Goal: Information Seeking & Learning: Learn about a topic

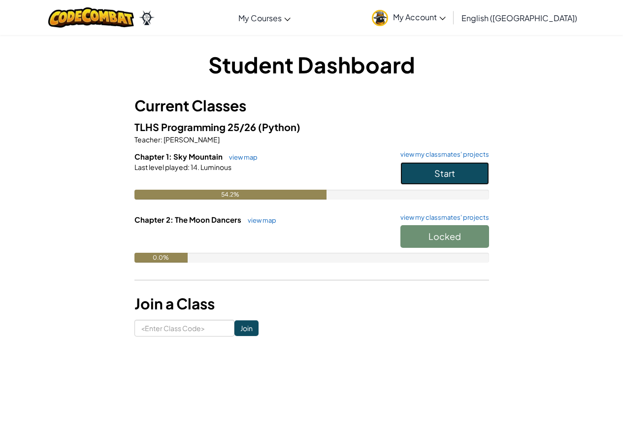
click at [414, 175] on button "Start" at bounding box center [445, 173] width 89 height 23
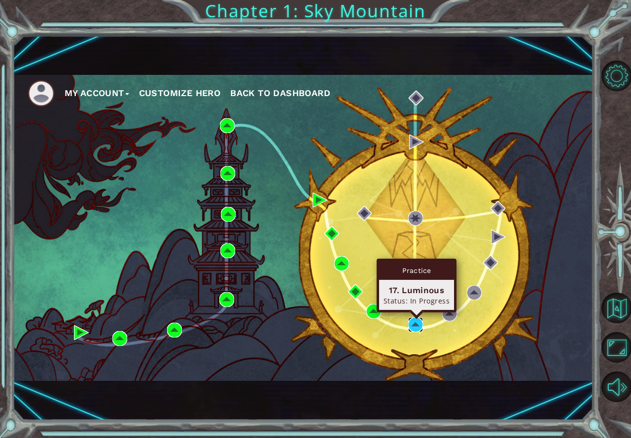
click at [417, 325] on img at bounding box center [415, 324] width 15 height 15
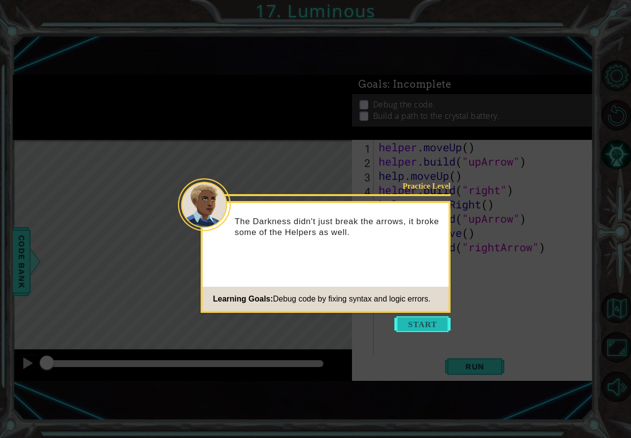
click at [416, 326] on button "Start" at bounding box center [422, 324] width 56 height 16
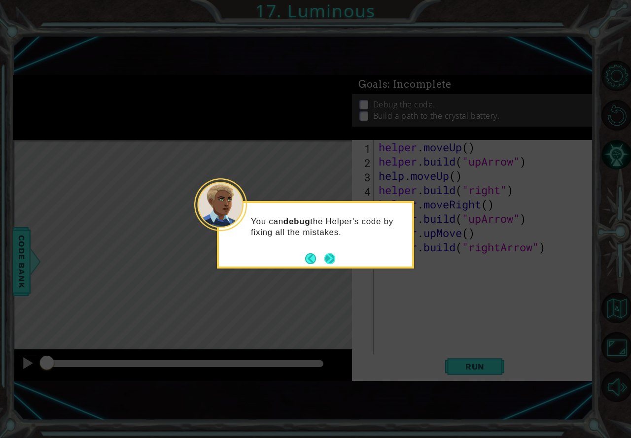
click at [327, 257] on button "Next" at bounding box center [329, 258] width 11 height 11
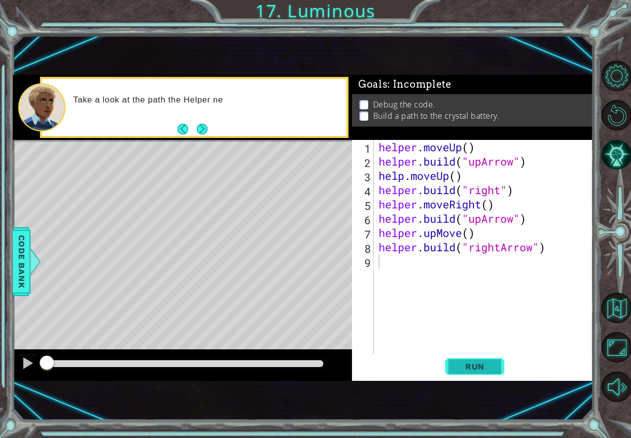
click at [481, 362] on button "Run" at bounding box center [474, 367] width 59 height 24
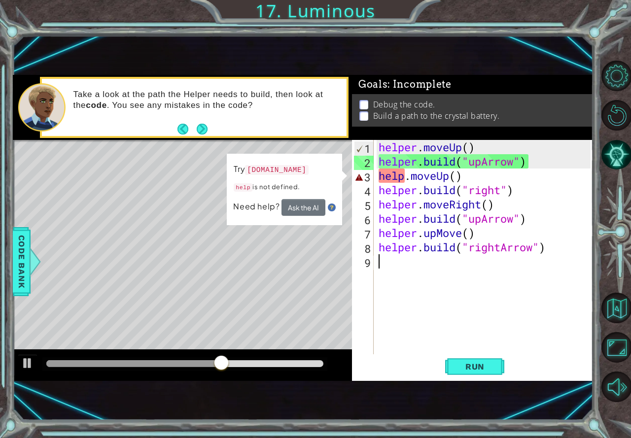
click at [477, 183] on div "helper . moveUp ( ) helper . build ( "upArrow" ) help . moveUp ( ) helper . bui…" at bounding box center [485, 261] width 219 height 243
click at [476, 178] on div "helper . moveUp ( ) helper . build ( "upArrow" ) help . moveUp ( ) helper . bui…" at bounding box center [485, 261] width 219 height 243
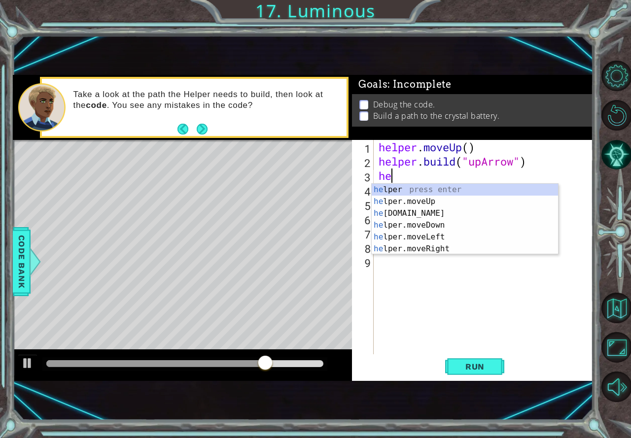
type textarea "h"
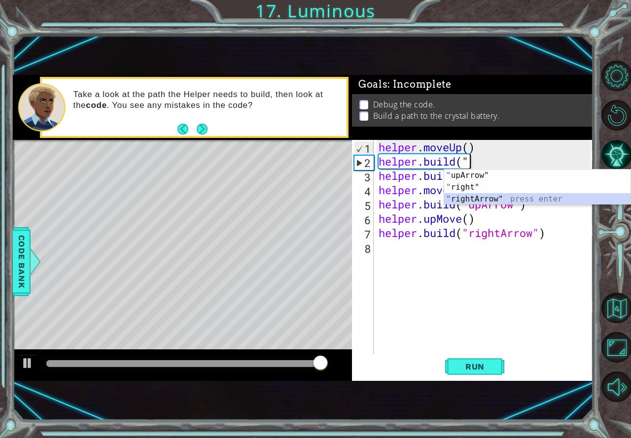
click at [459, 196] on div "" upArrow" press enter " right" press enter " rightArrow" press enter" at bounding box center [537, 198] width 186 height 59
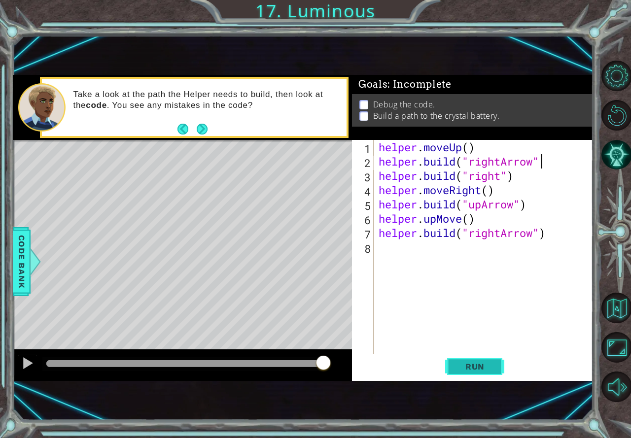
click at [485, 370] on span "Run" at bounding box center [474, 367] width 39 height 10
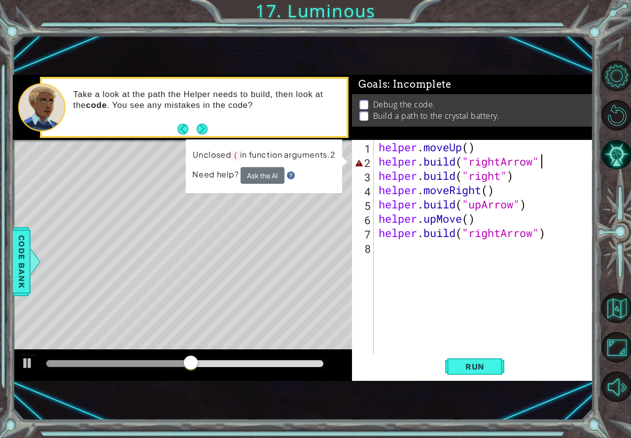
click at [490, 155] on div "helper . moveUp ( ) helper . build ( "rightArrow" helper . build ( "right" ) he…" at bounding box center [485, 261] width 219 height 243
drag, startPoint x: 619, startPoint y: 100, endPoint x: 613, endPoint y: 106, distance: 8.7
click at [619, 101] on div at bounding box center [616, 231] width 29 height 350
click at [609, 110] on button "Restart Level" at bounding box center [616, 115] width 31 height 31
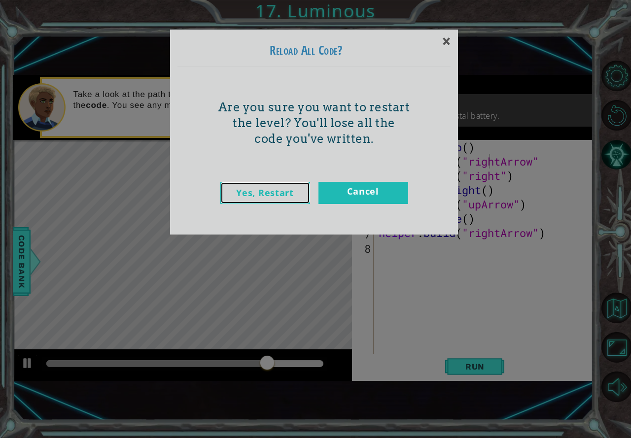
click at [274, 191] on link "Yes, Restart" at bounding box center [265, 193] width 90 height 22
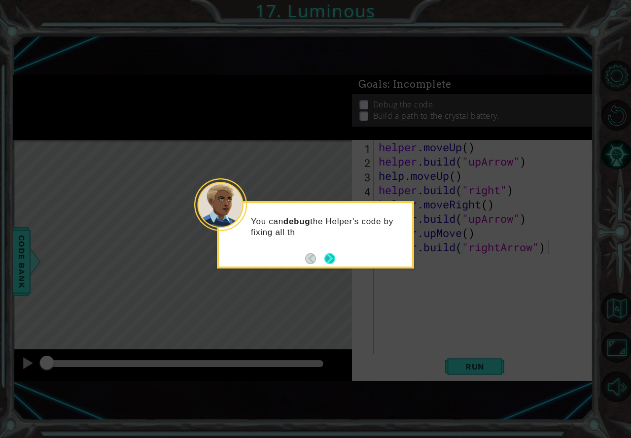
click at [330, 253] on button "Next" at bounding box center [329, 258] width 11 height 11
click at [332, 253] on div "Level Map" at bounding box center [240, 285] width 455 height 290
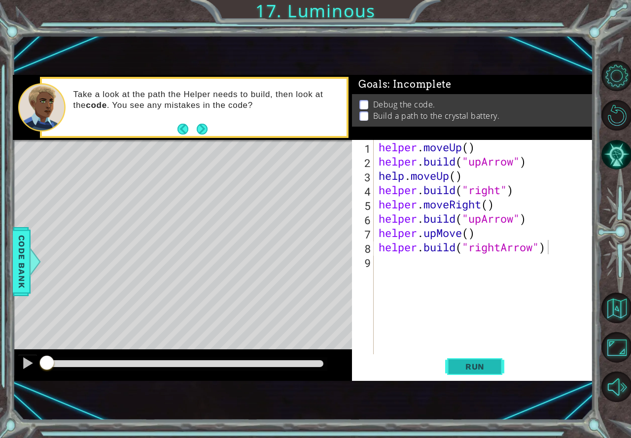
click at [477, 370] on span "Run" at bounding box center [474, 367] width 39 height 10
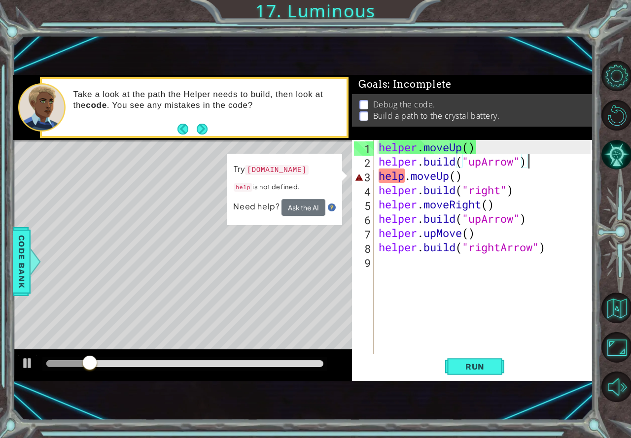
click at [528, 161] on div "helper . moveUp ( ) helper . build ( "upArrow" ) help . moveUp ( ) helper . bui…" at bounding box center [485, 261] width 219 height 243
type textarea "[DOMAIN_NAME]("upArrow")"
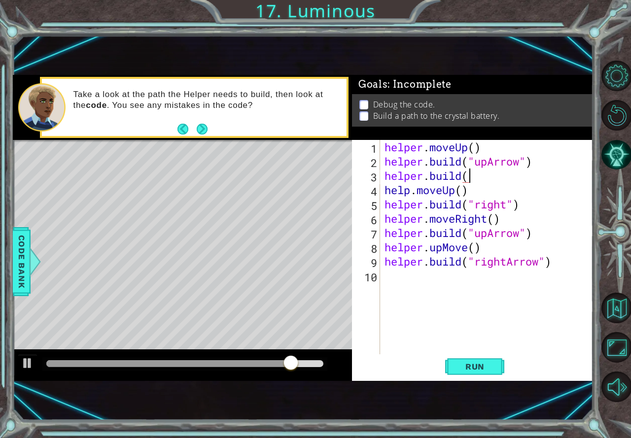
scroll to position [0, 3]
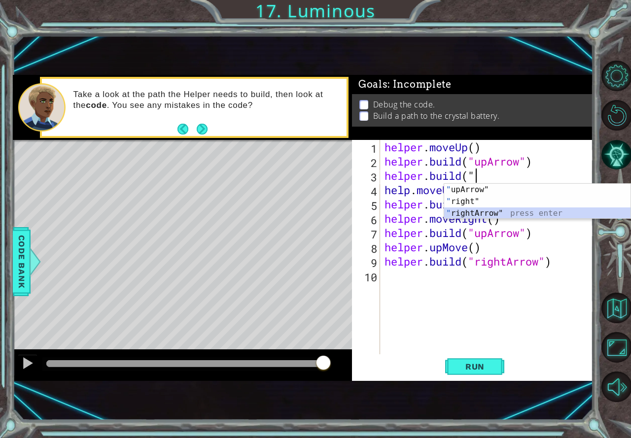
click at [488, 209] on div "" upArrow" press enter " right" press enter " rightArrow" press enter" at bounding box center [537, 213] width 186 height 59
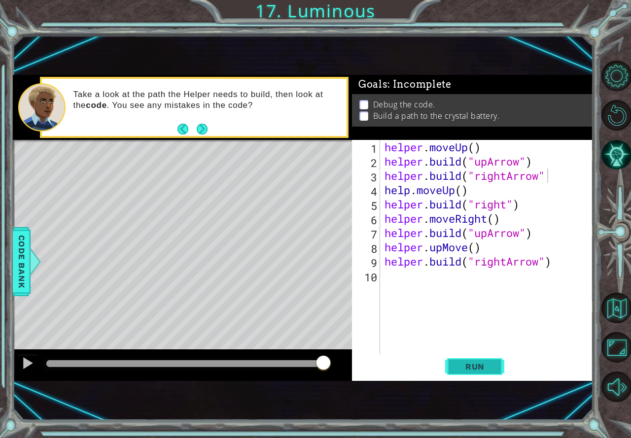
click at [452, 371] on button "Run" at bounding box center [474, 367] width 59 height 24
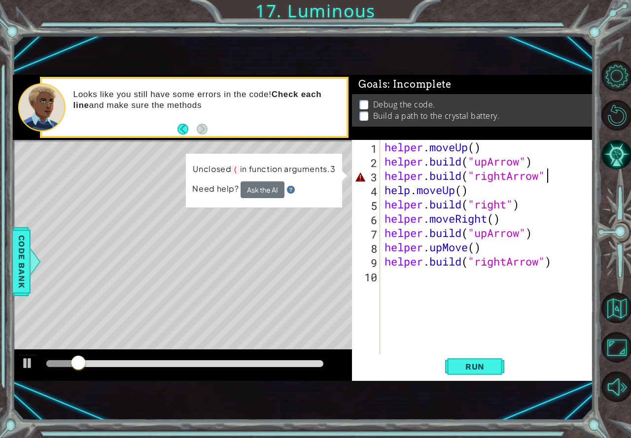
click at [563, 172] on div "helper . moveUp ( ) helper . build ( "upArrow" ) helper . build ( "rightArrow" …" at bounding box center [488, 261] width 213 height 243
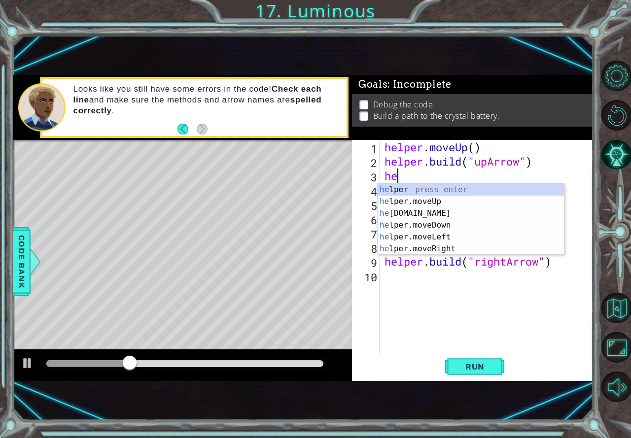
scroll to position [0, 0]
type textarea "h"
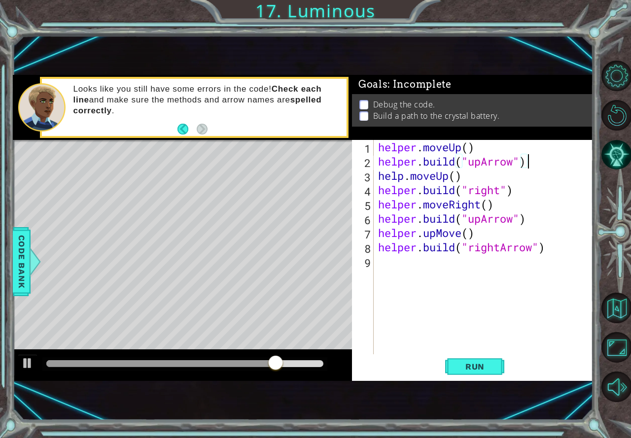
click at [466, 175] on div "helper . moveUp ( ) helper . build ( "upArrow" ) help . moveUp ( ) helper . bui…" at bounding box center [485, 261] width 219 height 243
click at [537, 169] on div "helper . moveUp ( ) helper . build ( "upArrow" ) help . moveUp ( ) helper . bui…" at bounding box center [485, 261] width 219 height 243
drag, startPoint x: 493, startPoint y: 175, endPoint x: 494, endPoint y: 258, distance: 83.3
click at [493, 183] on div "helper . moveUp ( ) helper . build ( "upArrow" ) help . moveUp ( ) helper . bui…" at bounding box center [485, 261] width 219 height 243
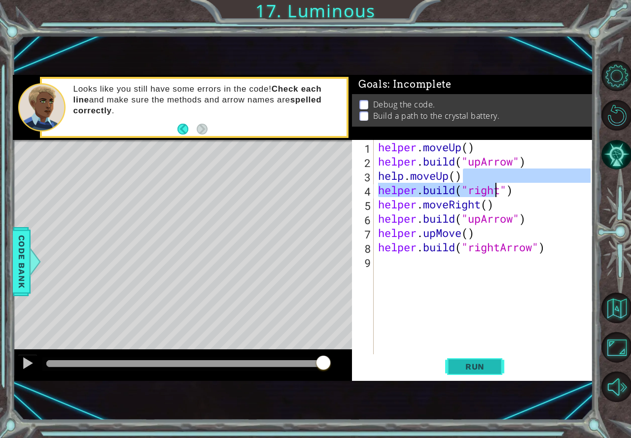
click at [492, 365] on span "Run" at bounding box center [474, 367] width 39 height 10
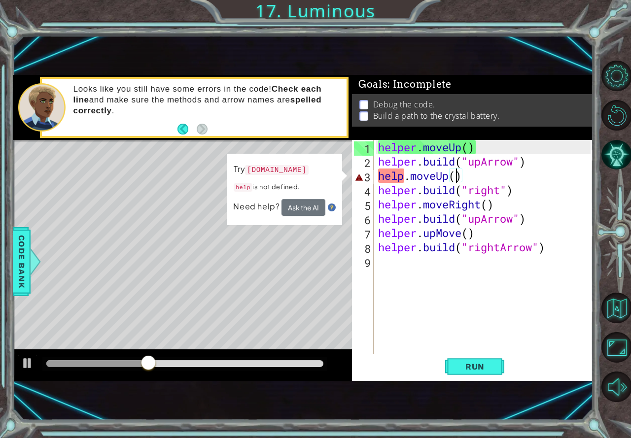
click at [455, 182] on div "helper . moveUp ( ) helper . build ( "upArrow" ) help . moveUp ( ) helper . bui…" at bounding box center [485, 261] width 219 height 243
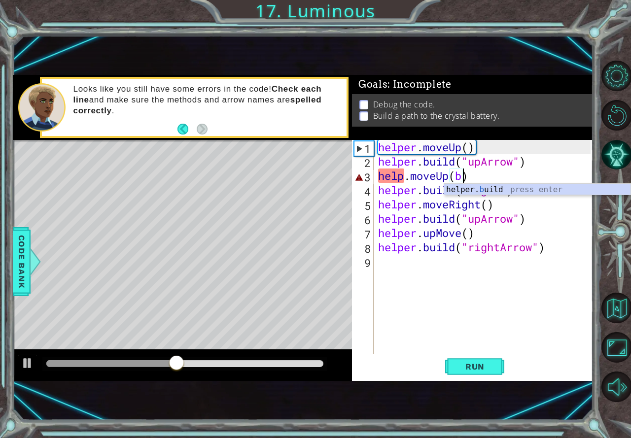
scroll to position [0, 3]
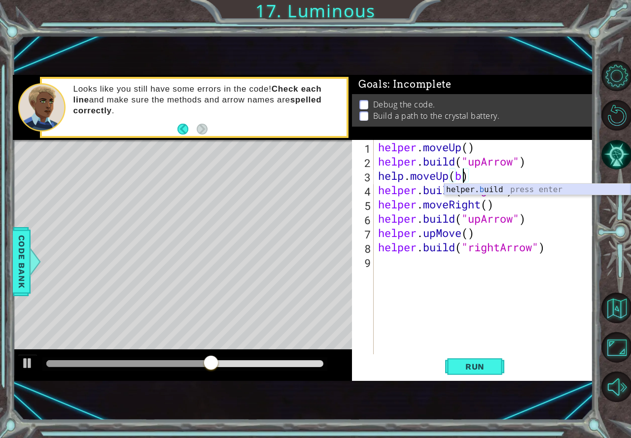
click at [472, 188] on div "helper. b uild press enter" at bounding box center [537, 201] width 186 height 35
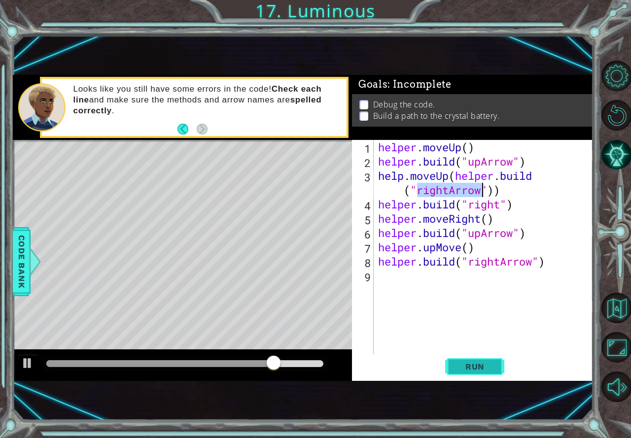
click at [482, 361] on button "Run" at bounding box center [474, 367] width 59 height 24
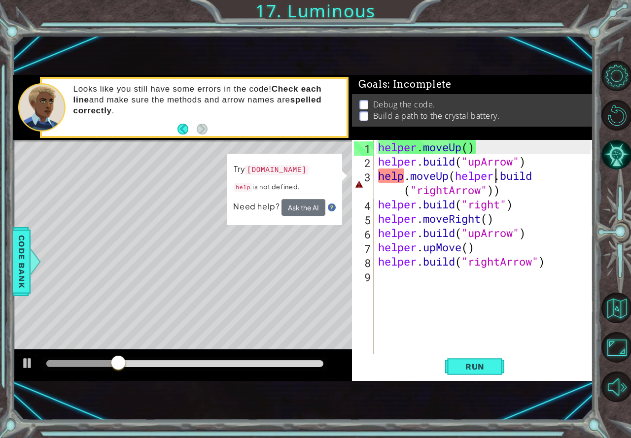
click at [497, 177] on div "helper . moveUp ( ) helper . build ( "upArrow" ) help . moveUp ( helper . build…" at bounding box center [485, 261] width 219 height 243
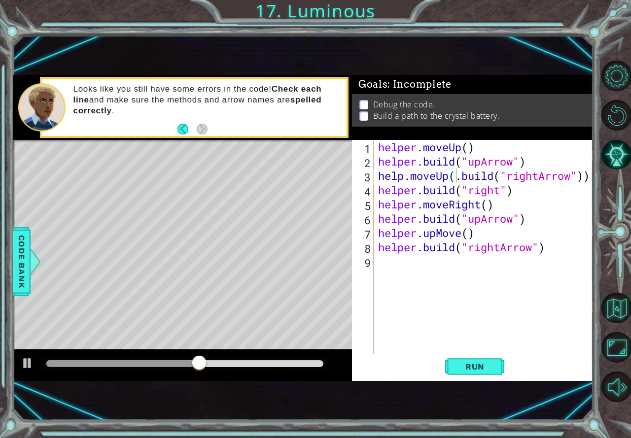
click at [591, 179] on div "help.moveUp(.build("rightArrow")) 1 2 3 4 5 6 7 8 9 helper . moveUp ( ) helper …" at bounding box center [472, 260] width 241 height 241
click at [584, 174] on div "helper . moveUp ( ) helper . build ( "upArrow" ) help . moveUp ( . build ( "rig…" at bounding box center [485, 261] width 219 height 243
drag, startPoint x: 590, startPoint y: 105, endPoint x: 614, endPoint y: 112, distance: 25.2
click at [590, 105] on div "Debug the code. Build a path to the crystal battery." at bounding box center [472, 110] width 241 height 33
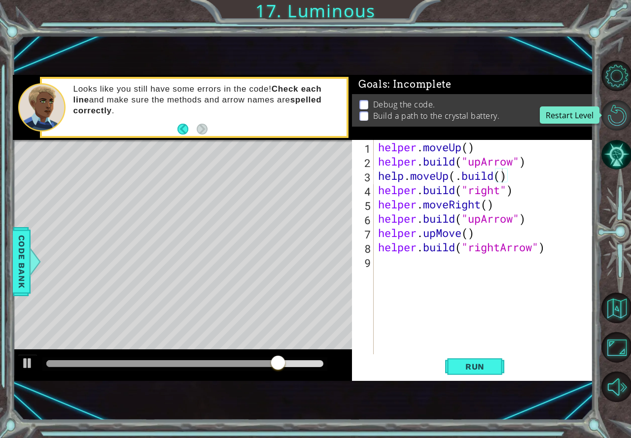
click at [623, 112] on button "Restart Level" at bounding box center [616, 115] width 31 height 31
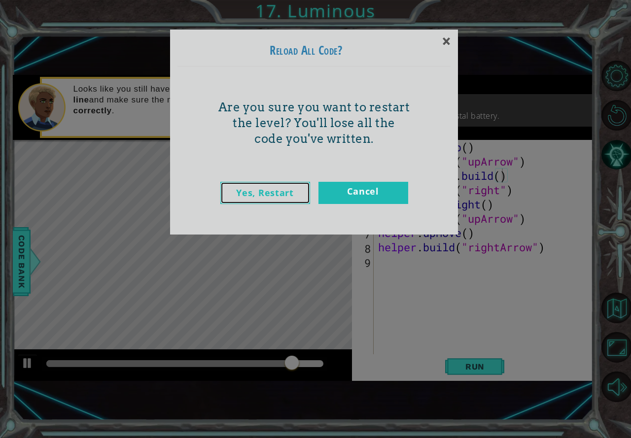
click at [275, 188] on link "Yes, Restart" at bounding box center [265, 193] width 90 height 22
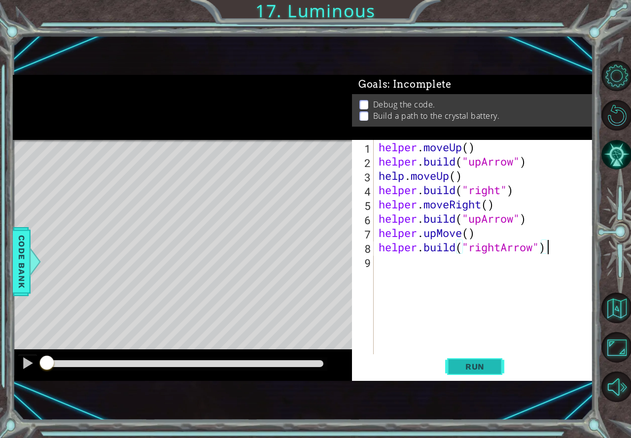
click at [474, 370] on span "Run" at bounding box center [474, 367] width 39 height 10
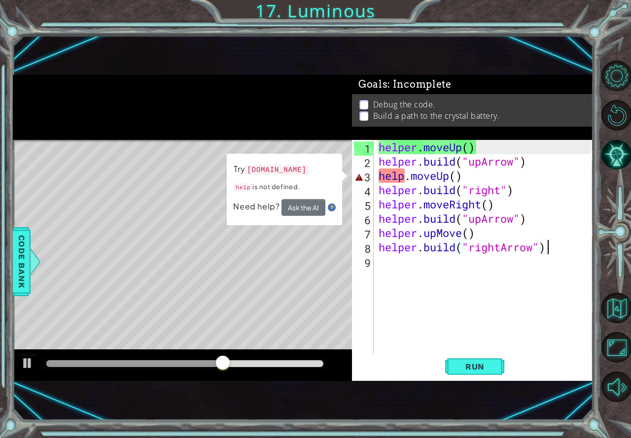
click at [403, 179] on div "helper . moveUp ( ) helper . build ( "upArrow" ) help . moveUp ( ) helper . bui…" at bounding box center [485, 261] width 219 height 243
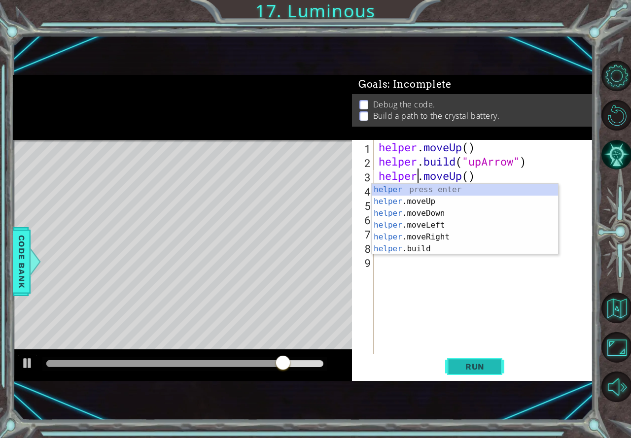
click at [491, 364] on span "Run" at bounding box center [474, 367] width 39 height 10
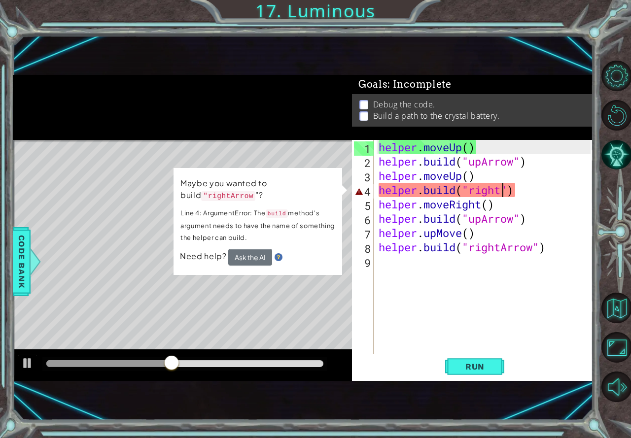
click at [501, 192] on div "helper . moveUp ( ) helper . build ( "upArrow" ) helper . moveUp ( ) helper . b…" at bounding box center [485, 261] width 219 height 243
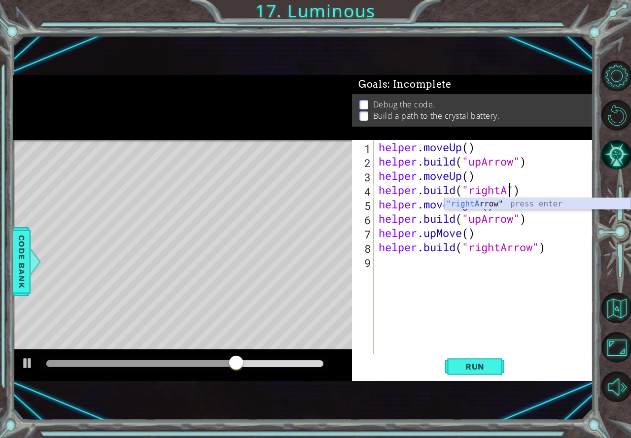
click at [501, 202] on div ""rightA rrow" press enter" at bounding box center [537, 215] width 186 height 35
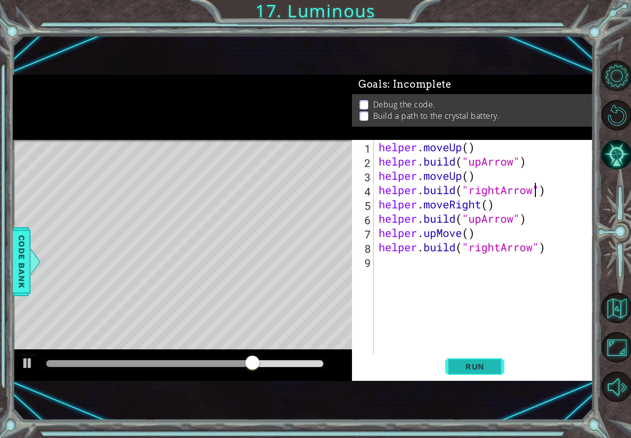
click at [494, 362] on button "Run" at bounding box center [474, 367] width 59 height 24
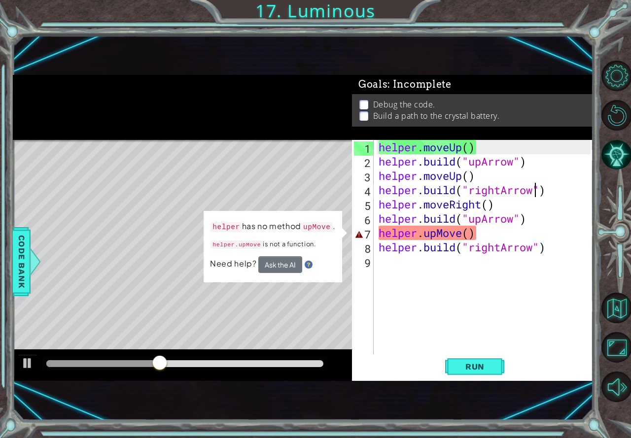
click at [458, 233] on div "helper . moveUp ( ) helper . build ( "upArrow" ) helper . moveUp ( ) helper . b…" at bounding box center [485, 261] width 219 height 243
click at [462, 232] on div "helper . moveUp ( ) helper . build ( "upArrow" ) helper . moveUp ( ) helper . b…" at bounding box center [485, 261] width 219 height 243
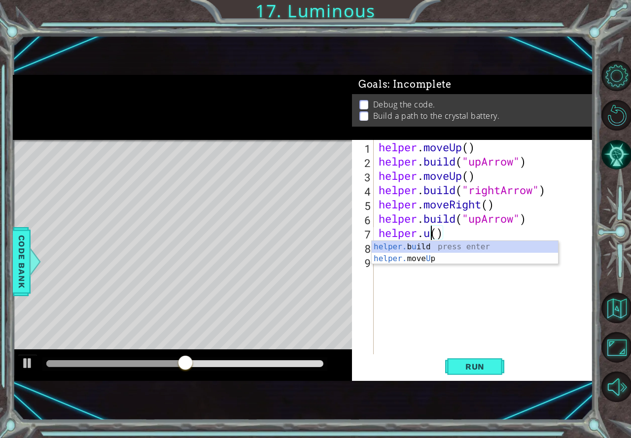
scroll to position [0, 2]
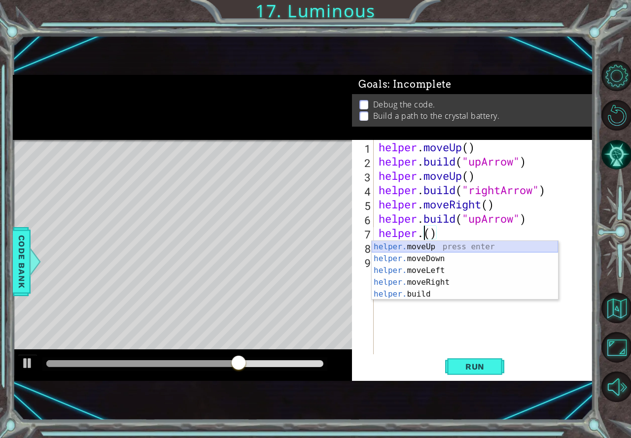
click at [468, 242] on div "helper. moveUp press enter helper. moveDown press enter helper. moveLeft press …" at bounding box center [465, 282] width 186 height 83
type textarea "helper.moveUp(1)"
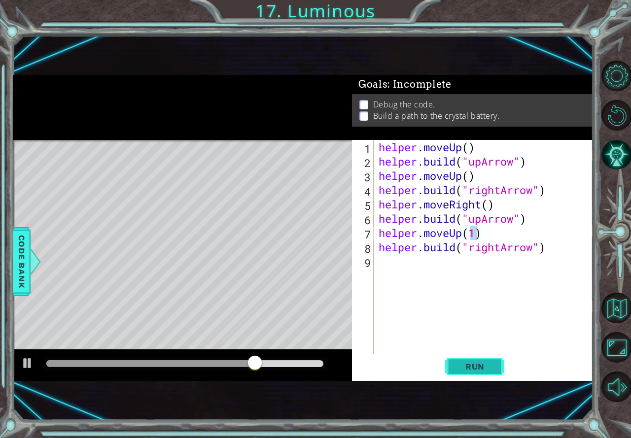
click at [466, 365] on span "Run" at bounding box center [474, 367] width 39 height 10
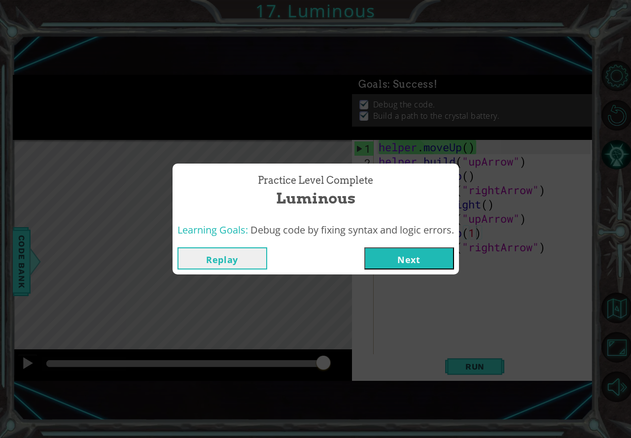
click at [400, 261] on button "Next" at bounding box center [409, 258] width 90 height 22
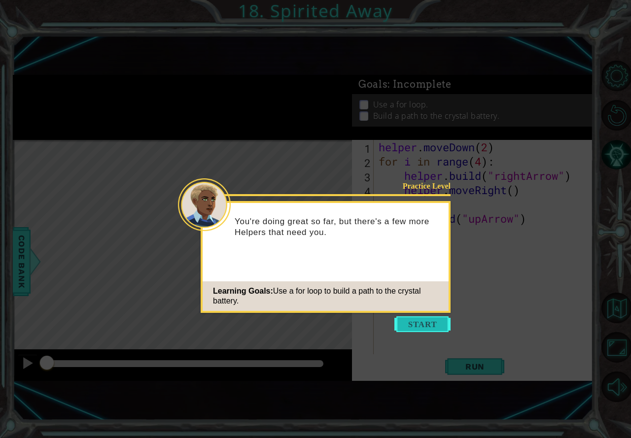
click at [425, 325] on button "Start" at bounding box center [422, 324] width 56 height 16
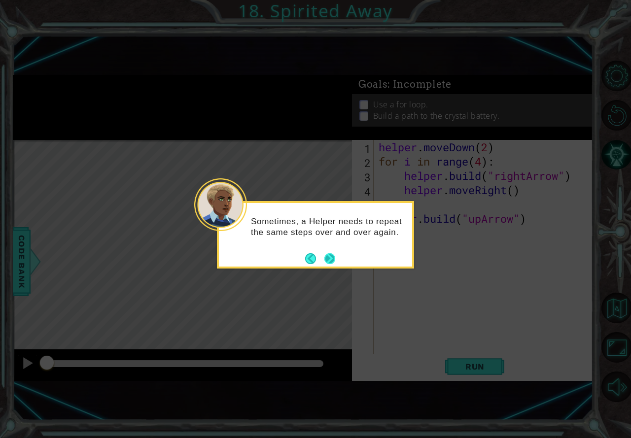
click at [335, 256] on div "Sometimes, a Helper needs to repeat the same steps over and over again." at bounding box center [315, 230] width 193 height 54
click at [333, 256] on button "Next" at bounding box center [329, 258] width 11 height 11
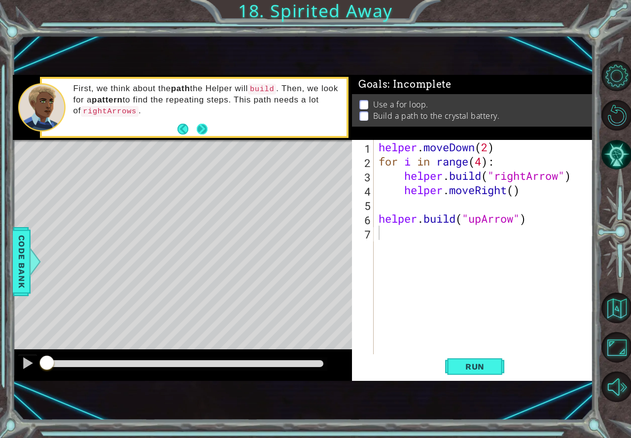
click at [201, 124] on button "Next" at bounding box center [202, 129] width 11 height 11
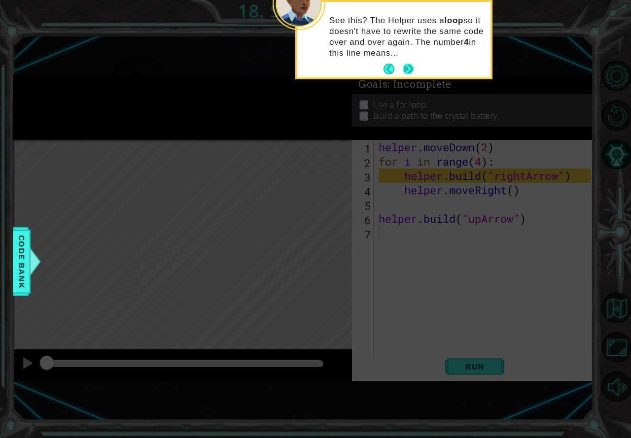
click at [413, 64] on button "Next" at bounding box center [408, 69] width 11 height 11
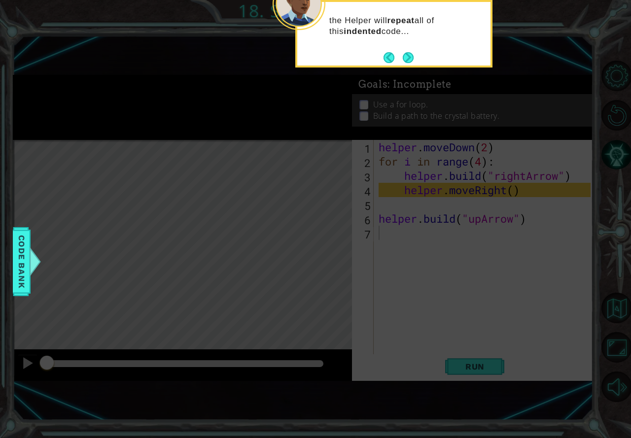
click at [403, 47] on div "the Helper will repeat all of this indented code..." at bounding box center [393, 31] width 193 height 50
click at [406, 49] on div "the Helper will repeat all of this indented code..." at bounding box center [393, 29] width 193 height 54
click at [407, 57] on button "Next" at bounding box center [408, 58] width 12 height 12
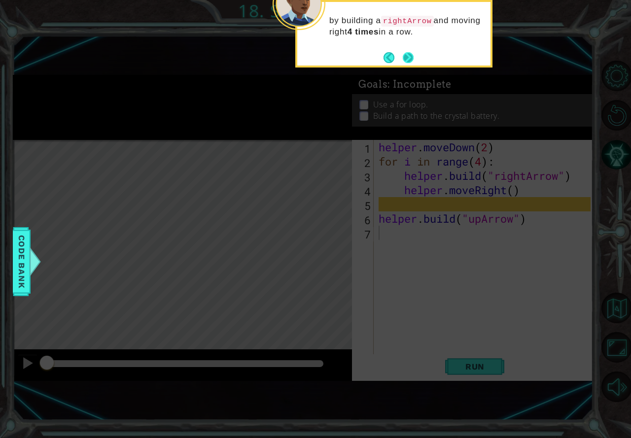
click at [406, 54] on button "Next" at bounding box center [408, 57] width 11 height 11
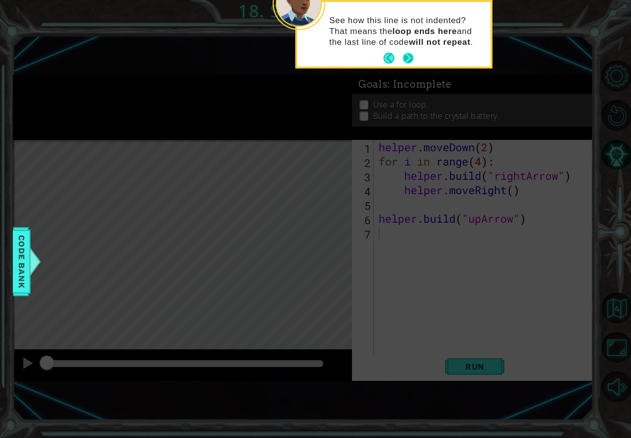
click at [404, 54] on button "Next" at bounding box center [408, 58] width 11 height 11
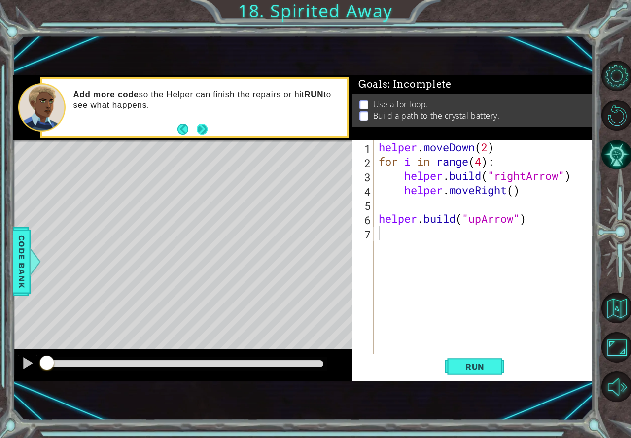
click at [199, 133] on button "Next" at bounding box center [202, 129] width 11 height 11
click at [477, 361] on button "Run" at bounding box center [474, 367] width 59 height 24
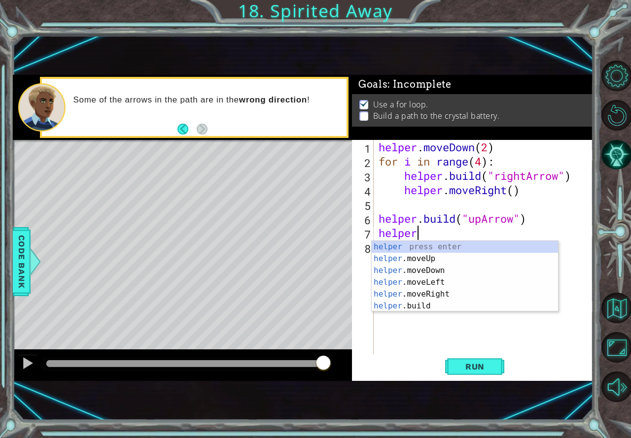
scroll to position [0, 1]
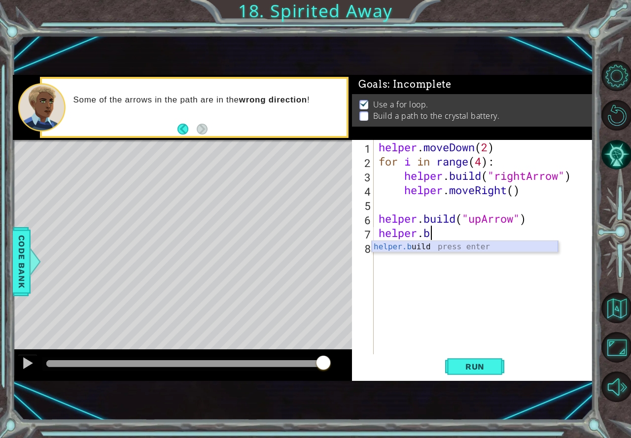
click at [421, 247] on div "helper.b uild press enter" at bounding box center [465, 258] width 186 height 35
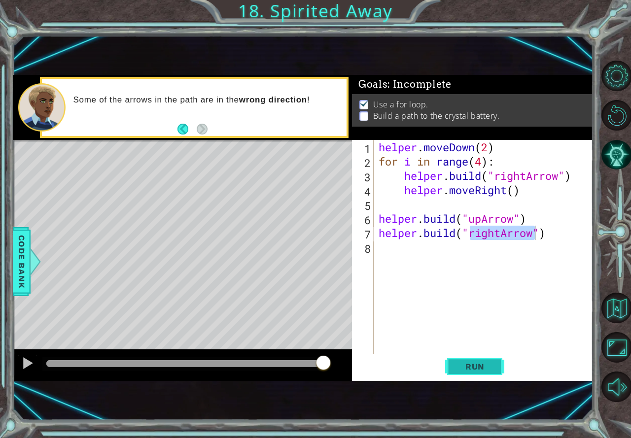
click at [471, 365] on span "Run" at bounding box center [474, 367] width 39 height 10
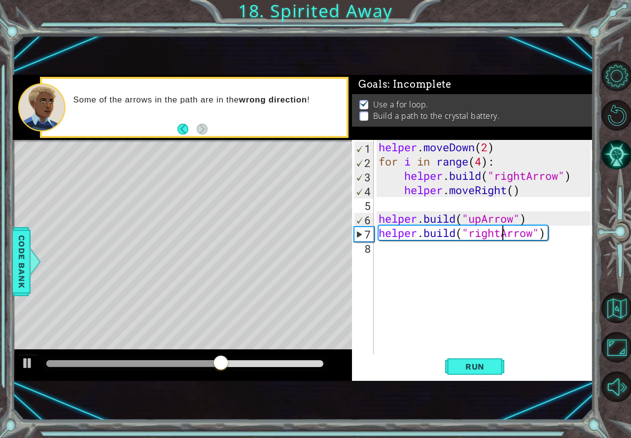
click at [500, 234] on div "helper . moveDown ( 2 ) for i in range ( 4 ) : helper . build ( "rightArrow" ) …" at bounding box center [485, 261] width 219 height 243
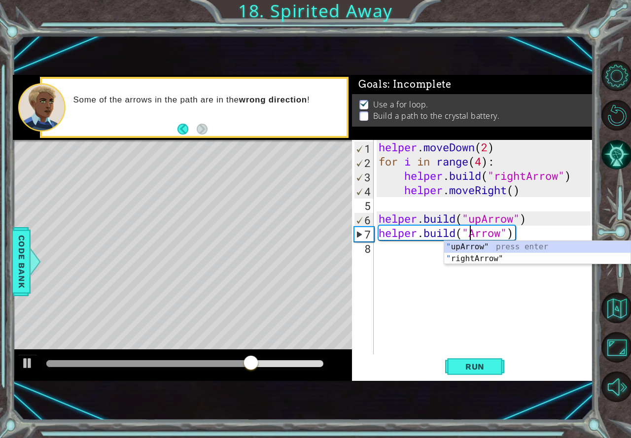
scroll to position [0, 4]
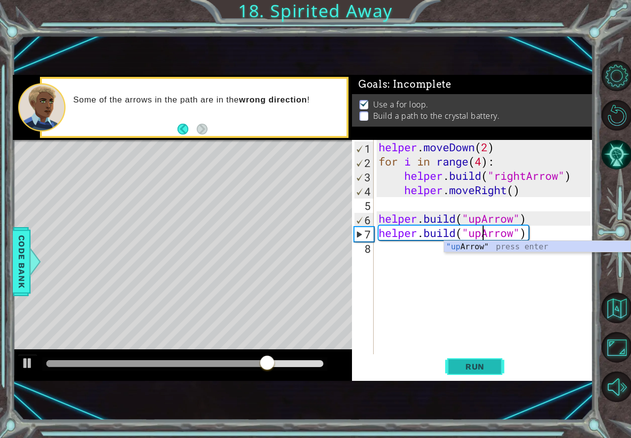
click at [487, 366] on span "Run" at bounding box center [474, 367] width 39 height 10
click at [457, 365] on span "Run" at bounding box center [474, 367] width 39 height 10
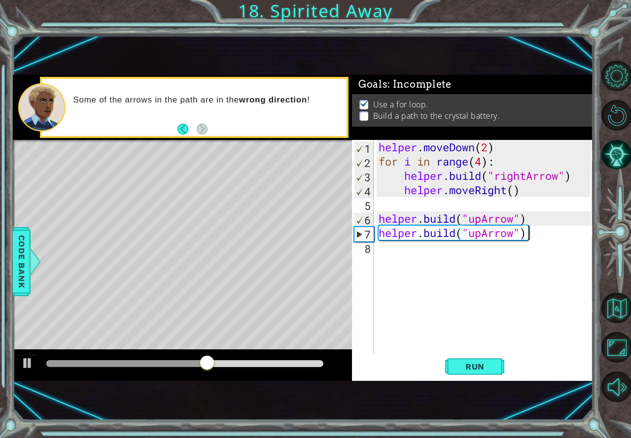
click at [531, 230] on div "helper . moveDown ( 2 ) for i in range ( 4 ) : helper . build ( "rightArrow" ) …" at bounding box center [485, 261] width 219 height 243
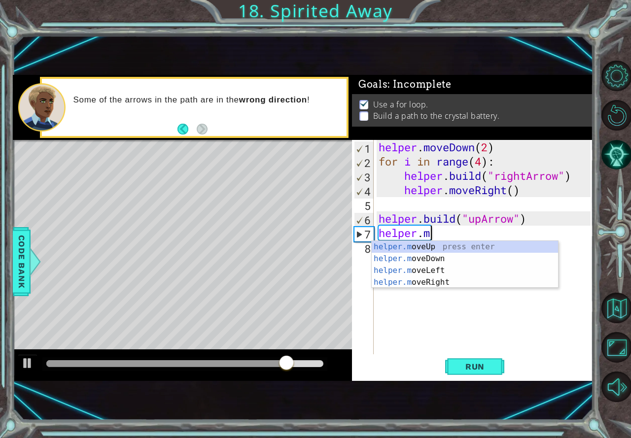
scroll to position [0, 2]
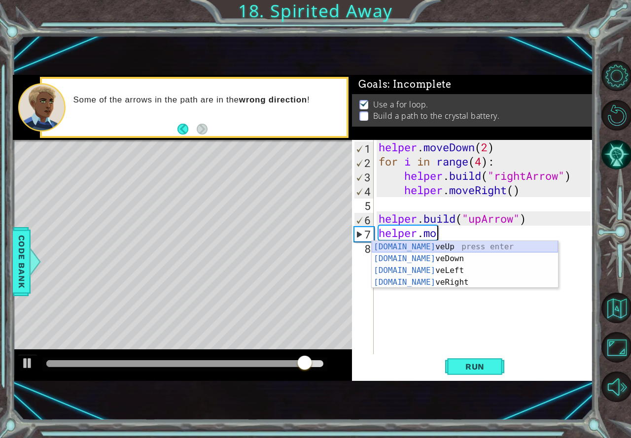
click at [490, 245] on div "[DOMAIN_NAME] veUp press enter [DOMAIN_NAME] veDown press enter [DOMAIN_NAME] v…" at bounding box center [465, 276] width 186 height 71
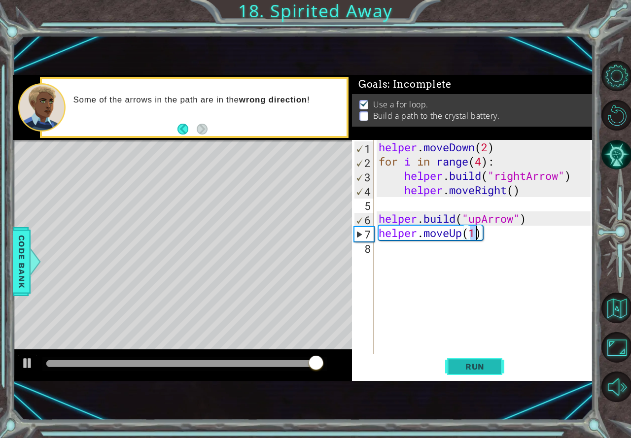
type textarea "helper.moveUp(1)"
drag, startPoint x: 487, startPoint y: 375, endPoint x: 479, endPoint y: 353, distance: 23.1
click at [487, 374] on button "Run" at bounding box center [474, 367] width 59 height 24
click at [476, 364] on span "Run" at bounding box center [474, 367] width 39 height 10
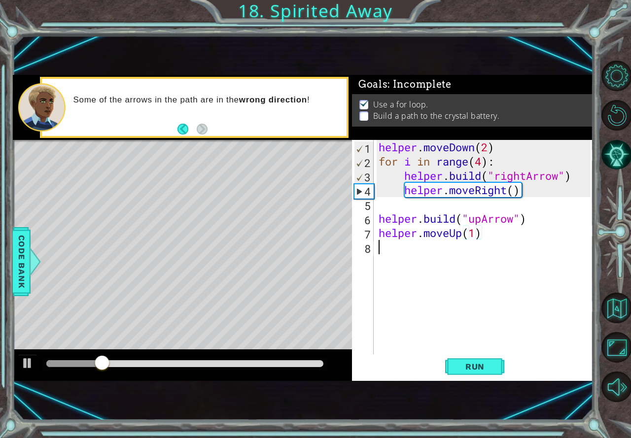
click at [390, 254] on div "helper . moveDown ( 2 ) for i in range ( 4 ) : helper . build ( "rightArrow" ) …" at bounding box center [485, 261] width 219 height 243
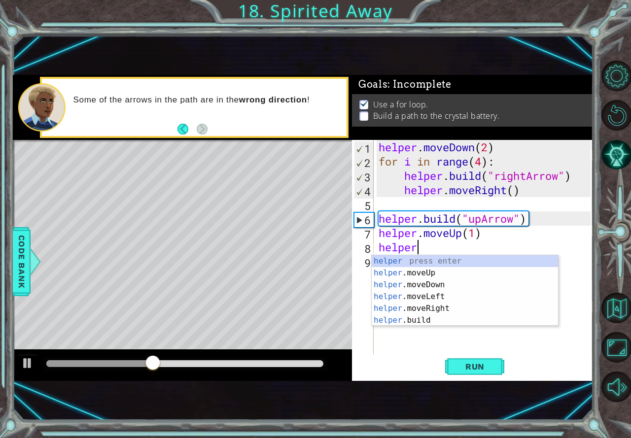
scroll to position [0, 1]
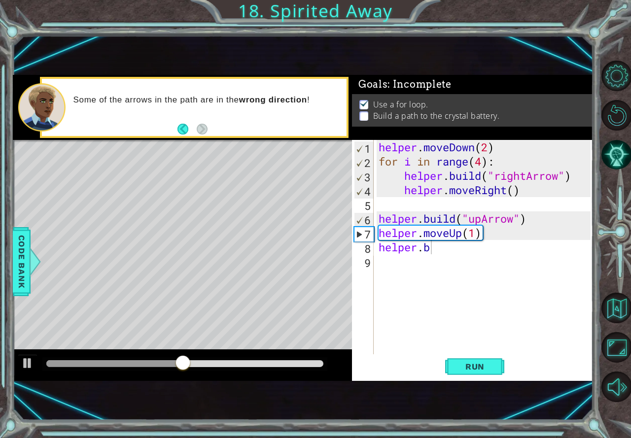
click at [406, 266] on body "1 ההההההההההההההההההההההההההההההההההההההההההההההההההההההההההההההההההההההההההההה…" at bounding box center [315, 219] width 631 height 438
click at [446, 250] on div "helper . moveDown ( 2 ) for i in range ( 4 ) : helper . build ( "rightArrow" ) …" at bounding box center [485, 261] width 219 height 243
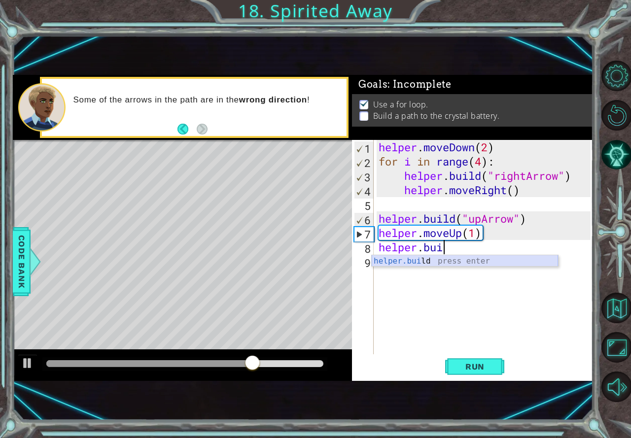
click at [435, 257] on div "helper.[PERSON_NAME] press enter" at bounding box center [465, 272] width 186 height 35
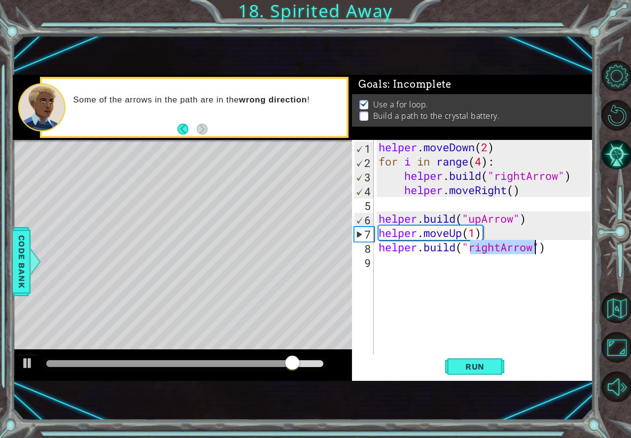
click at [498, 244] on div "helper . moveDown ( 2 ) for i in range ( 4 ) : helper . build ( "rightArrow" ) …" at bounding box center [483, 247] width 214 height 214
click at [488, 364] on span "Run" at bounding box center [474, 367] width 39 height 10
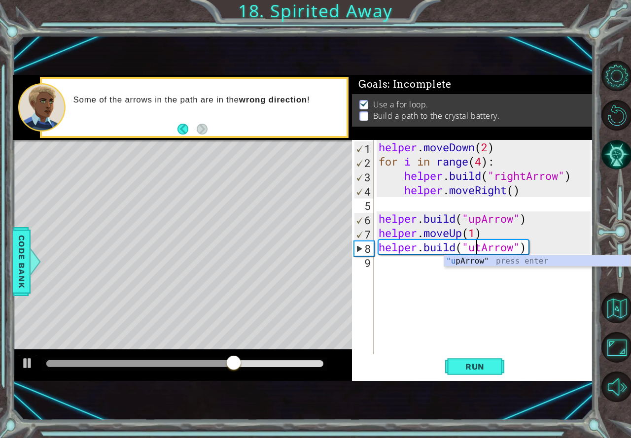
scroll to position [0, 4]
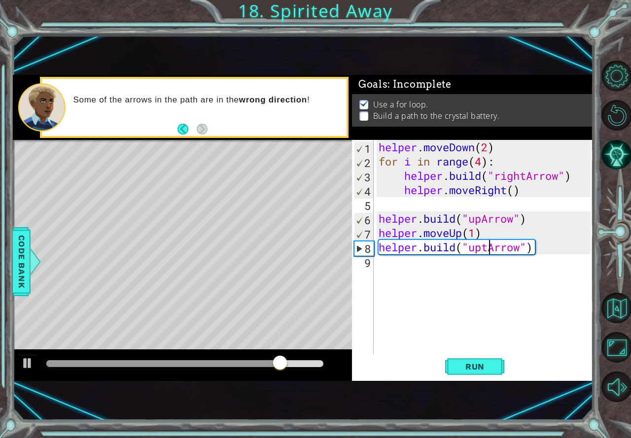
click at [486, 250] on div "helper . moveDown ( 2 ) for i in range ( 4 ) : helper . build ( "rightArrow" ) …" at bounding box center [485, 261] width 219 height 243
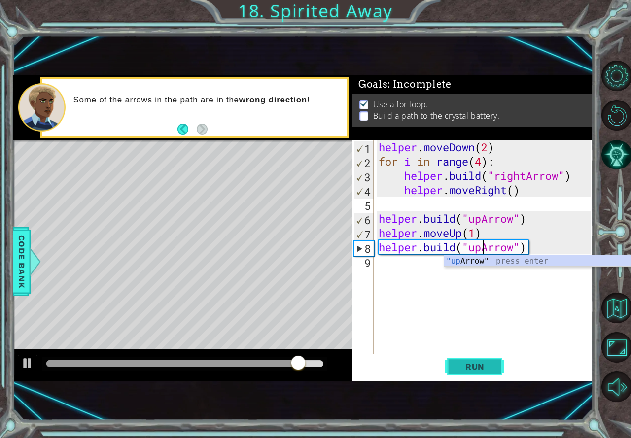
type textarea "[DOMAIN_NAME]("upArrow")"
click at [491, 360] on button "Run" at bounding box center [474, 367] width 59 height 24
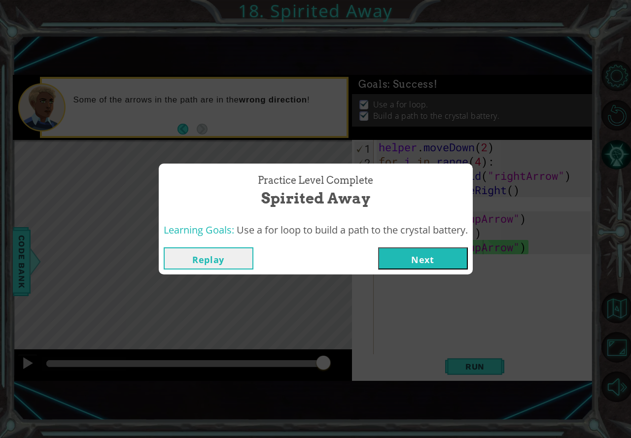
click at [435, 264] on button "Next" at bounding box center [423, 258] width 90 height 22
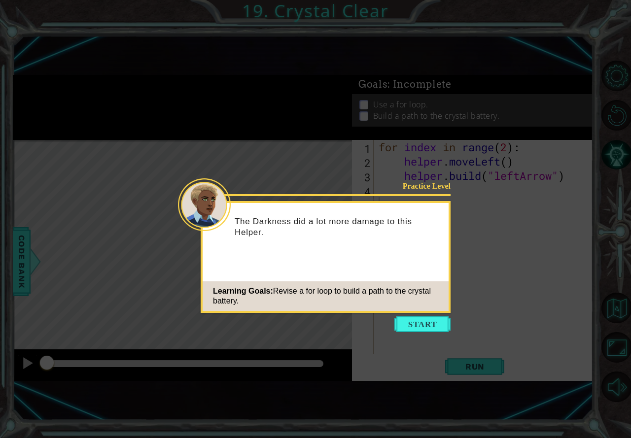
drag, startPoint x: 424, startPoint y: 319, endPoint x: 423, endPoint y: 314, distance: 5.1
click at [423, 314] on body "1 ההההההההההההההההההההההההההההההההההההההההההההההההההההההההההההההההההההההההההההה…" at bounding box center [315, 219] width 631 height 438
click at [415, 316] on icon at bounding box center [315, 219] width 631 height 438
click at [420, 323] on button "Start" at bounding box center [422, 324] width 56 height 16
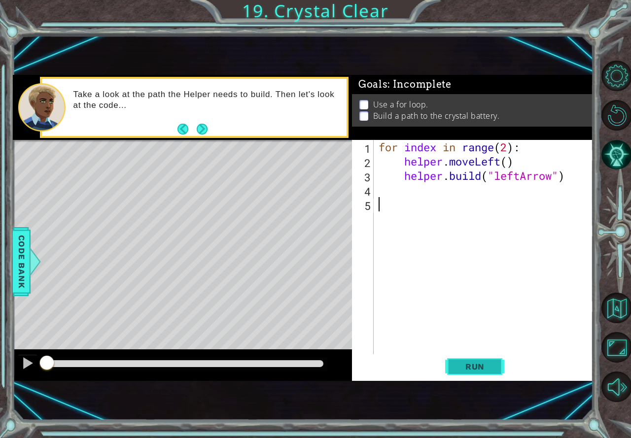
click at [458, 366] on span "Run" at bounding box center [474, 367] width 39 height 10
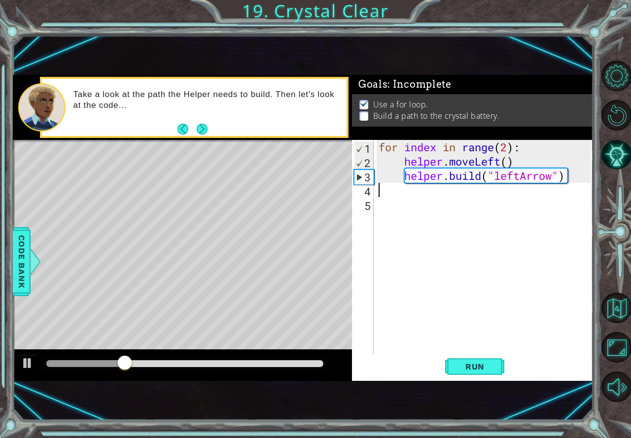
click at [472, 183] on div "for index in range ( 2 ) : helper . moveLeft ( ) helper . build ( "leftArrow" )" at bounding box center [485, 261] width 219 height 243
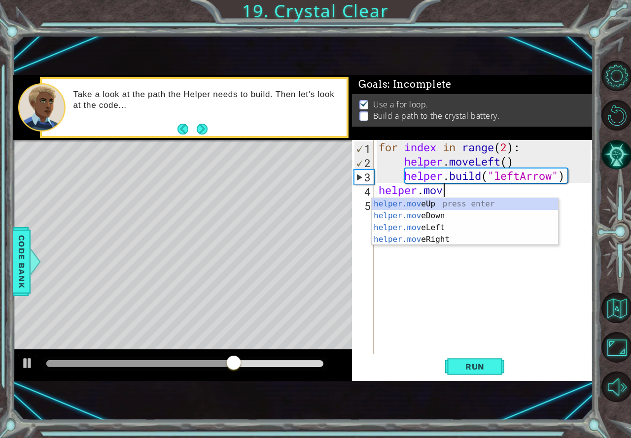
scroll to position [0, 2]
click at [447, 224] on div "helper.move Up press enter helper.move Down press enter helper.move Left press …" at bounding box center [465, 233] width 186 height 71
type textarea "helper.moveLeft(1)"
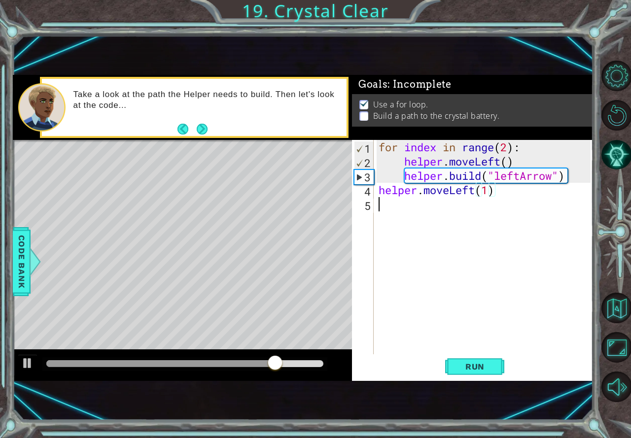
click at [423, 202] on div "for index in range ( 2 ) : helper . moveLeft ( ) helper . build ( "leftArrow" )…" at bounding box center [485, 261] width 219 height 243
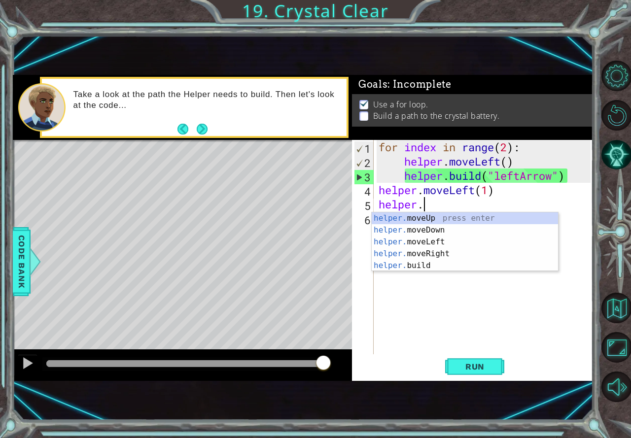
scroll to position [0, 1]
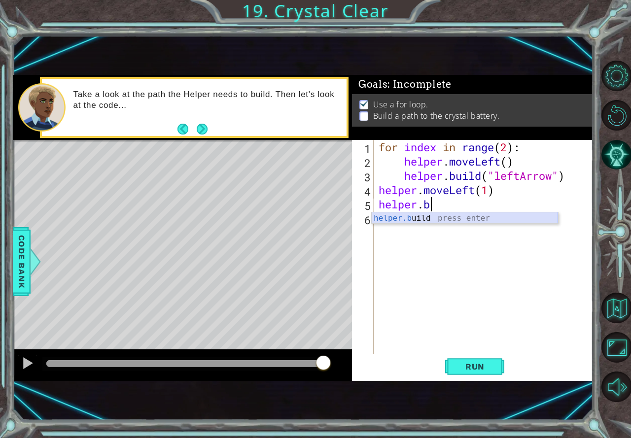
click at [432, 220] on div "helper.b uild press enter" at bounding box center [465, 229] width 186 height 35
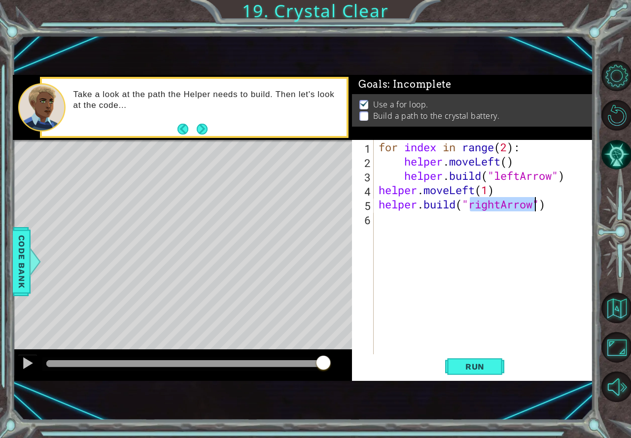
click at [496, 200] on div "for index in range ( 2 ) : helper . moveLeft ( ) helper . build ( "leftArrow" )…" at bounding box center [483, 247] width 214 height 214
click at [498, 200] on div "for index in range ( 2 ) : helper . moveLeft ( ) helper . build ( "leftArrow" )…" at bounding box center [485, 261] width 219 height 243
click at [500, 202] on div "for index in range ( 2 ) : helper . moveLeft ( ) helper . build ( "leftArrow" )…" at bounding box center [485, 261] width 219 height 243
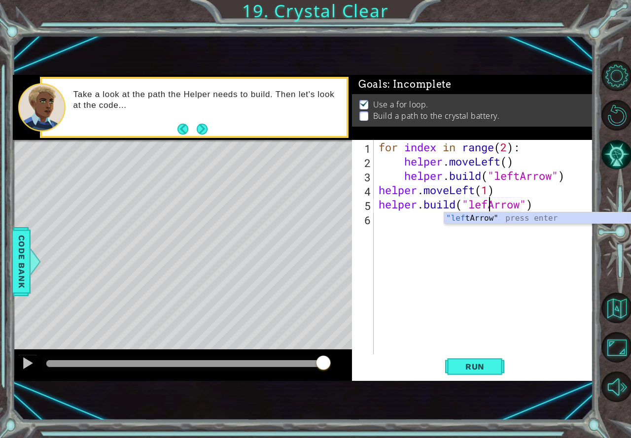
scroll to position [0, 5]
type textarea "[DOMAIN_NAME]("leftArrow")"
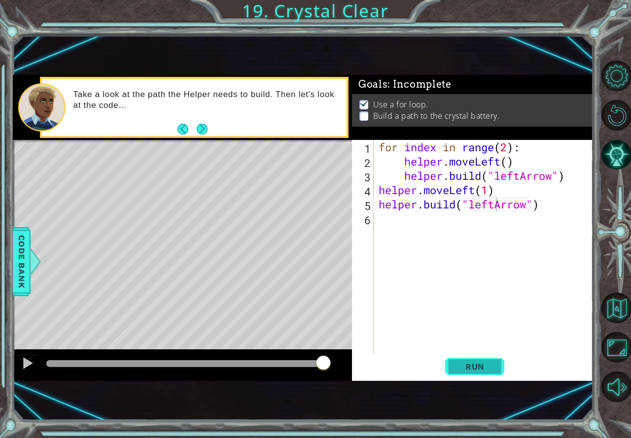
click at [470, 365] on span "Run" at bounding box center [474, 367] width 39 height 10
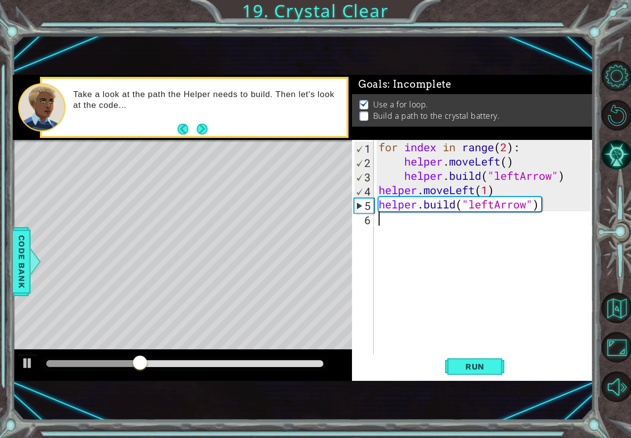
click at [405, 217] on div "for index in range ( 2 ) : helper . moveLeft ( ) helper . build ( "leftArrow" )…" at bounding box center [485, 261] width 219 height 243
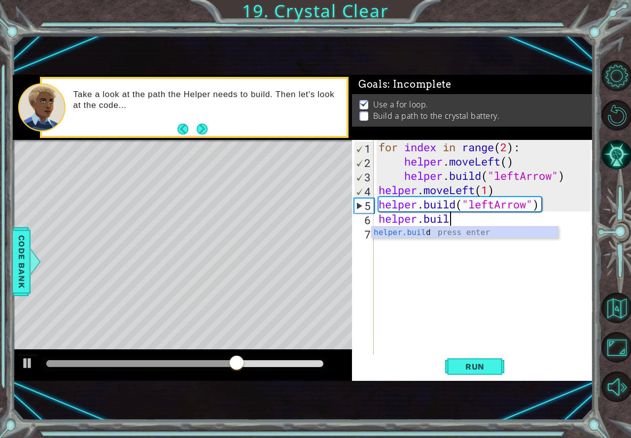
scroll to position [0, 3]
click at [413, 233] on div "[DOMAIN_NAME] press enter" at bounding box center [465, 244] width 186 height 35
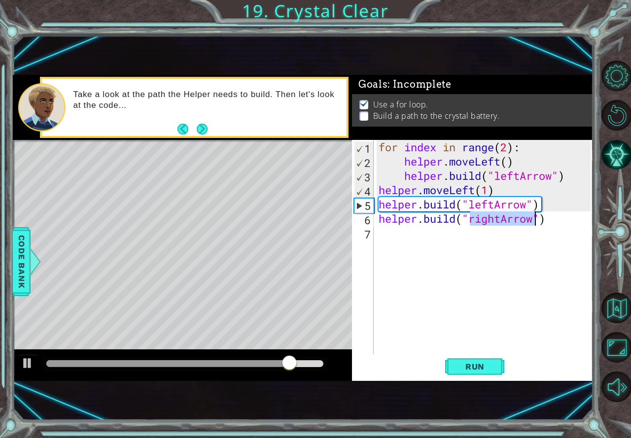
click at [500, 214] on div "for index in range ( 2 ) : helper . moveLeft ( ) helper . build ( "leftArrow" )…" at bounding box center [483, 247] width 214 height 214
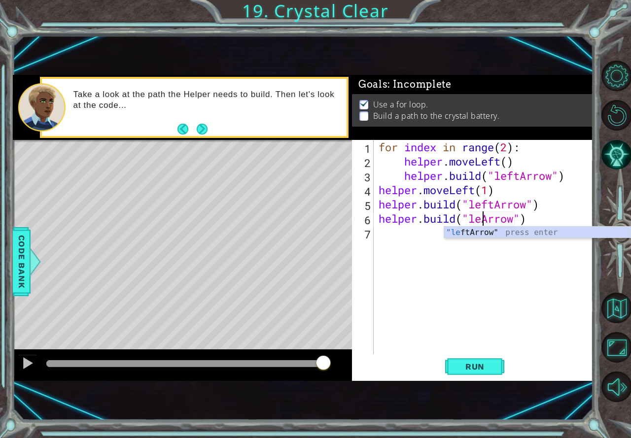
scroll to position [0, 5]
type textarea "[DOMAIN_NAME]("leftArrow")"
click at [458, 366] on span "Run" at bounding box center [474, 367] width 39 height 10
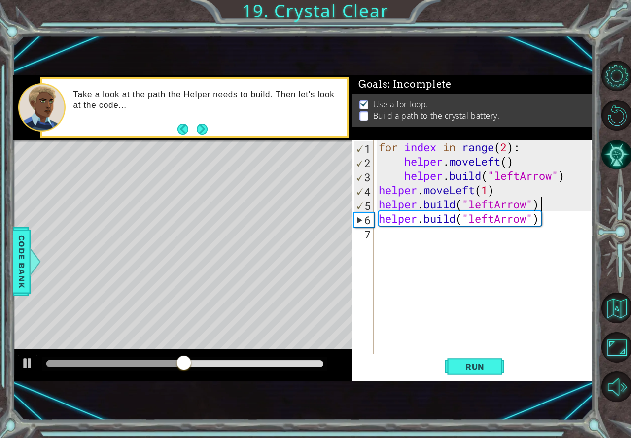
click at [547, 205] on div "for index in range ( 2 ) : helper . moveLeft ( ) helper . build ( "leftArrow" )…" at bounding box center [485, 261] width 219 height 243
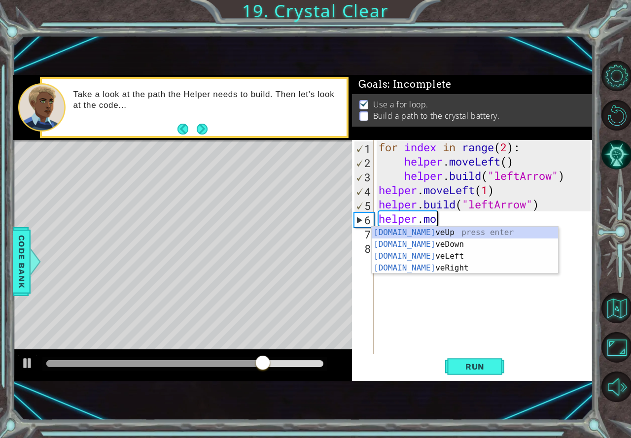
scroll to position [0, 2]
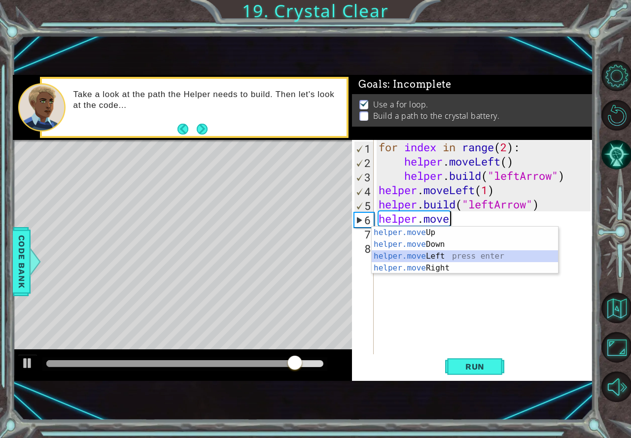
click at [440, 255] on div "helper.move Up press enter helper.move Down press enter helper.move Left press …" at bounding box center [465, 262] width 186 height 71
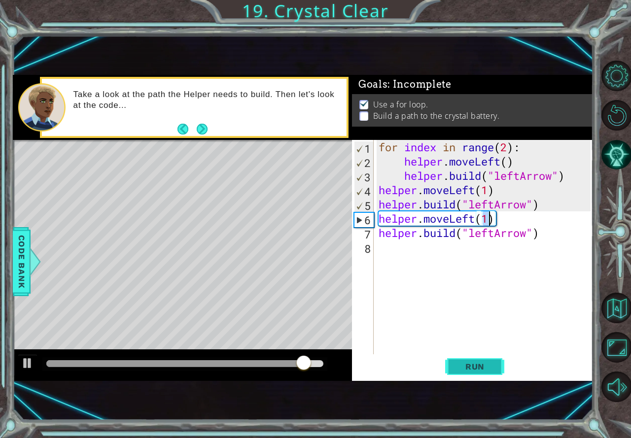
type textarea "helper.moveLeft(1)"
click at [460, 368] on span "Run" at bounding box center [474, 367] width 39 height 10
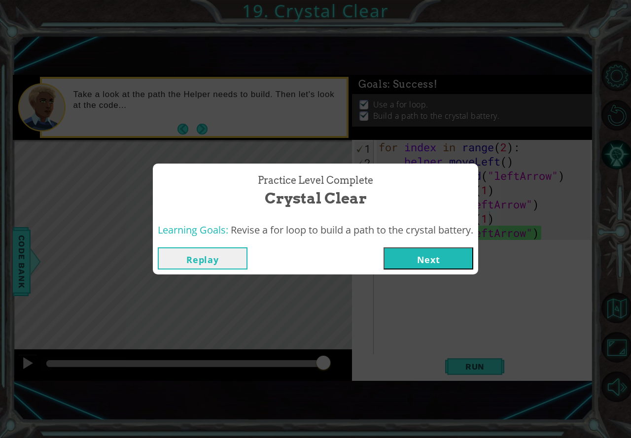
click at [435, 262] on button "Next" at bounding box center [428, 258] width 90 height 22
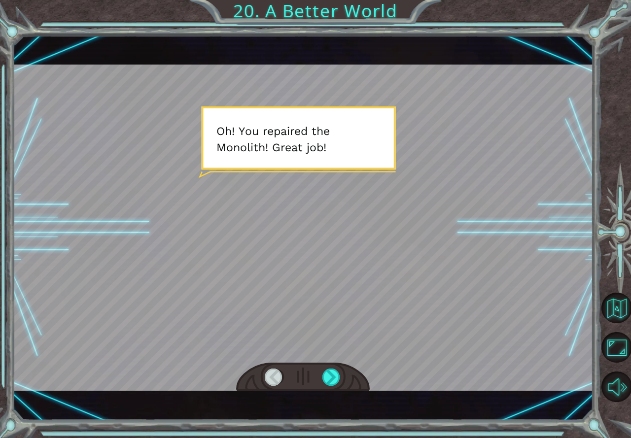
drag, startPoint x: 395, startPoint y: 260, endPoint x: 387, endPoint y: 257, distance: 8.4
click at [391, 259] on div at bounding box center [303, 228] width 580 height 326
click at [329, 371] on div at bounding box center [331, 378] width 19 height 18
click at [342, 374] on div at bounding box center [303, 378] width 134 height 30
click at [337, 380] on div at bounding box center [331, 378] width 19 height 18
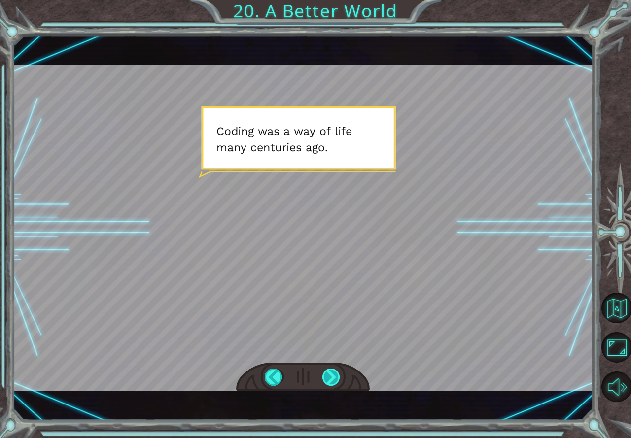
click at [335, 371] on div at bounding box center [331, 378] width 19 height 18
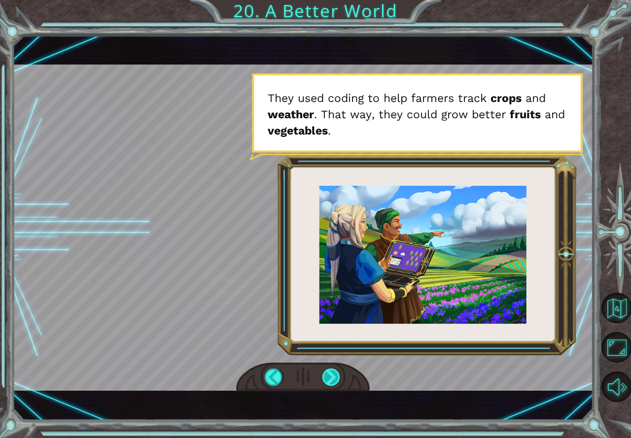
click at [333, 378] on div at bounding box center [331, 378] width 19 height 18
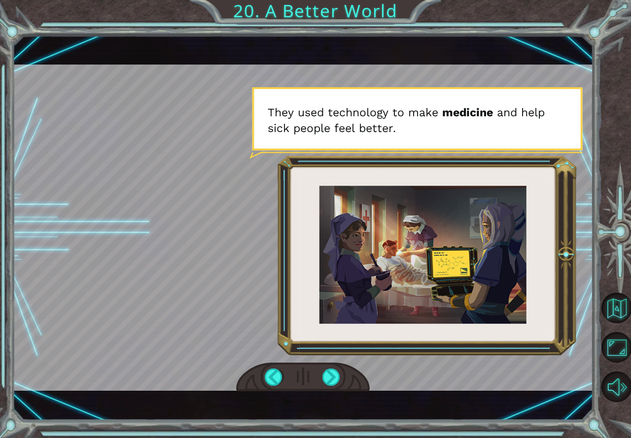
drag, startPoint x: 333, startPoint y: 373, endPoint x: 336, endPoint y: 368, distance: 6.4
click at [335, 369] on div at bounding box center [331, 378] width 19 height 18
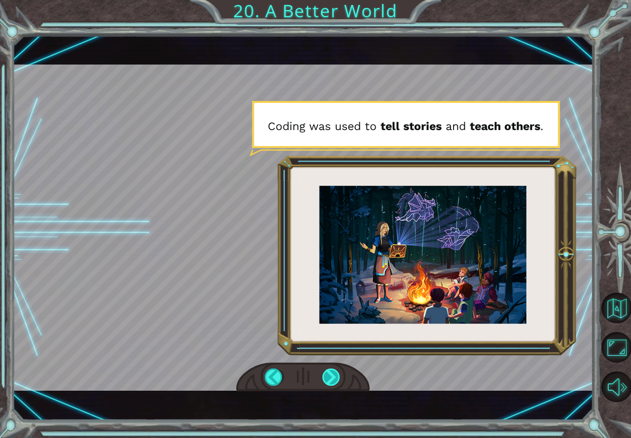
click at [334, 374] on div at bounding box center [331, 378] width 19 height 18
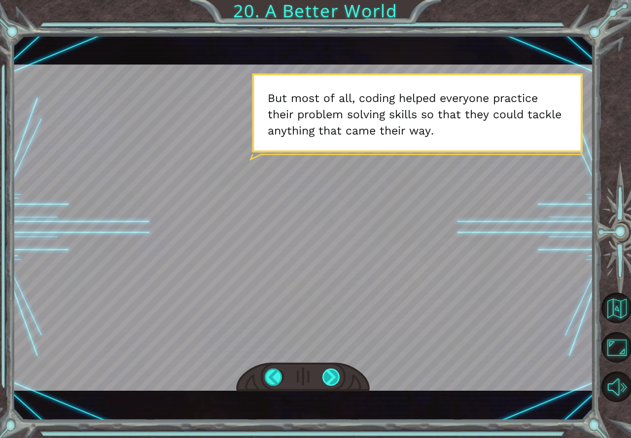
click at [328, 373] on div at bounding box center [331, 378] width 19 height 18
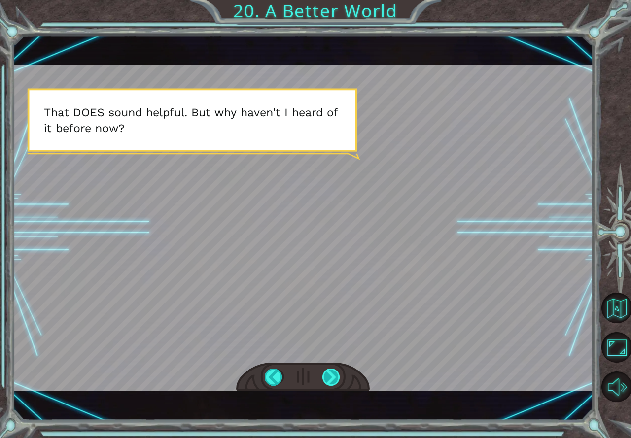
drag, startPoint x: 326, startPoint y: 373, endPoint x: 323, endPoint y: 368, distance: 6.8
click at [326, 373] on div at bounding box center [331, 378] width 19 height 18
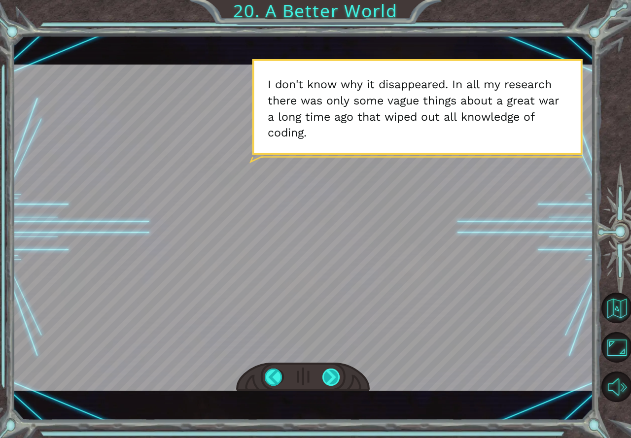
click at [334, 372] on div at bounding box center [331, 378] width 19 height 18
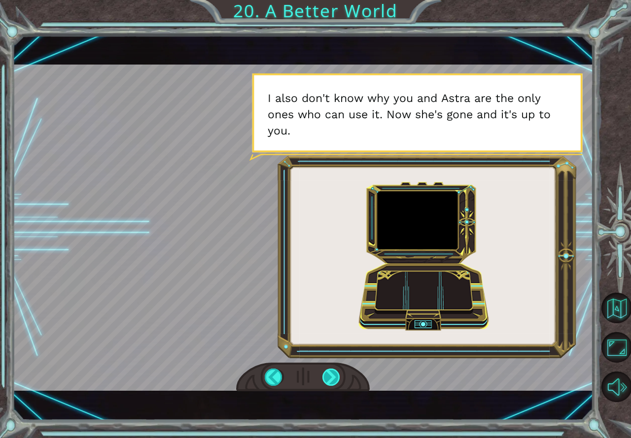
click at [330, 379] on div at bounding box center [331, 378] width 19 height 18
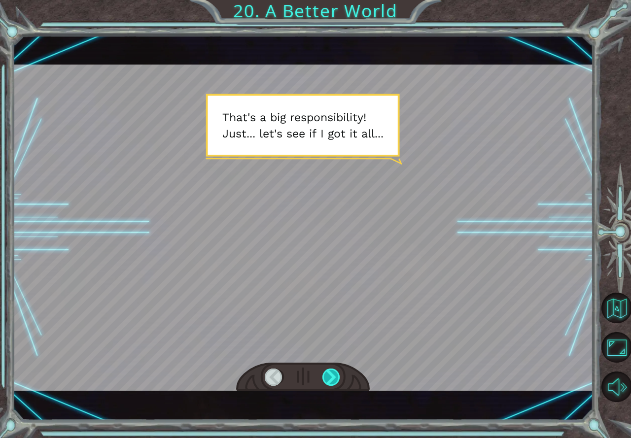
click at [327, 382] on div at bounding box center [331, 378] width 19 height 18
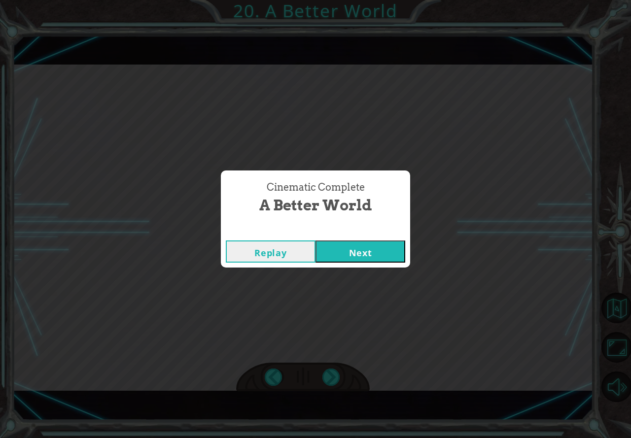
click at [326, 246] on button "Next" at bounding box center [360, 251] width 90 height 22
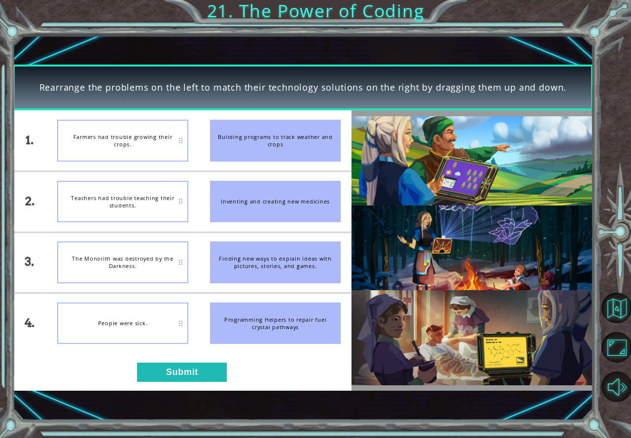
click at [155, 355] on div "1. 2. 3. 4. Farmers had trouble growing their crops. Teachers had trouble teach…" at bounding box center [182, 250] width 339 height 280
click at [165, 375] on button "Submit" at bounding box center [182, 372] width 90 height 19
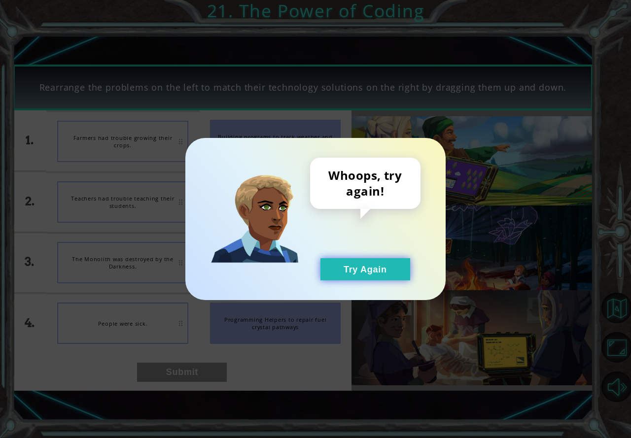
click at [356, 276] on button "Try Again" at bounding box center [365, 269] width 90 height 22
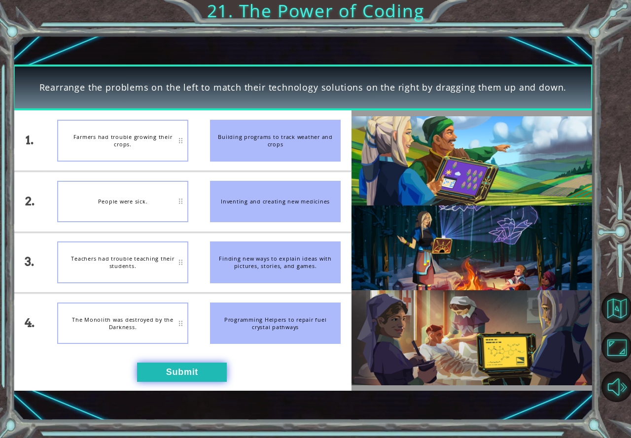
click at [160, 367] on button "Submit" at bounding box center [182, 372] width 90 height 19
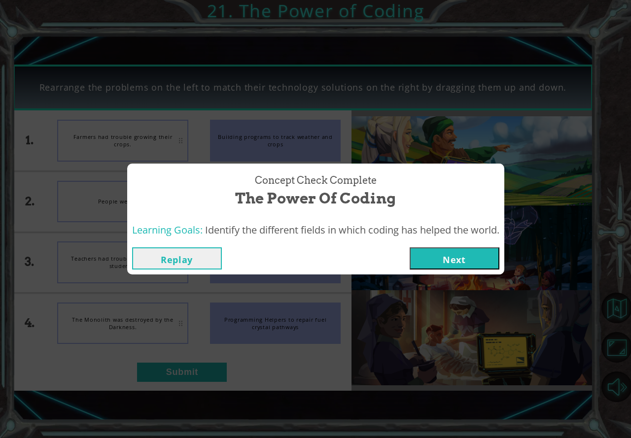
click at [463, 258] on button "Next" at bounding box center [454, 258] width 90 height 22
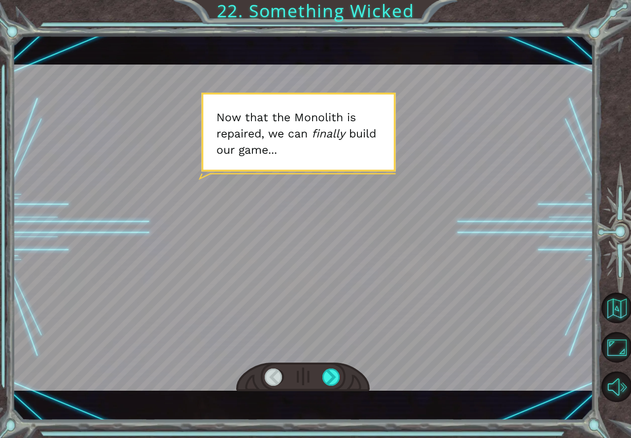
drag, startPoint x: 331, startPoint y: 375, endPoint x: 325, endPoint y: 365, distance: 11.8
click at [325, 365] on div at bounding box center [303, 378] width 134 height 30
click at [331, 374] on div at bounding box center [331, 378] width 19 height 18
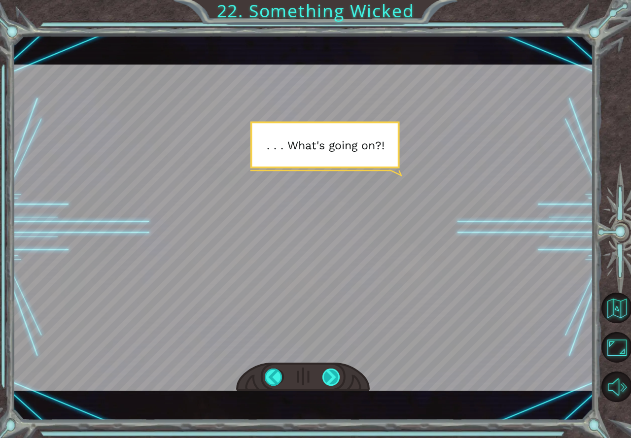
click at [332, 374] on div at bounding box center [331, 378] width 19 height 18
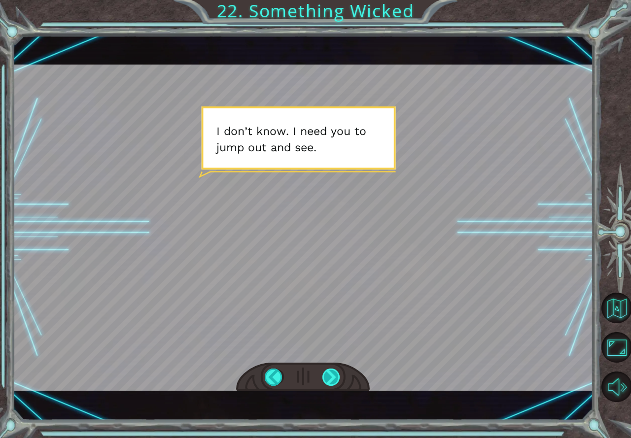
click at [327, 376] on div at bounding box center [331, 378] width 19 height 18
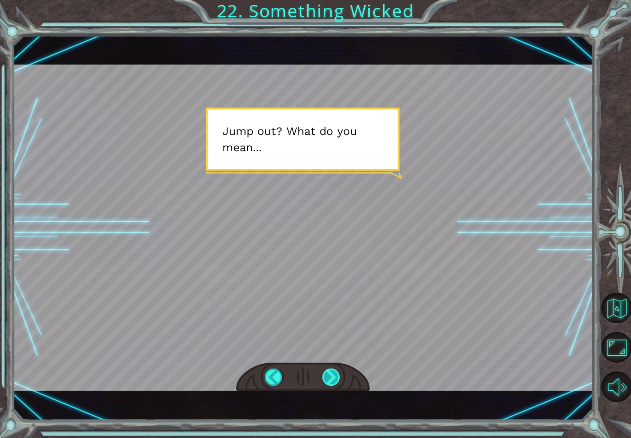
click at [328, 373] on div at bounding box center [331, 378] width 19 height 18
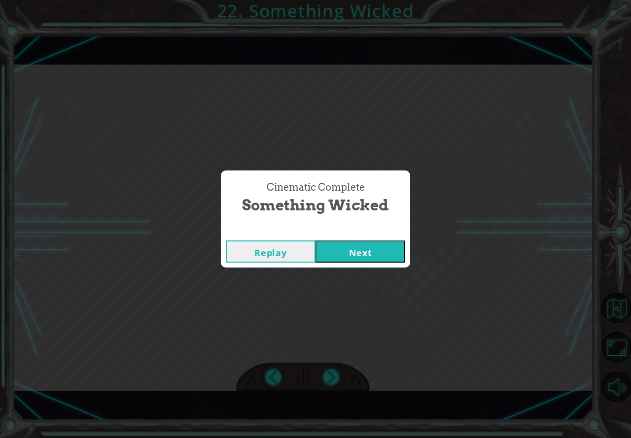
click at [328, 251] on button "Next" at bounding box center [360, 251] width 90 height 22
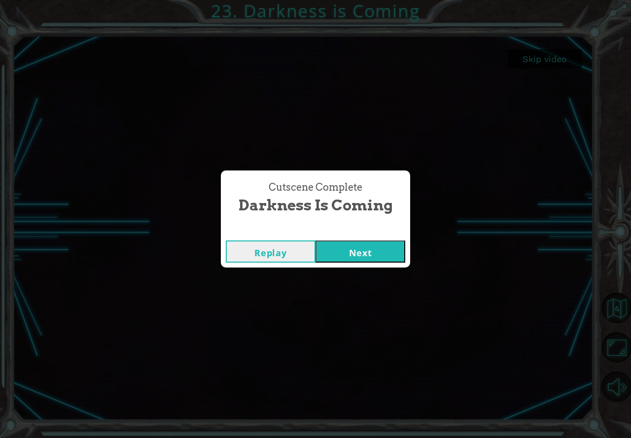
click at [371, 254] on button "Next" at bounding box center [360, 251] width 90 height 22
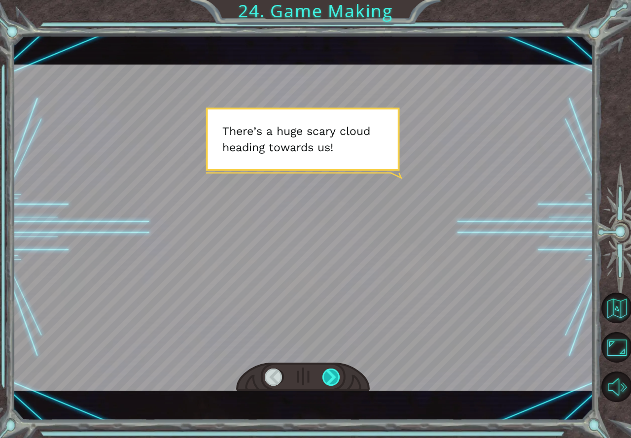
click at [336, 372] on div at bounding box center [331, 378] width 19 height 18
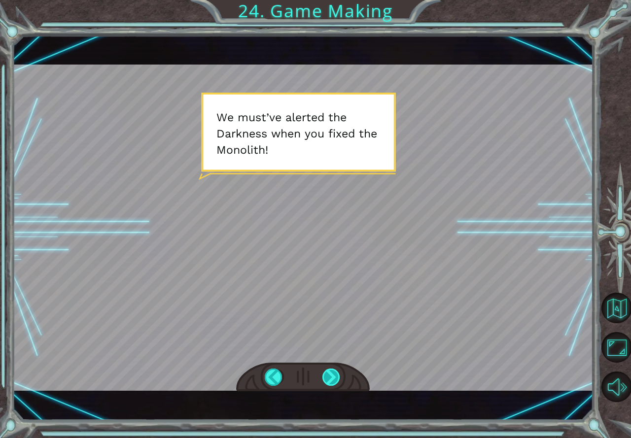
click at [328, 371] on div at bounding box center [331, 378] width 19 height 18
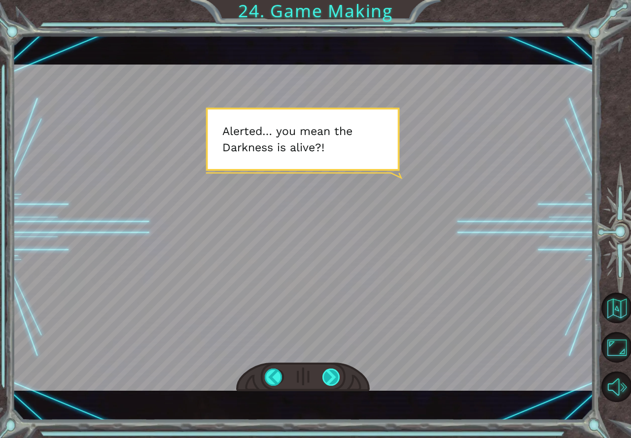
click at [331, 372] on div at bounding box center [331, 378] width 19 height 18
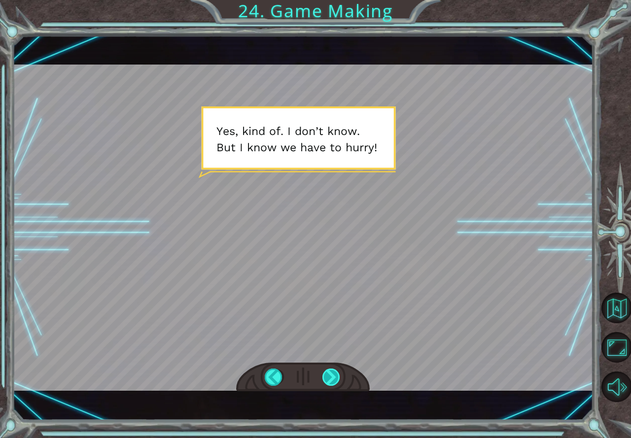
click at [331, 374] on div at bounding box center [331, 378] width 19 height 18
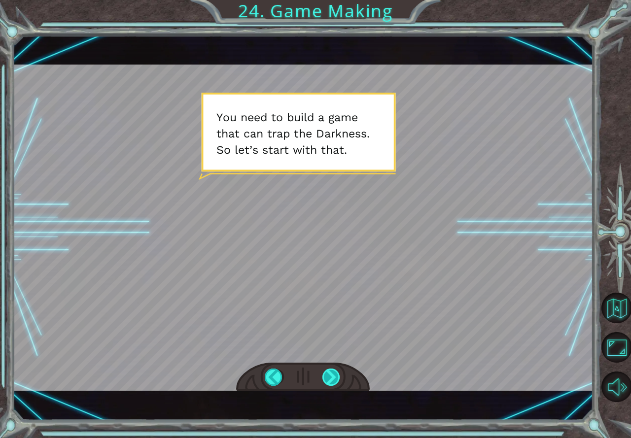
click at [326, 372] on div at bounding box center [331, 378] width 19 height 18
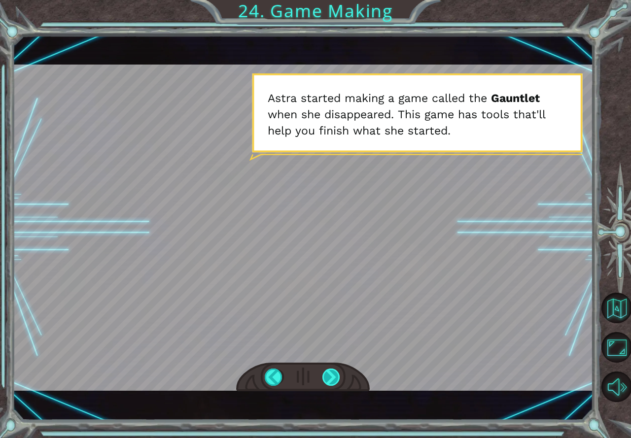
click at [334, 371] on div at bounding box center [331, 378] width 19 height 18
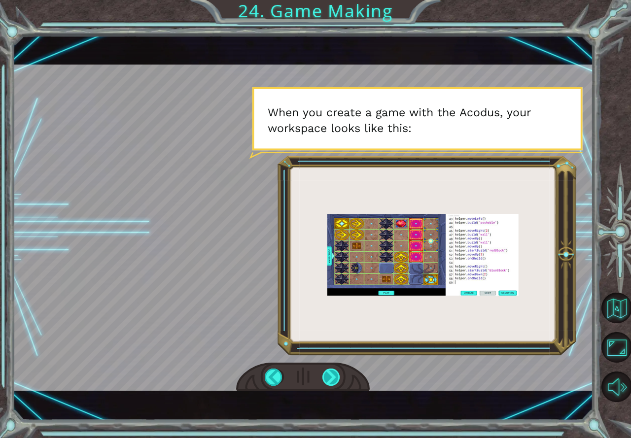
click at [338, 371] on div at bounding box center [331, 378] width 19 height 18
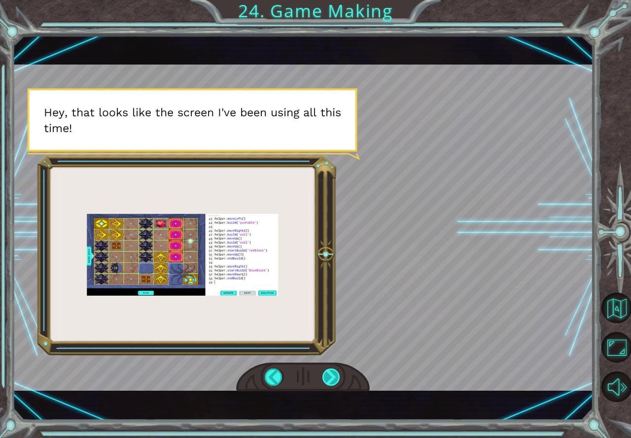
click at [324, 380] on div at bounding box center [331, 378] width 19 height 18
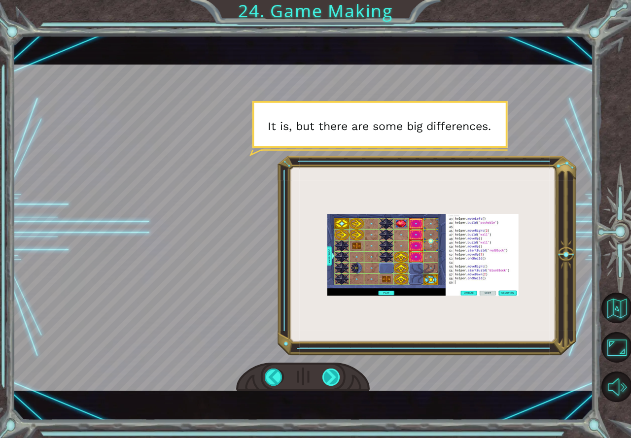
click at [330, 379] on div at bounding box center [331, 378] width 19 height 18
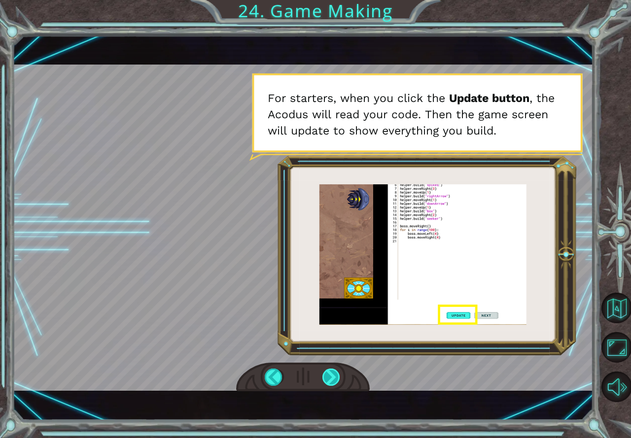
click at [330, 371] on div at bounding box center [331, 378] width 19 height 18
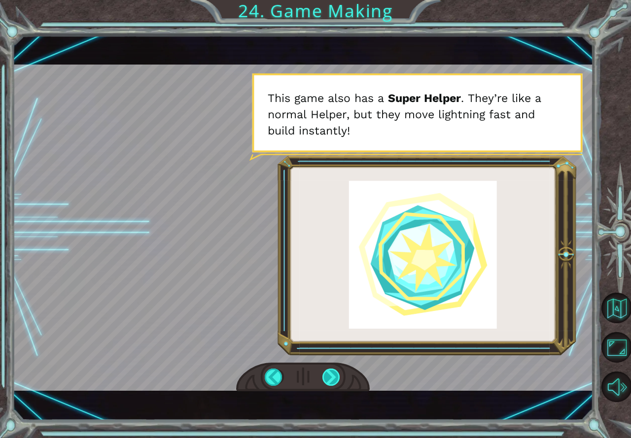
click at [330, 375] on div at bounding box center [331, 378] width 19 height 18
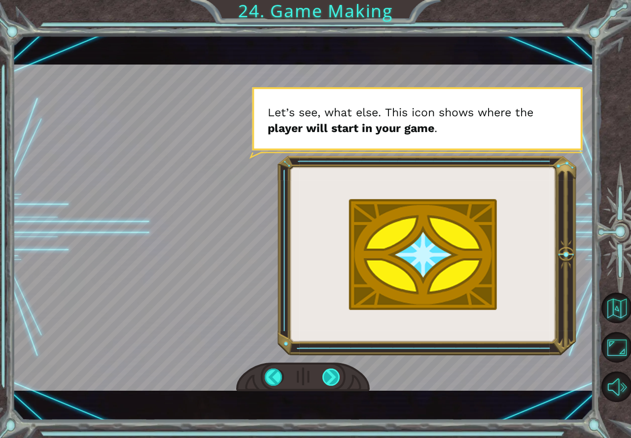
click at [335, 375] on div at bounding box center [331, 378] width 19 height 18
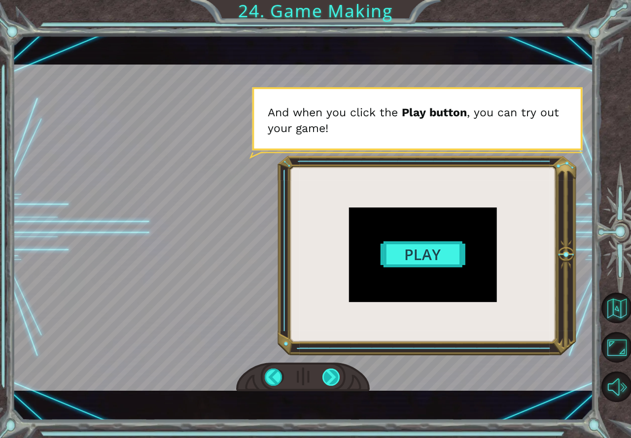
click at [333, 373] on div at bounding box center [331, 378] width 19 height 18
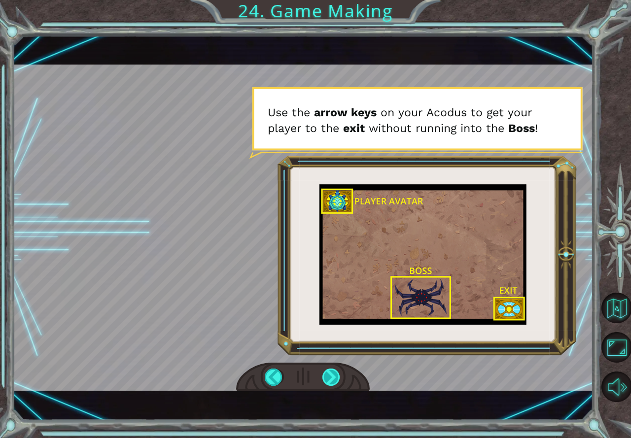
click at [327, 370] on div at bounding box center [331, 378] width 19 height 18
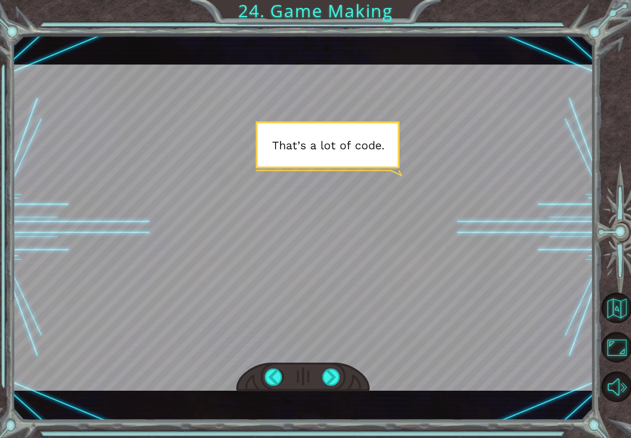
click at [318, 369] on div at bounding box center [303, 378] width 134 height 30
drag, startPoint x: 327, startPoint y: 369, endPoint x: 331, endPoint y: 376, distance: 8.2
click at [331, 376] on div at bounding box center [331, 378] width 19 height 18
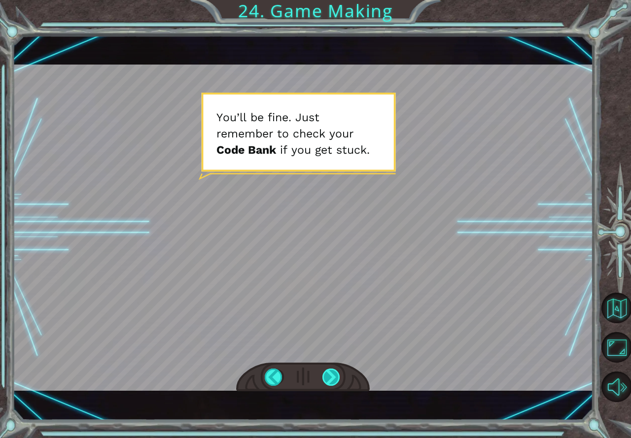
click at [330, 371] on div at bounding box center [331, 378] width 19 height 18
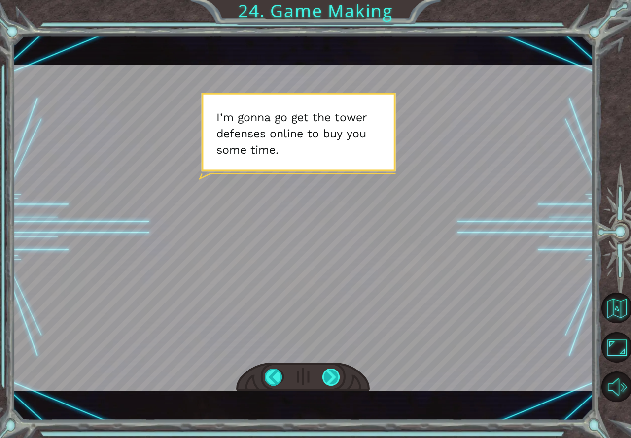
click at [333, 373] on div at bounding box center [331, 378] width 19 height 18
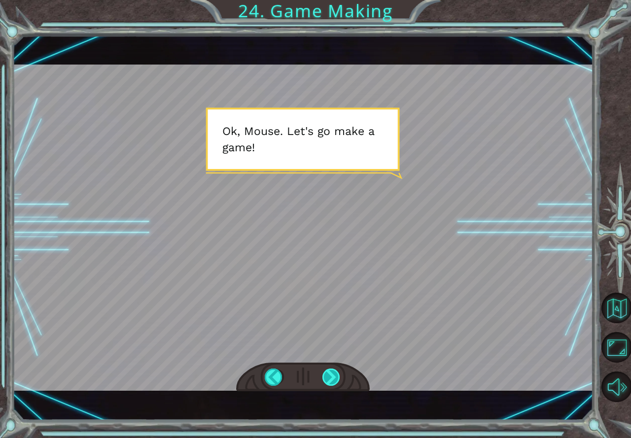
click at [334, 373] on div at bounding box center [331, 378] width 19 height 18
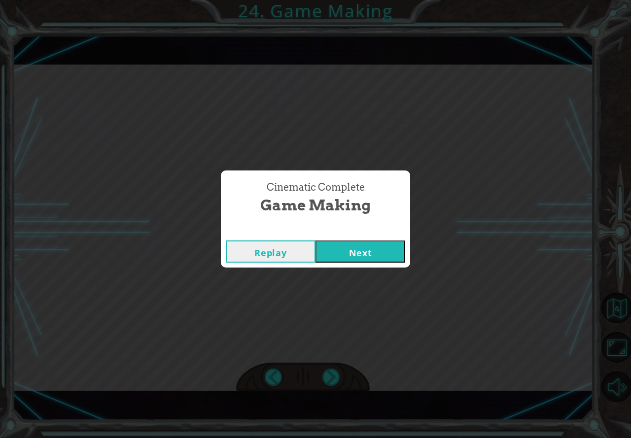
click at [337, 253] on button "Next" at bounding box center [360, 251] width 90 height 22
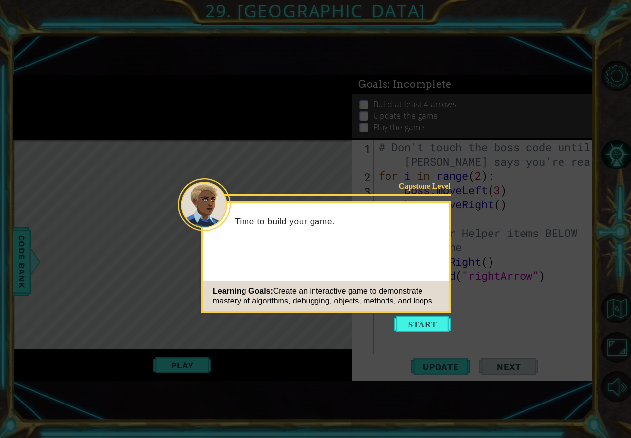
click at [419, 319] on button "Start" at bounding box center [422, 324] width 56 height 16
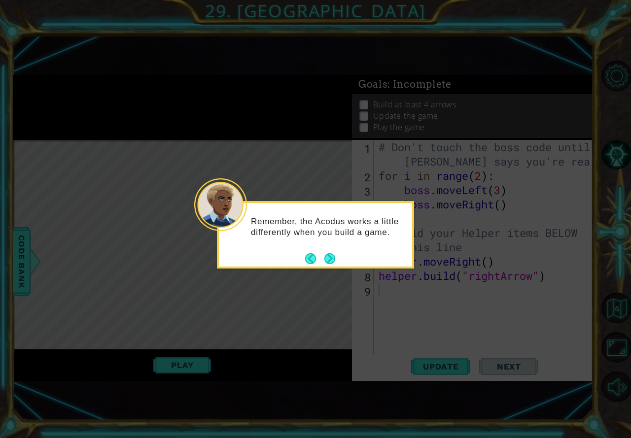
click at [339, 259] on div "Remember, the Acodus works a little differently when you build a game." at bounding box center [315, 235] width 197 height 68
click at [323, 260] on button "Back" at bounding box center [314, 258] width 19 height 11
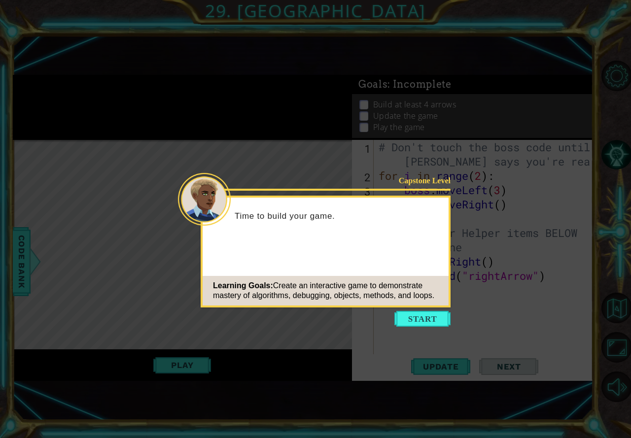
drag, startPoint x: 428, startPoint y: 314, endPoint x: 409, endPoint y: 318, distance: 18.8
click at [410, 318] on button "Start" at bounding box center [422, 319] width 56 height 16
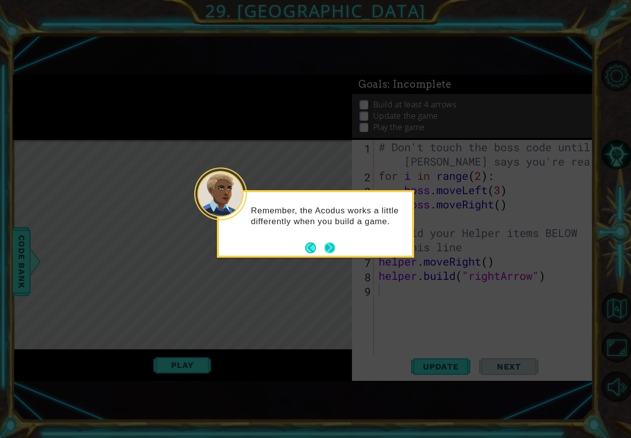
click at [330, 247] on button "Next" at bounding box center [329, 247] width 11 height 11
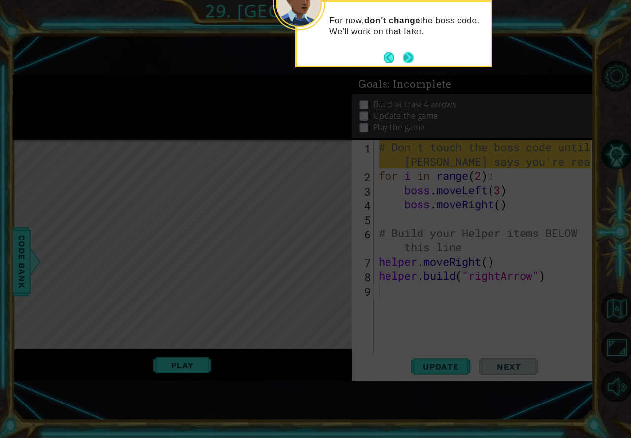
click at [411, 53] on button "Next" at bounding box center [408, 57] width 11 height 11
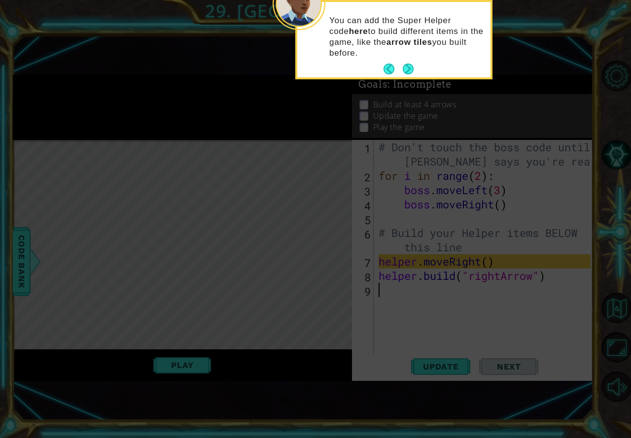
click at [403, 69] on button "Next" at bounding box center [408, 69] width 11 height 11
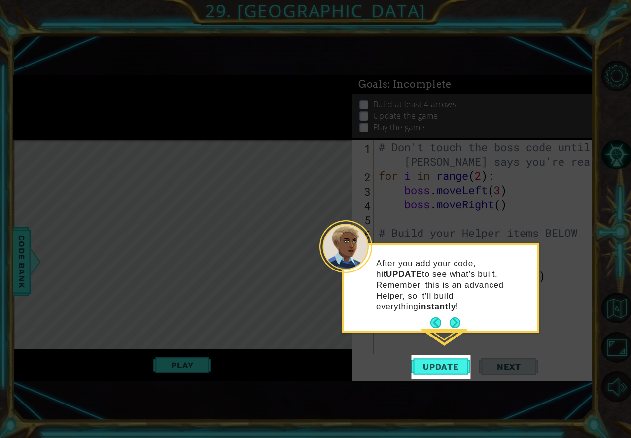
click at [463, 321] on div "After you add your code, hit UPDATE to see what's built. Remember, this is an a…" at bounding box center [440, 288] width 197 height 90
click at [457, 317] on button "Next" at bounding box center [454, 322] width 11 height 11
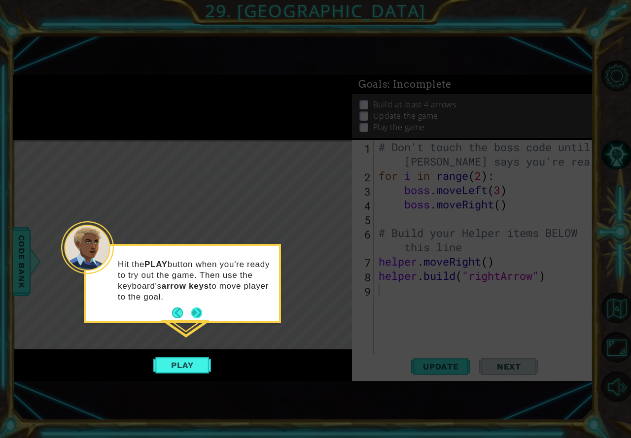
click at [200, 308] on button "Next" at bounding box center [196, 312] width 11 height 11
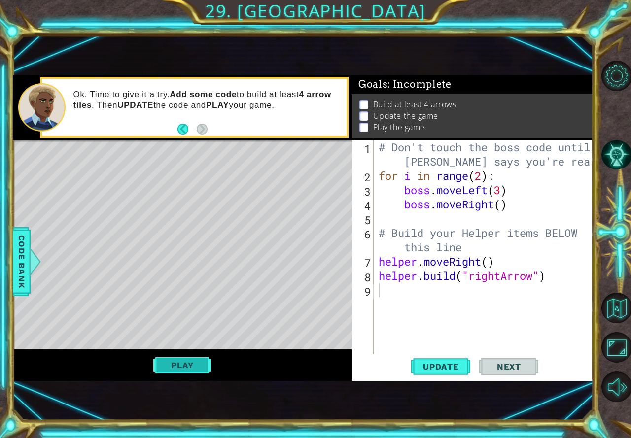
click at [155, 371] on button "Play" at bounding box center [182, 365] width 58 height 19
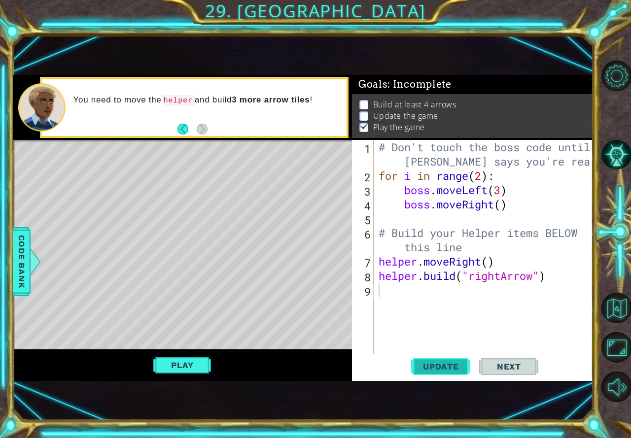
click at [438, 363] on button "Update" at bounding box center [440, 367] width 59 height 24
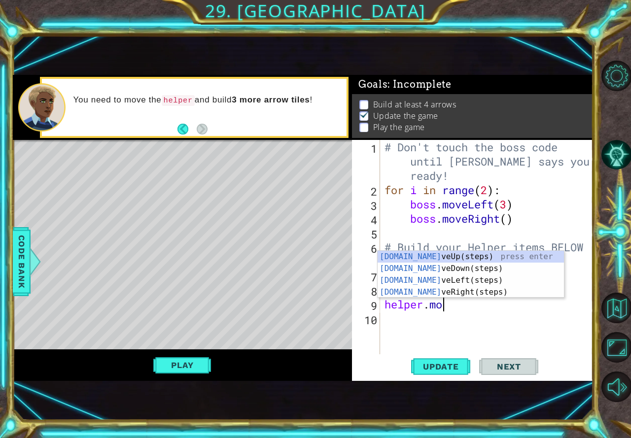
scroll to position [0, 2]
type textarea "helper.move"
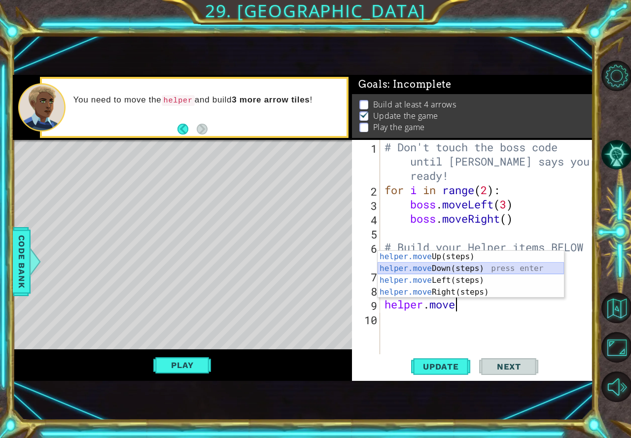
click at [422, 270] on div "helper.move Up(steps) press enter helper.move Down(steps) press enter helper.mo…" at bounding box center [470, 286] width 186 height 71
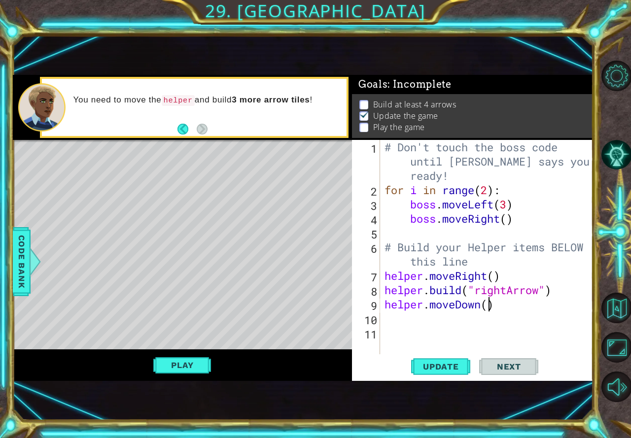
click at [489, 304] on div "# Don't touch the boss code until [PERSON_NAME] says you're ready! for i in ran…" at bounding box center [488, 275] width 213 height 271
type textarea "helper.moveDown(3)"
click at [445, 360] on button "Update" at bounding box center [440, 367] width 59 height 24
click at [422, 317] on div "# Don't touch the boss code until [PERSON_NAME] says you're ready! for i in ran…" at bounding box center [488, 275] width 213 height 271
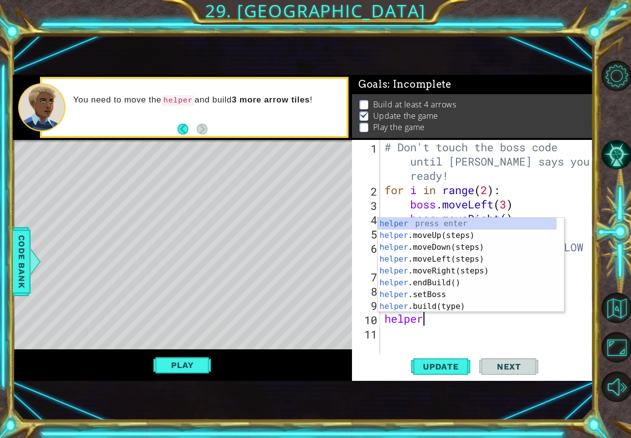
scroll to position [0, 1]
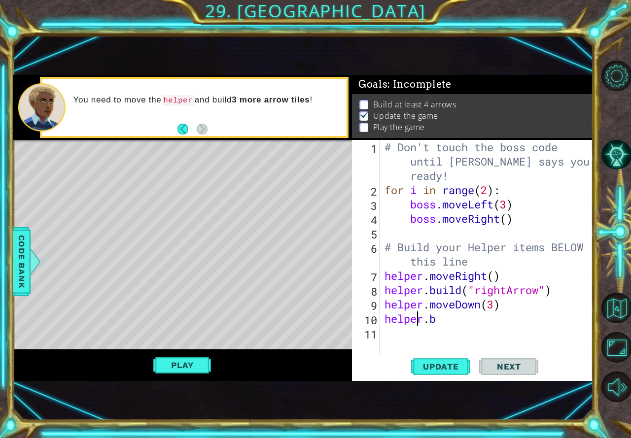
click at [418, 321] on div "# Don't touch the boss code until [PERSON_NAME] says you're ready! for i in ran…" at bounding box center [488, 275] width 213 height 271
click at [450, 321] on div "# Don't touch the boss code until [PERSON_NAME] says you're ready! for i in ran…" at bounding box center [488, 275] width 213 height 271
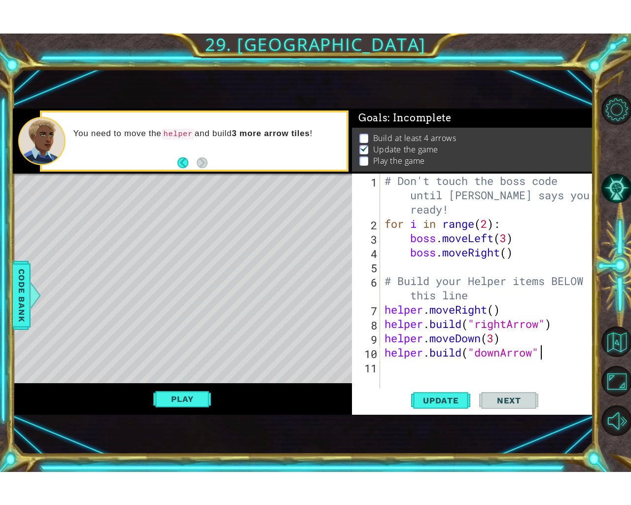
scroll to position [0, 7]
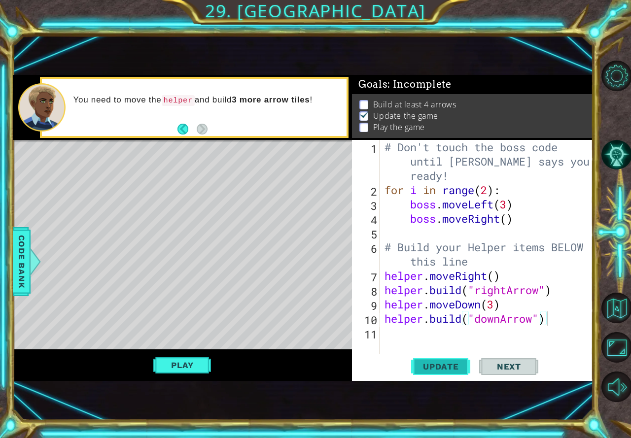
click at [460, 362] on span "Update" at bounding box center [441, 367] width 56 height 10
click at [444, 372] on span "Update" at bounding box center [441, 367] width 56 height 10
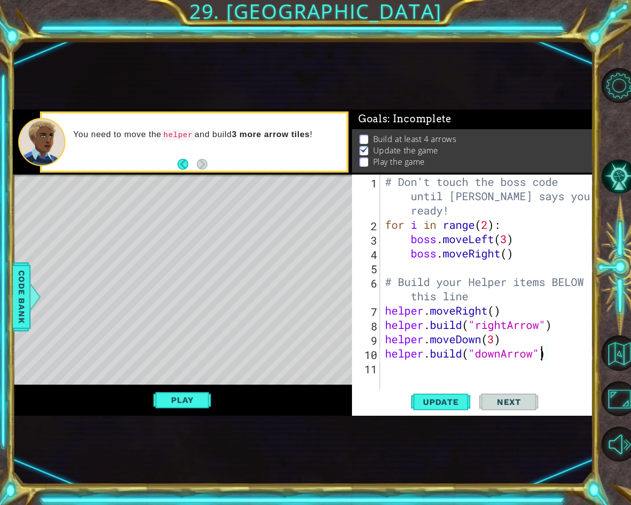
click at [539, 358] on div "# Don't touch the boss code until [PERSON_NAME] says you're ready! for i in ran…" at bounding box center [489, 309] width 212 height 271
click at [496, 338] on div "# Don't touch the boss code until [PERSON_NAME] says you're ready! for i in ran…" at bounding box center [489, 309] width 212 height 271
click at [533, 354] on div "# Don't touch the boss code until [PERSON_NAME] says you're ready! for i in ran…" at bounding box center [489, 309] width 212 height 271
click at [501, 355] on div "# Don't touch the boss code until [PERSON_NAME] says you're ready! for i in ran…" at bounding box center [489, 309] width 212 height 271
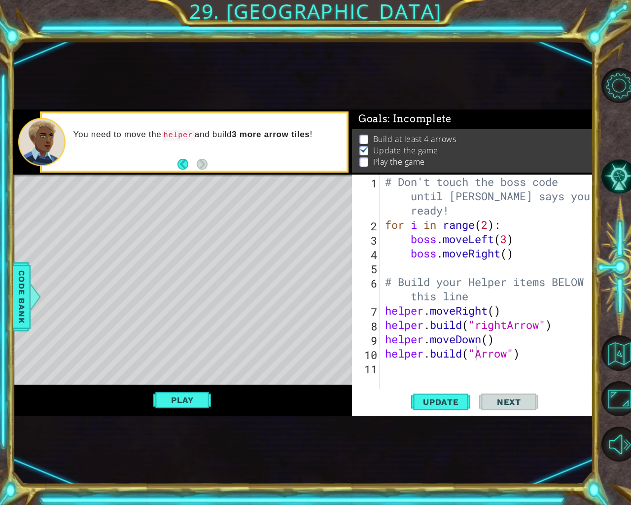
drag, startPoint x: 478, startPoint y: 335, endPoint x: 483, endPoint y: 342, distance: 9.6
click at [481, 340] on body "1 ההההההההההההההההההההההההההההההההההההההההההההההההההההההההההההההההההההההההההההה…" at bounding box center [315, 252] width 631 height 505
click at [473, 355] on div "# Don't touch the boss code until [PERSON_NAME] says you're ready! for i in ran…" at bounding box center [489, 309] width 212 height 271
click at [477, 342] on div ""r ightArrow" press enter" at bounding box center [537, 352] width 186 height 35
click at [465, 402] on span "Update" at bounding box center [441, 402] width 56 height 10
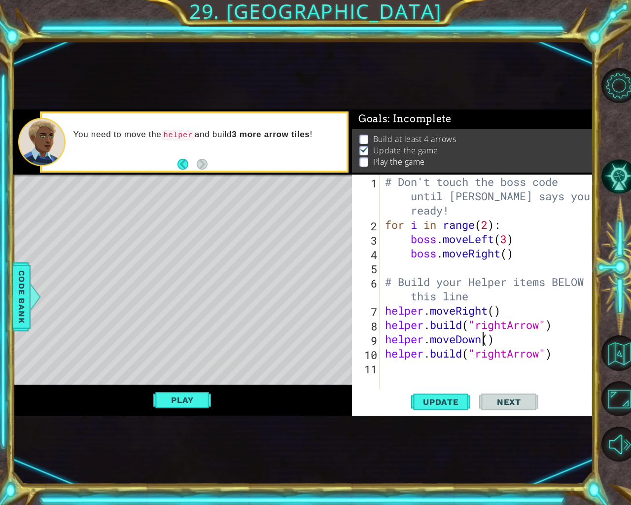
click at [479, 339] on div "# Don't touch the boss code until [PERSON_NAME] says you're ready! for i in ran…" at bounding box center [489, 309] width 212 height 271
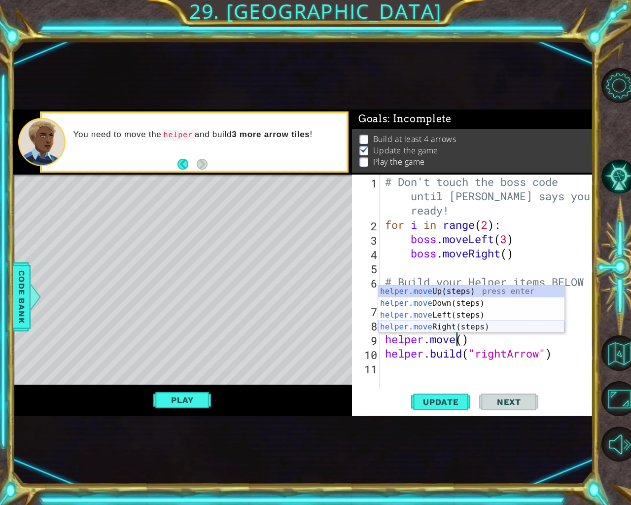
click at [438, 324] on div "helper.move Up(steps) press enter helper.move Down(steps) press enter helper.mo…" at bounding box center [471, 320] width 186 height 71
type textarea "helper.moveRight"
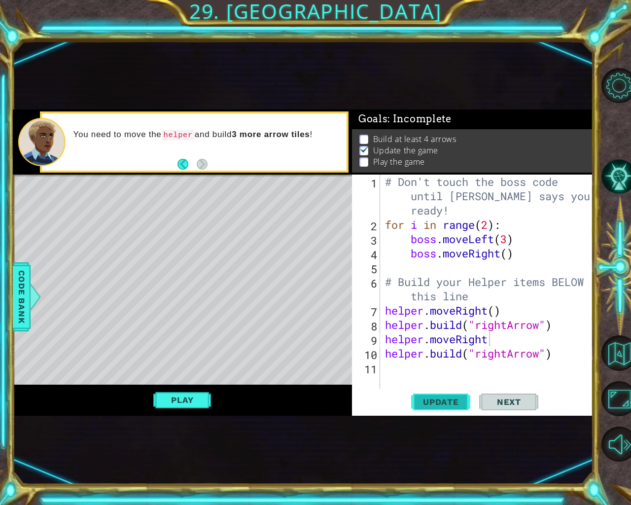
click at [459, 397] on span "Update" at bounding box center [441, 402] width 56 height 10
click at [452, 367] on div "# Don't touch the boss code until [PERSON_NAME] says you're ready! for i in ran…" at bounding box center [489, 309] width 212 height 271
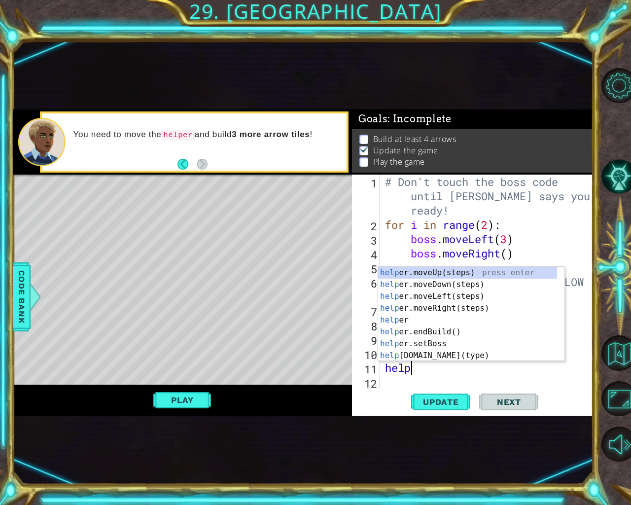
scroll to position [0, 1]
type textarea "helper"
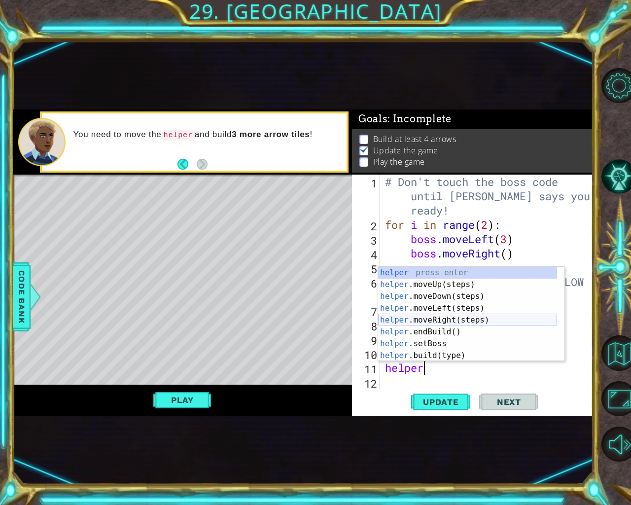
click at [432, 318] on div "helper press enter helper .moveUp(steps) press enter helper .moveDown(steps) pr…" at bounding box center [467, 326] width 179 height 118
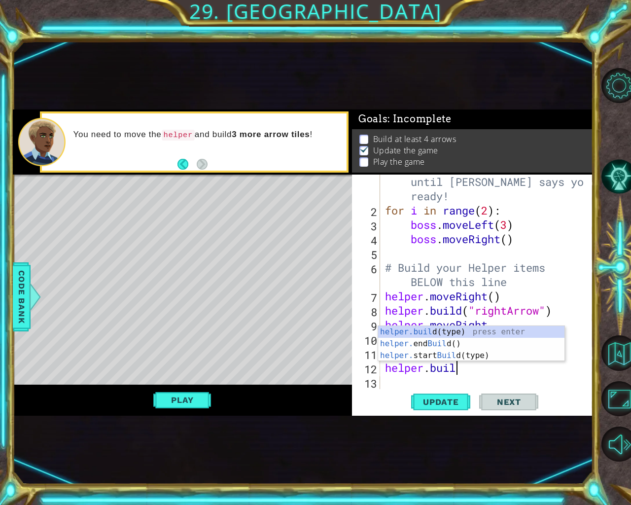
type textarea "[DOMAIN_NAME]"
click at [476, 386] on div "# Don't touch the boss code until [PERSON_NAME] says you're ready! for i in ran…" at bounding box center [485, 295] width 205 height 271
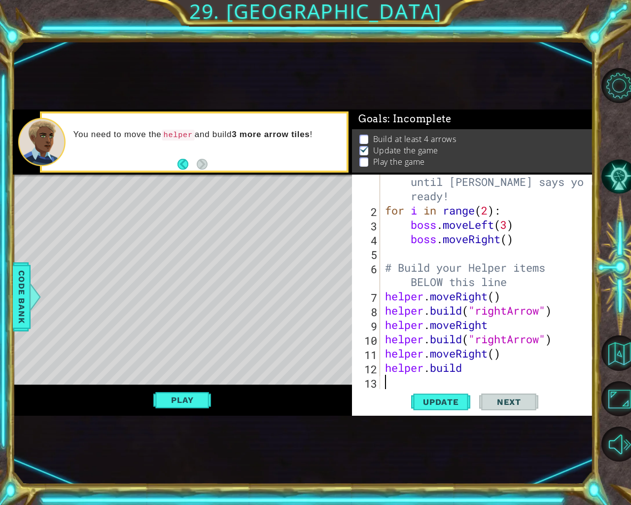
scroll to position [0, 0]
click at [473, 367] on div "# Don't touch the boss code until [PERSON_NAME] says you're ready! for i in ran…" at bounding box center [485, 295] width 205 height 271
click at [466, 357] on div ""r ightArrow" press enter" at bounding box center [537, 366] width 186 height 35
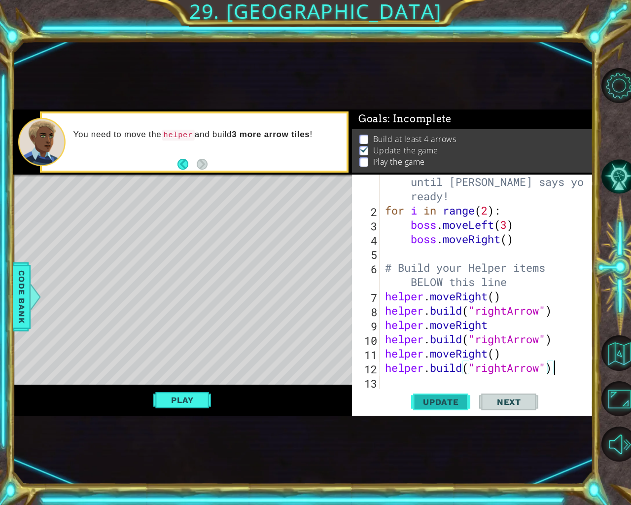
type textarea "[DOMAIN_NAME]("rightArrow")"
click at [417, 400] on span "Update" at bounding box center [441, 402] width 56 height 10
click at [409, 382] on div "# Don't touch the boss code until [PERSON_NAME] says you're ready! for i in ran…" at bounding box center [485, 295] width 205 height 271
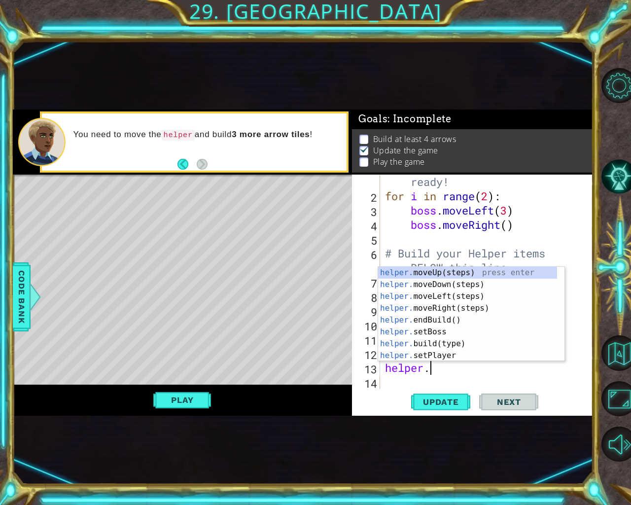
scroll to position [0, 1]
type textarea "helper.m"
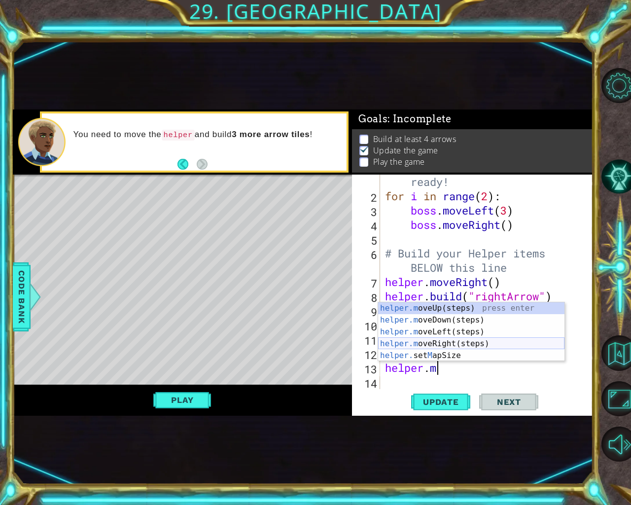
click at [425, 342] on div "helper.m oveUp(steps) press enter helper.m oveDown(steps) press enter helper.m …" at bounding box center [471, 343] width 186 height 83
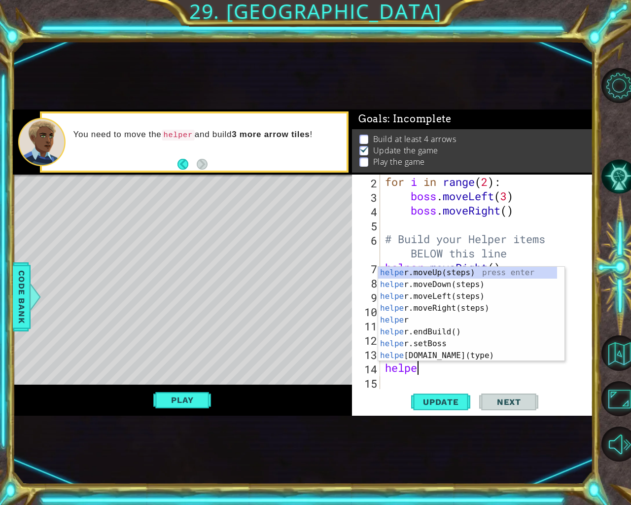
scroll to position [0, 1]
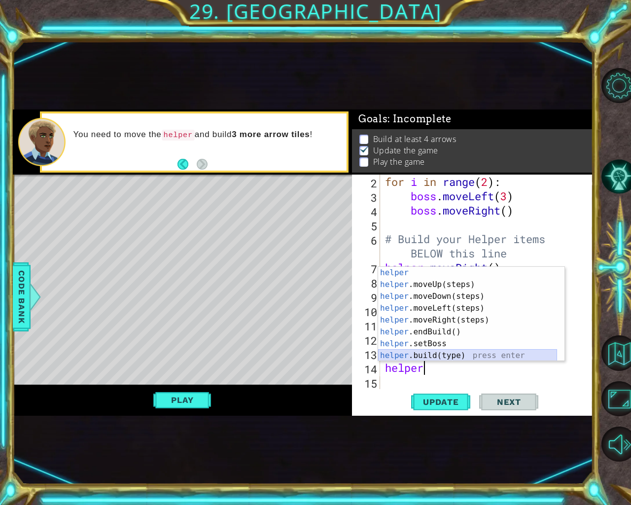
click at [435, 358] on div "helper press enter helper .moveUp(steps) press enter helper .moveDown(steps) pr…" at bounding box center [467, 326] width 179 height 118
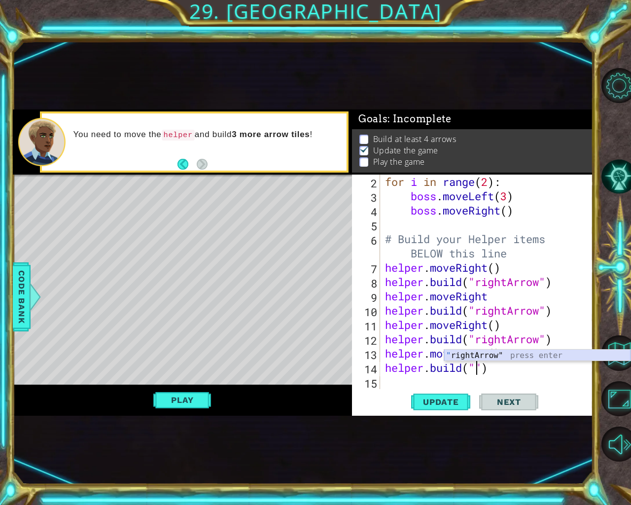
click at [453, 354] on div "" rightArrow" press enter" at bounding box center [537, 366] width 186 height 35
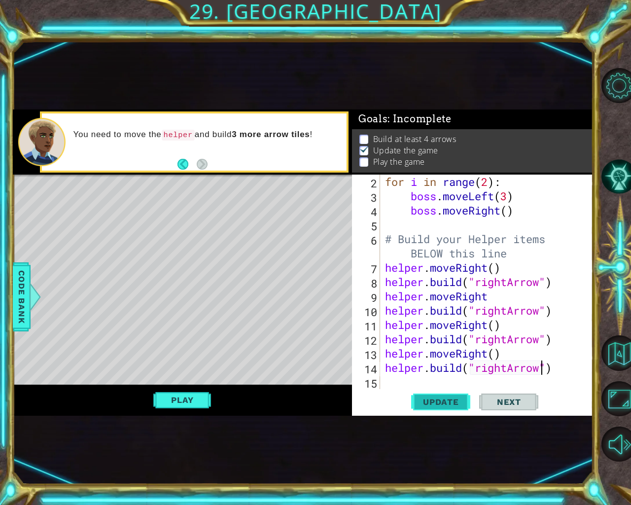
type textarea "[DOMAIN_NAME]("rightArrow")"
click at [432, 399] on span "Update" at bounding box center [441, 402] width 56 height 10
click at [405, 382] on div "for i in range ( 2 ) : boss . moveLeft ( 3 ) boss . moveRight ( ) # Build your …" at bounding box center [485, 295] width 205 height 243
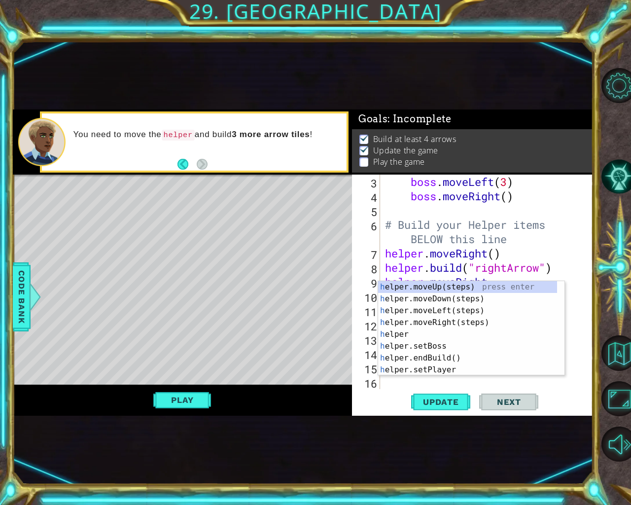
scroll to position [57, 0]
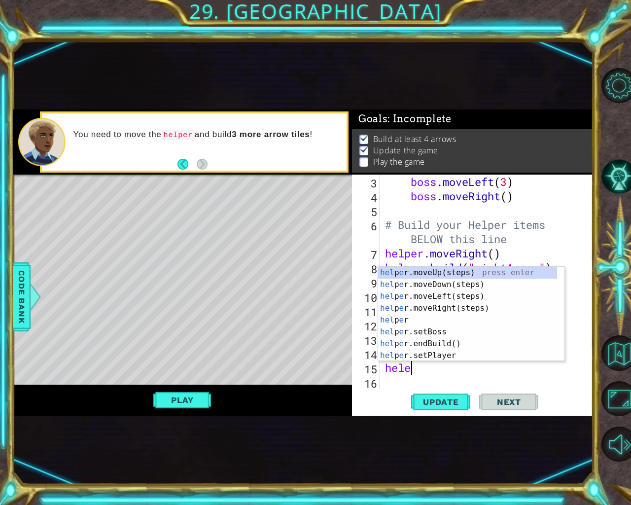
type textarea "heler"
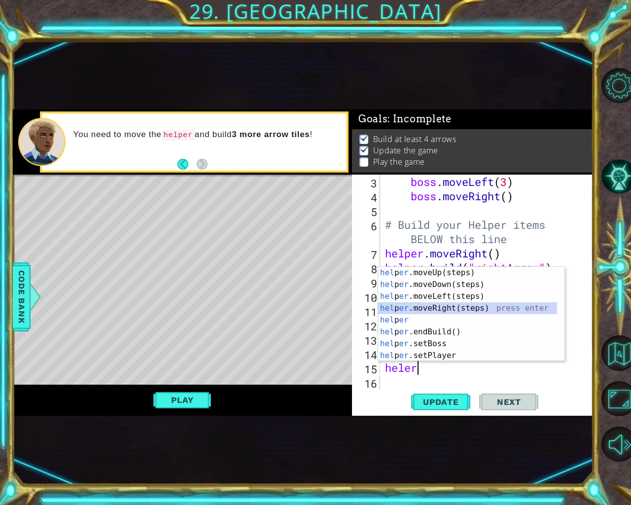
click at [406, 304] on div "hel p er .moveUp(steps) press enter hel p er .moveDown(steps) press enter hel p…" at bounding box center [467, 326] width 179 height 118
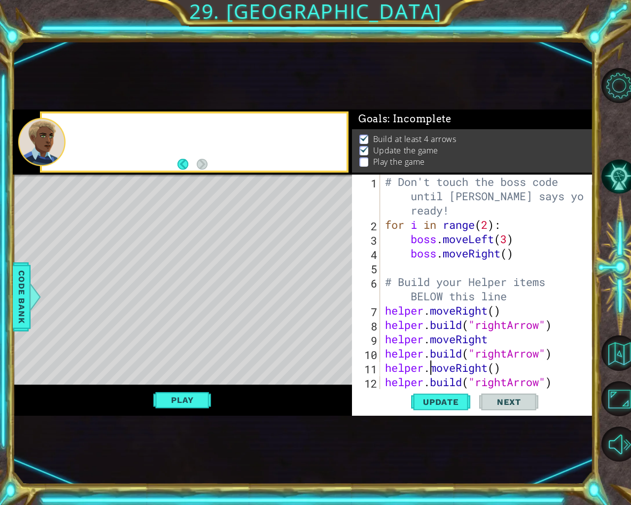
scroll to position [0, 0]
click at [432, 370] on div "# Don't touch the boss code until [PERSON_NAME] says you're ready! for i in ran…" at bounding box center [485, 309] width 205 height 271
type textarea "helper.moveRight()"
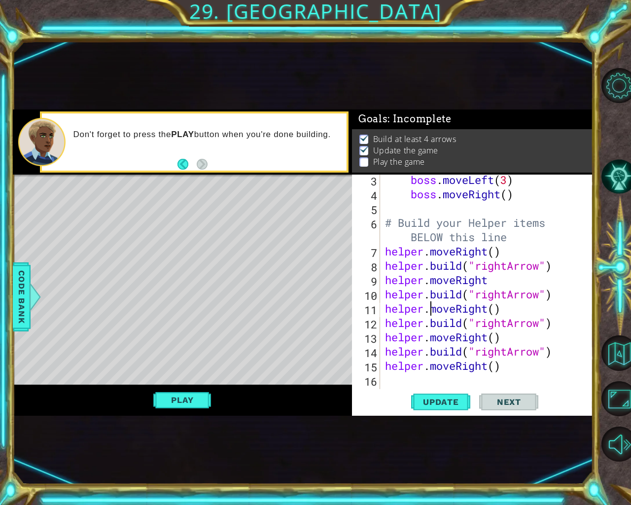
scroll to position [71, 0]
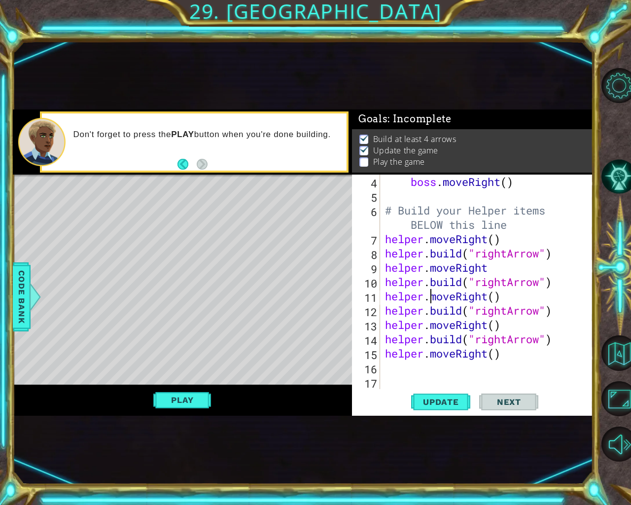
click at [384, 373] on div "boss . moveRight ( ) # Build your Helper items BELOW this line helper . moveRig…" at bounding box center [485, 295] width 205 height 243
type textarea "# Build your Helper items BELOW this line"
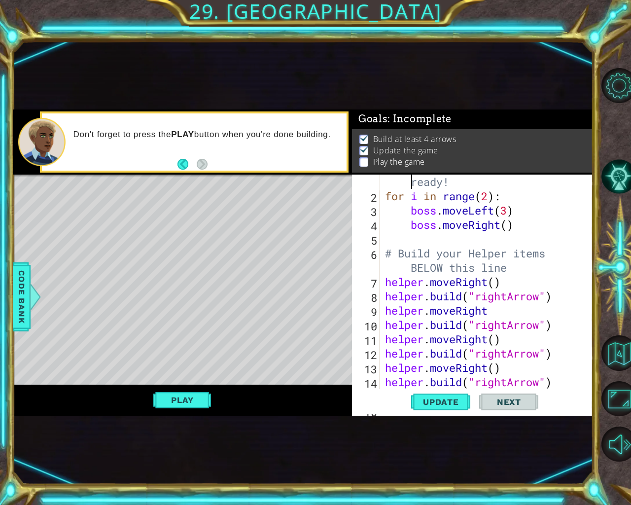
scroll to position [0, 0]
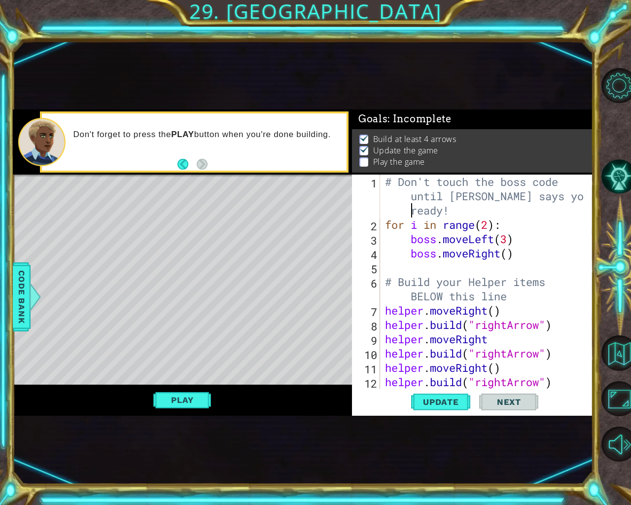
type textarea "boss.moveRight()"
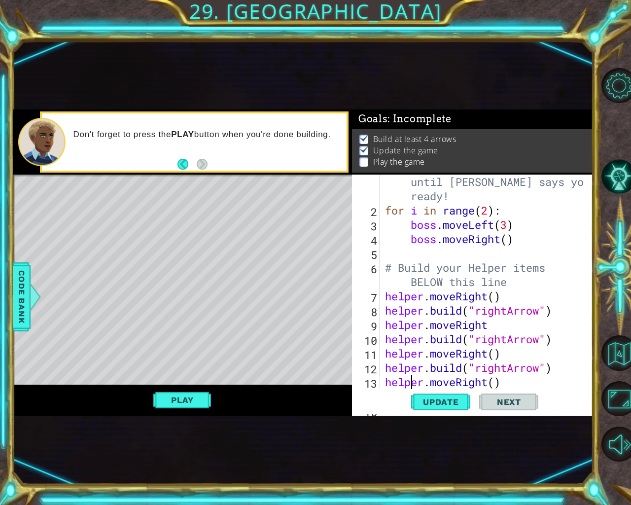
type textarea "helper.moveRight()"
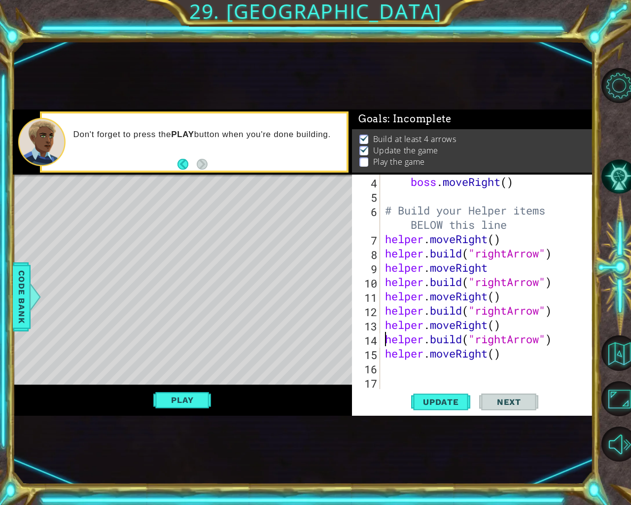
click at [383, 338] on div "boss . moveRight ( ) # Build your Helper items BELOW this line helper . moveRig…" at bounding box center [485, 295] width 205 height 243
type textarea "[DOMAIN_NAME]("rightArrow")"
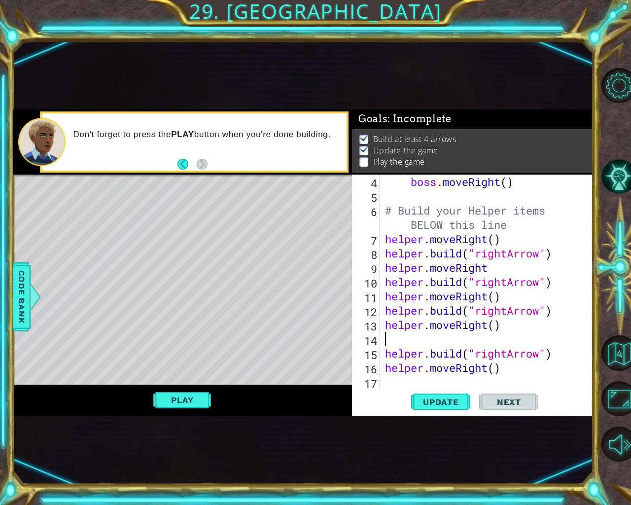
click at [383, 339] on div "boss . moveRight ( ) # Build your Helper items BELOW this line helper . moveRig…" at bounding box center [485, 295] width 205 height 243
click at [511, 371] on div "boss . moveRight ( ) # Build your Helper items BELOW this line helper . moveRig…" at bounding box center [485, 295] width 205 height 243
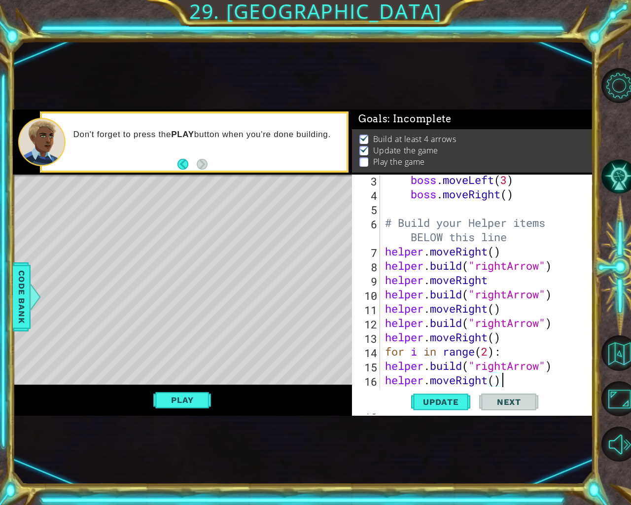
scroll to position [86, 0]
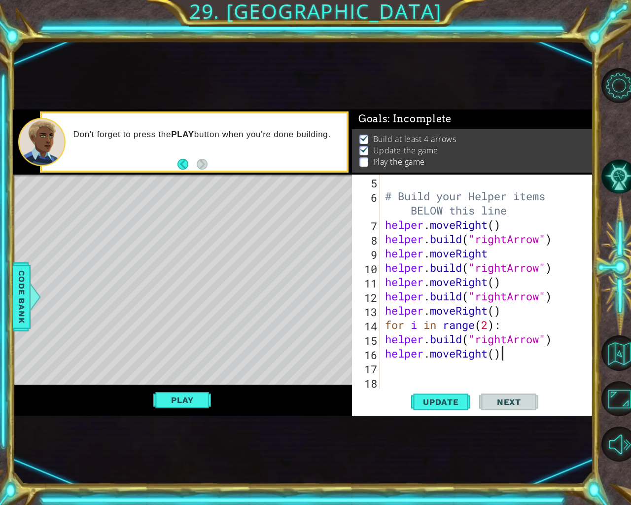
click at [385, 338] on div "# Build your Helper items BELOW this line helper . moveRight ( ) helper . build…" at bounding box center [485, 295] width 205 height 243
click at [384, 353] on div "# Build your Helper items BELOW this line helper . moveRight ( ) helper . build…" at bounding box center [485, 295] width 205 height 243
click at [439, 403] on span "Update" at bounding box center [441, 402] width 56 height 10
click at [444, 401] on span "Update" at bounding box center [441, 402] width 56 height 10
click at [453, 401] on span "Update" at bounding box center [441, 402] width 56 height 10
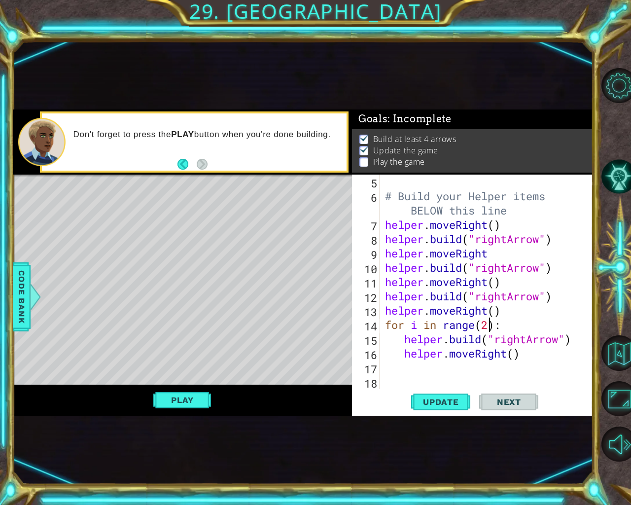
click at [487, 327] on div "# Build your Helper items BELOW this line helper . moveRight ( ) helper . build…" at bounding box center [485, 295] width 205 height 243
type textarea "for i in range(3):"
click at [455, 401] on span "Update" at bounding box center [441, 402] width 56 height 10
click at [384, 367] on div "# Build your Helper items BELOW this line helper . moveRight ( ) helper . build…" at bounding box center [485, 295] width 205 height 243
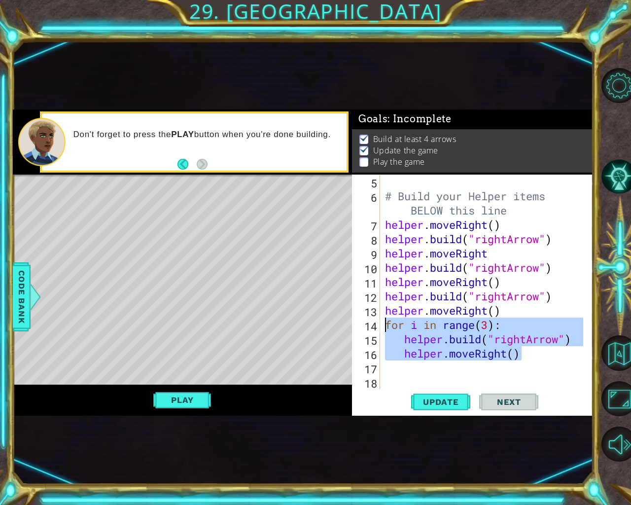
drag, startPoint x: 522, startPoint y: 357, endPoint x: 381, endPoint y: 328, distance: 143.9
click at [381, 328] on div "5 6 7 8 9 10 11 12 13 14 15 16 17 18 # Build your Helper items BELOW this line …" at bounding box center [471, 281] width 238 height 214
type textarea "for i in range(3): [DOMAIN_NAME]("rightArrow")"
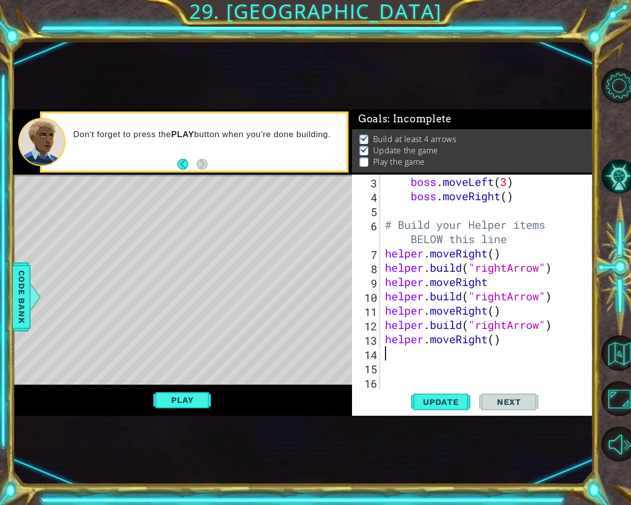
scroll to position [57, 0]
click at [516, 254] on div "boss . moveLeft ( 3 ) boss . moveRight ( ) # Build your Helper items BELOW this…" at bounding box center [485, 295] width 205 height 243
type textarea "helper.moveRight()"
click at [384, 257] on div "boss . moveLeft ( 3 ) boss . moveRight ( ) # Build your Helper items BELOW this…" at bounding box center [485, 295] width 205 height 243
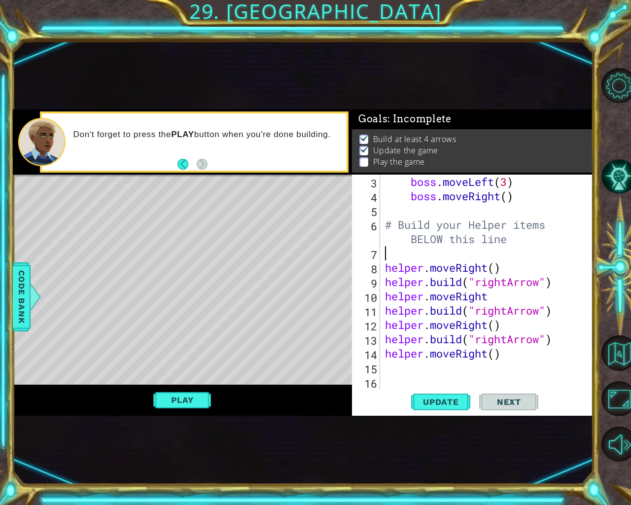
paste textarea "helper.moveRight()"
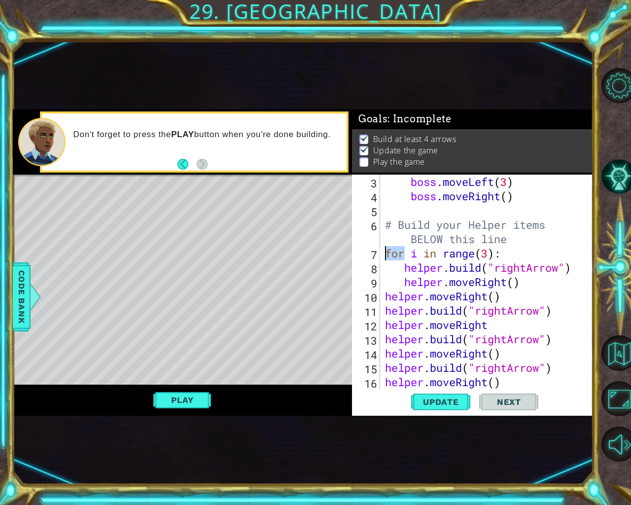
drag, startPoint x: 401, startPoint y: 254, endPoint x: 384, endPoint y: 257, distance: 17.5
click at [384, 257] on div "boss . moveLeft ( 3 ) boss . moveRight ( ) # Build your Helper items BELOW this…" at bounding box center [485, 295] width 205 height 243
click at [444, 296] on div "boss . moveLeft ( 3 ) boss . moveRight ( ) # Build your Helper items BELOW this…" at bounding box center [485, 295] width 205 height 243
click at [487, 266] on div "boss . moveLeft ( 3 ) boss . moveRight ( ) # Build your Helper items BELOW this…" at bounding box center [485, 295] width 205 height 243
click at [471, 297] on div "boss . moveLeft ( 3 ) boss . moveRight ( ) # Build your Helper items BELOW this…" at bounding box center [485, 295] width 205 height 243
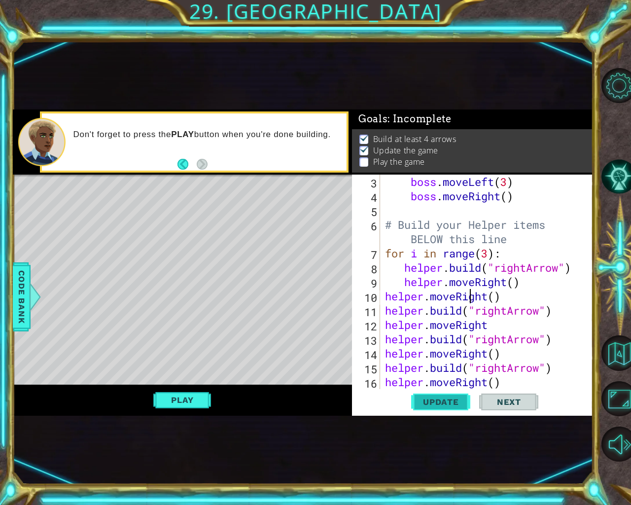
click at [452, 405] on span "Update" at bounding box center [441, 402] width 56 height 10
click at [452, 403] on span "Update" at bounding box center [441, 402] width 56 height 10
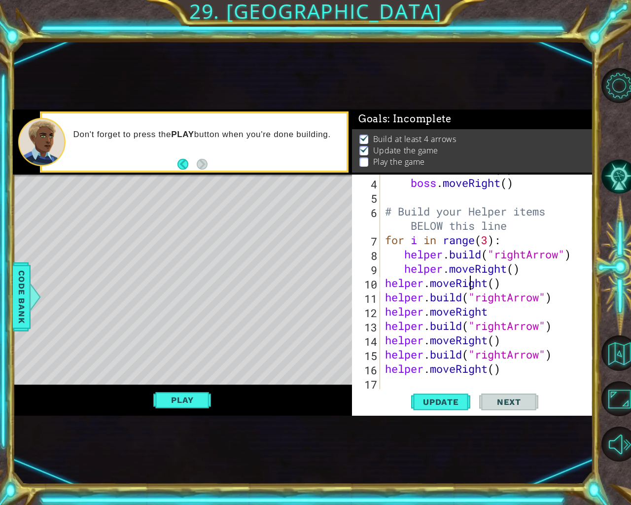
scroll to position [41, 0]
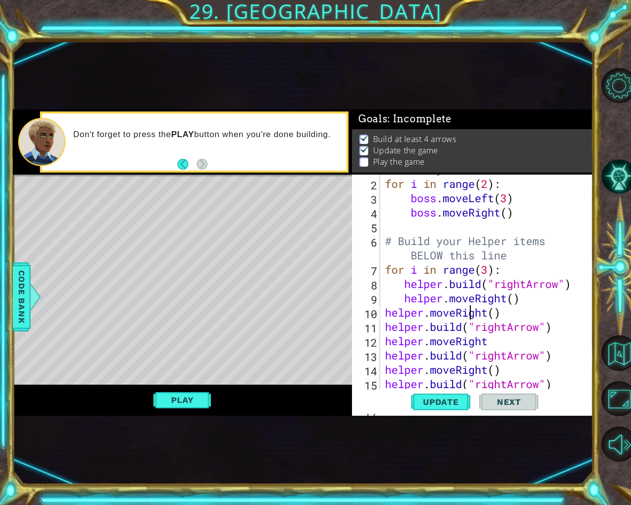
click at [489, 273] on div "# Don't touch the boss code until [PERSON_NAME] says you're ready! for i in ran…" at bounding box center [485, 269] width 205 height 271
click at [444, 400] on span "Update" at bounding box center [441, 402] width 56 height 10
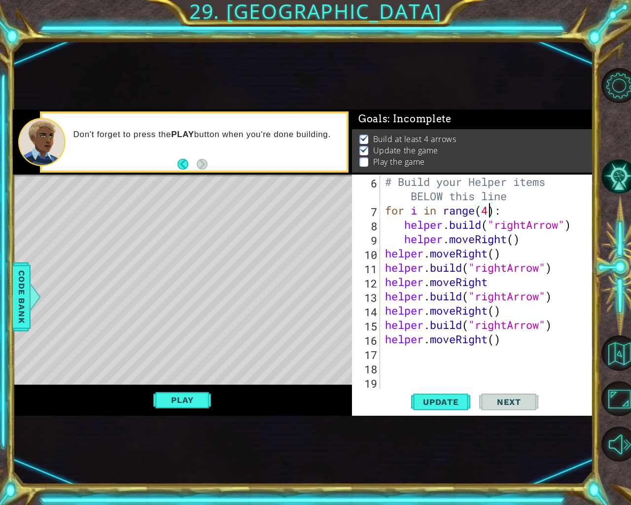
scroll to position [70, 0]
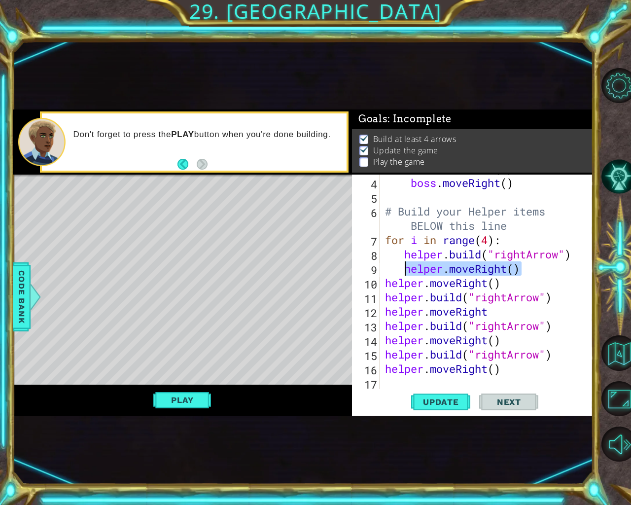
drag, startPoint x: 519, startPoint y: 269, endPoint x: 403, endPoint y: 272, distance: 116.3
click at [403, 272] on div "boss . moveLeft ( 3 ) boss . moveRight ( ) # Build your Helper items BELOW this…" at bounding box center [485, 282] width 205 height 243
type textarea "helper.moveRight()"
click at [400, 254] on div "boss . moveLeft ( 3 ) boss . moveRight ( ) # Build your Helper items BELOW this…" at bounding box center [485, 282] width 205 height 243
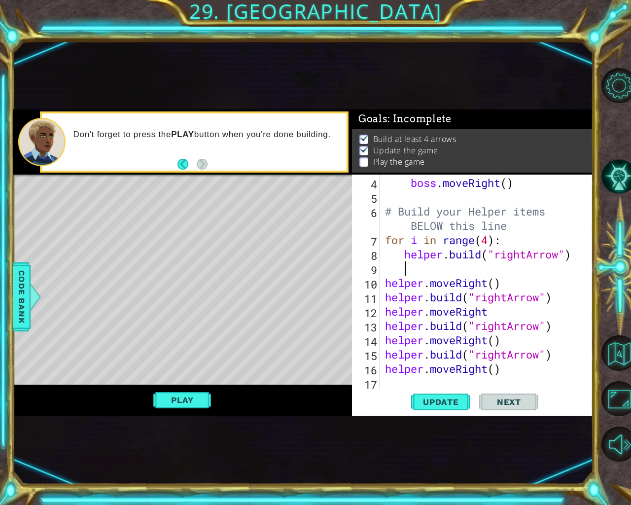
type textarea "[DOMAIN_NAME]("rightArrow")"
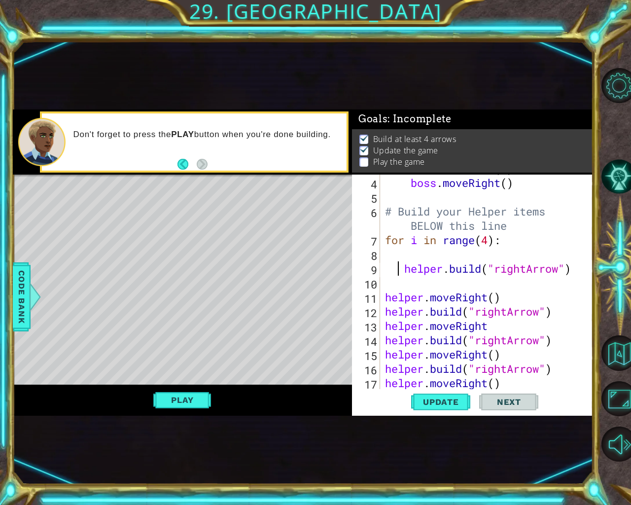
scroll to position [0, 0]
paste textarea "helper.moveRight()"
click at [395, 257] on div "boss . moveLeft ( 3 ) boss . moveRight ( ) # Build your Helper items BELOW this…" at bounding box center [485, 282] width 205 height 243
type textarea "helper.moveRight()"
click at [406, 283] on div "boss . moveLeft ( 3 ) boss . moveRight ( ) # Build your Helper items BELOW this…" at bounding box center [485, 282] width 205 height 243
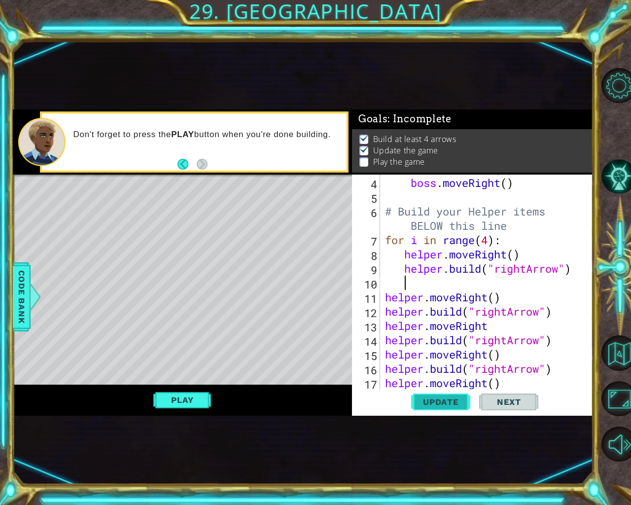
click at [436, 398] on span "Update" at bounding box center [441, 402] width 56 height 10
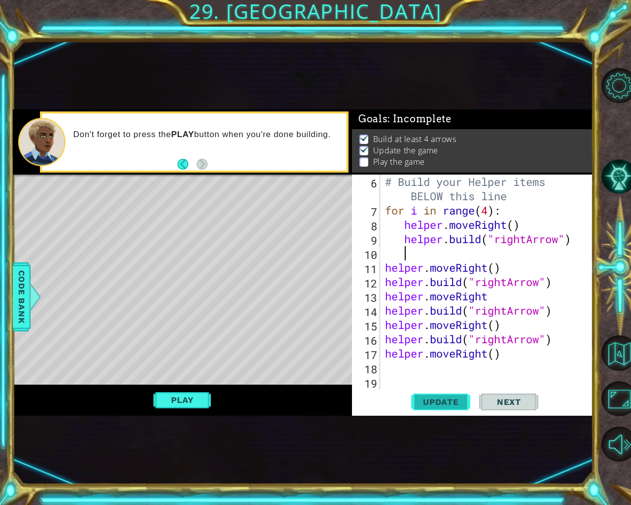
click at [440, 402] on span "Update" at bounding box center [441, 402] width 56 height 10
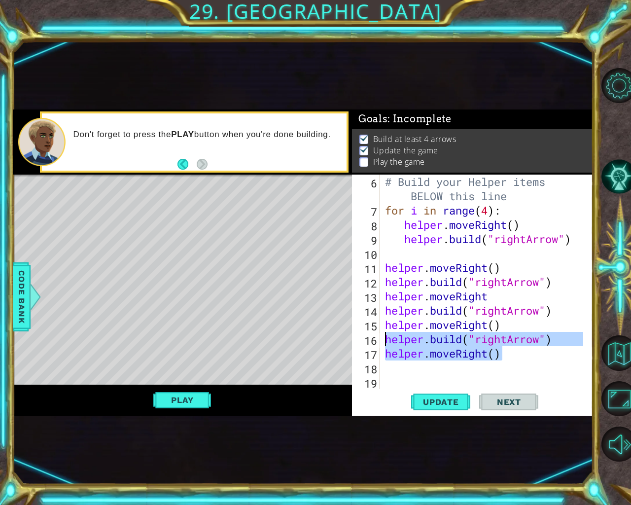
drag, startPoint x: 506, startPoint y: 356, endPoint x: 387, endPoint y: 338, distance: 120.1
click at [387, 338] on div "# Build your Helper items BELOW this line for i in range ( 4 ) : helper . moveR…" at bounding box center [485, 302] width 205 height 257
type textarea "[DOMAIN_NAME]("rightArrow") helper.moveRight()"
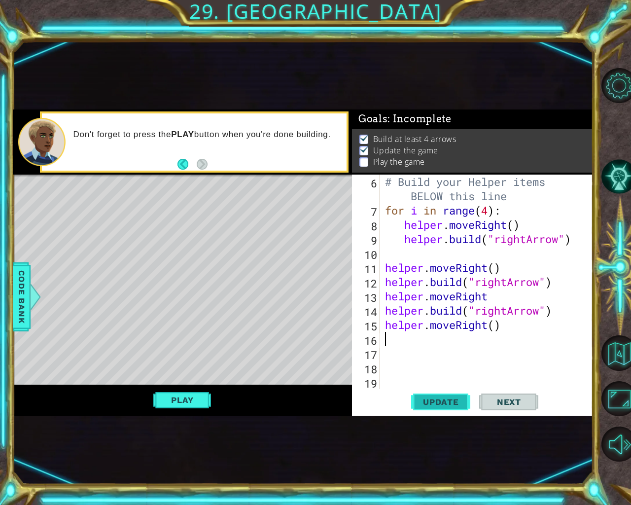
click at [430, 403] on span "Update" at bounding box center [441, 402] width 56 height 10
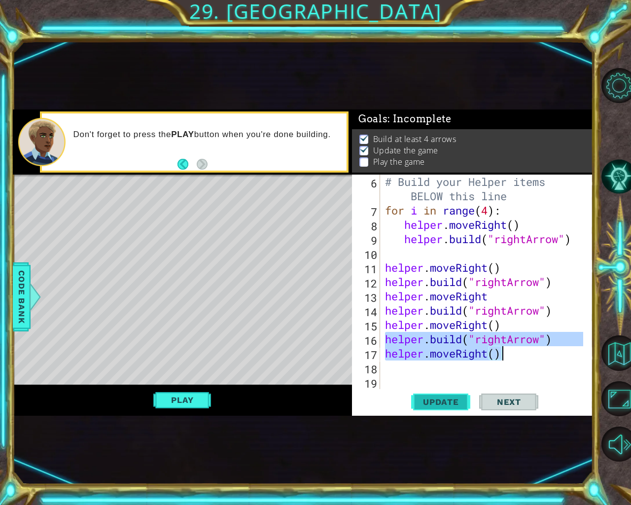
click at [427, 402] on span "Update" at bounding box center [441, 402] width 56 height 10
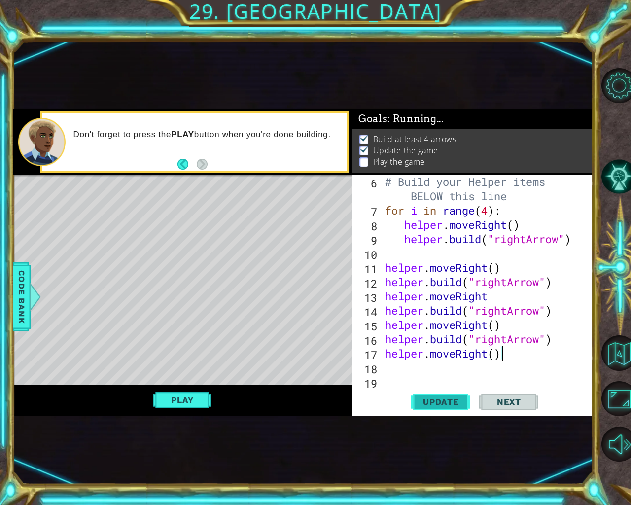
type textarea "helper.moveRight()"
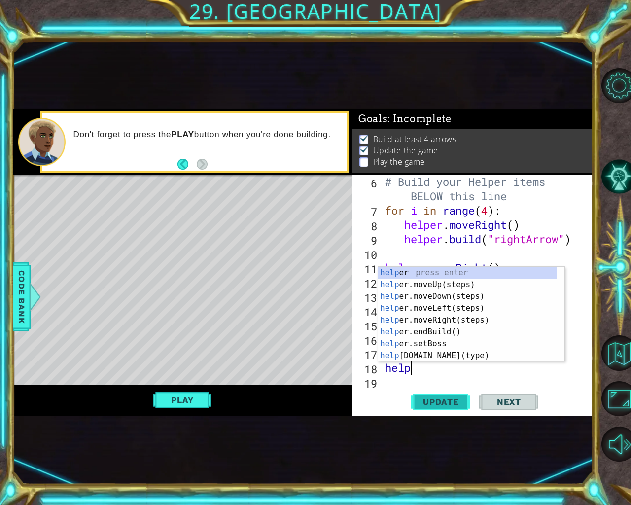
scroll to position [0, 1]
type textarea "helper"
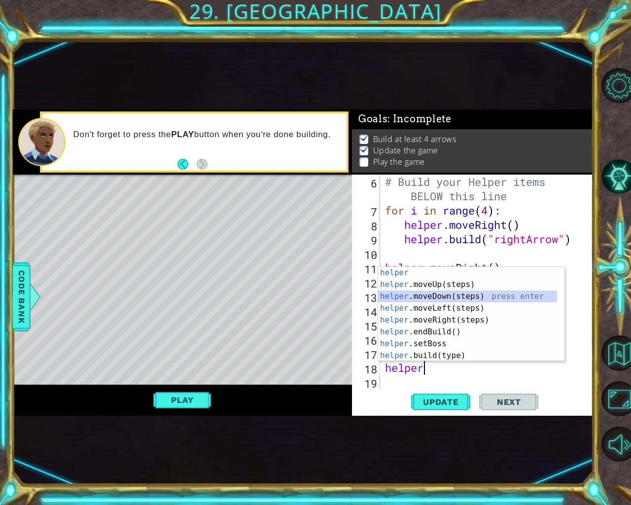
drag, startPoint x: 433, startPoint y: 296, endPoint x: 426, endPoint y: 326, distance: 31.3
click at [430, 301] on div "helper press enter helper .moveUp(steps) press enter helper .moveDown(steps) pr…" at bounding box center [467, 326] width 179 height 118
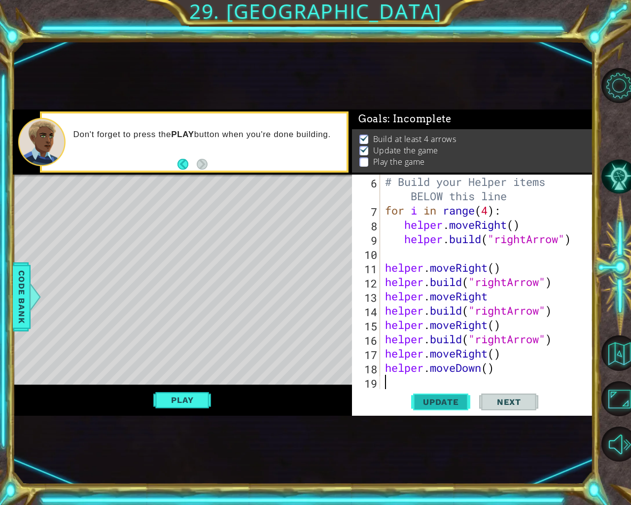
click at [436, 405] on span "Update" at bounding box center [441, 402] width 56 height 10
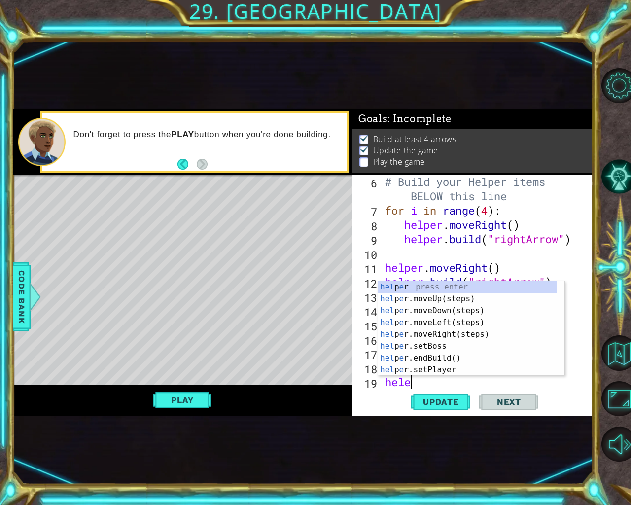
scroll to position [0, 1]
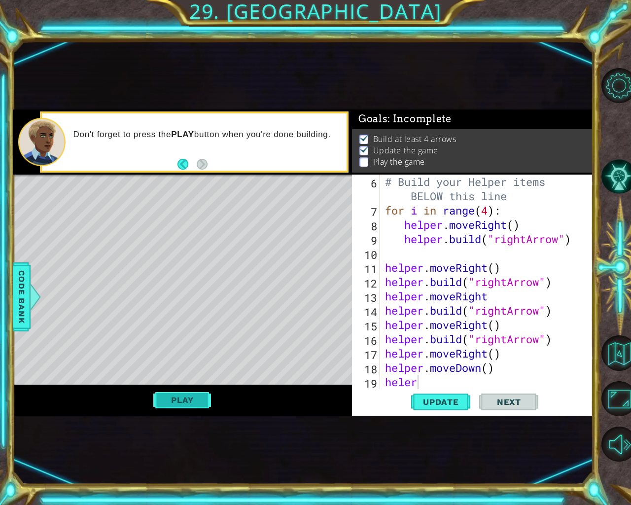
click at [175, 390] on button "Play" at bounding box center [182, 399] width 58 height 19
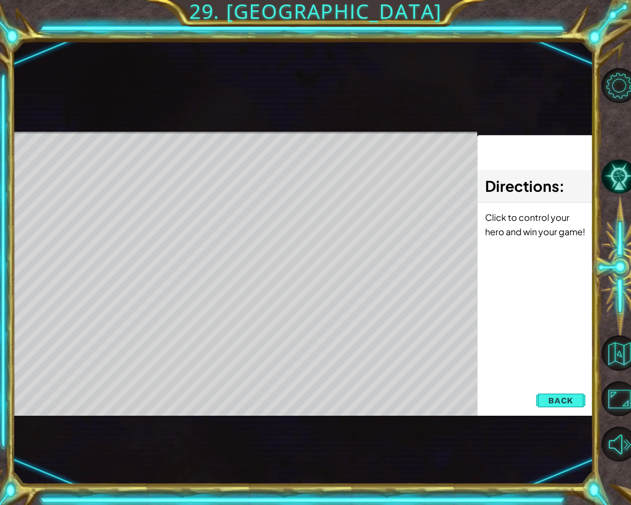
scroll to position [0, 0]
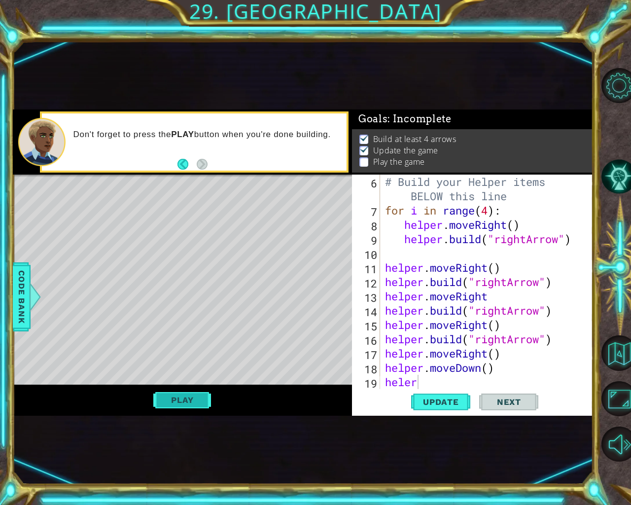
click at [183, 394] on button "Play" at bounding box center [182, 399] width 58 height 19
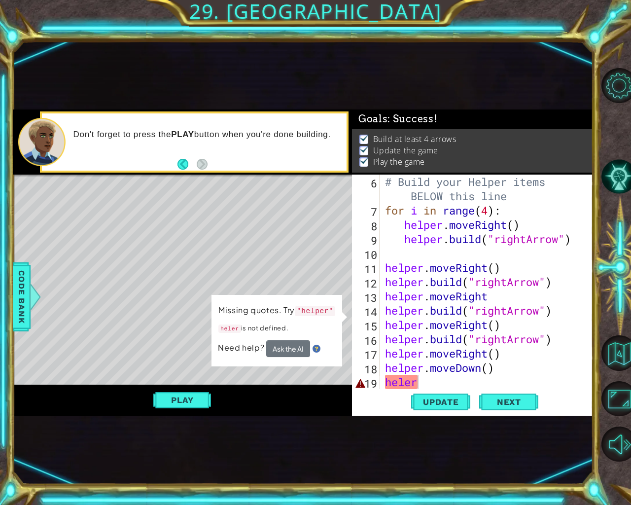
click at [448, 381] on div "# Build your Helper items BELOW this line for i in range ( 4 ) : helper . moveR…" at bounding box center [485, 302] width 205 height 257
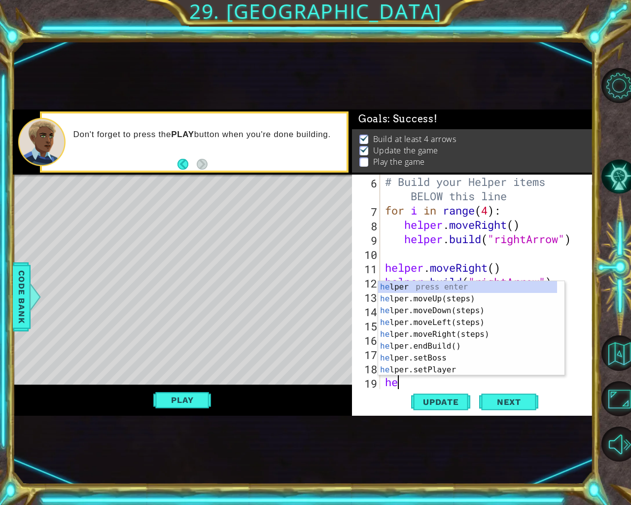
type textarea "h"
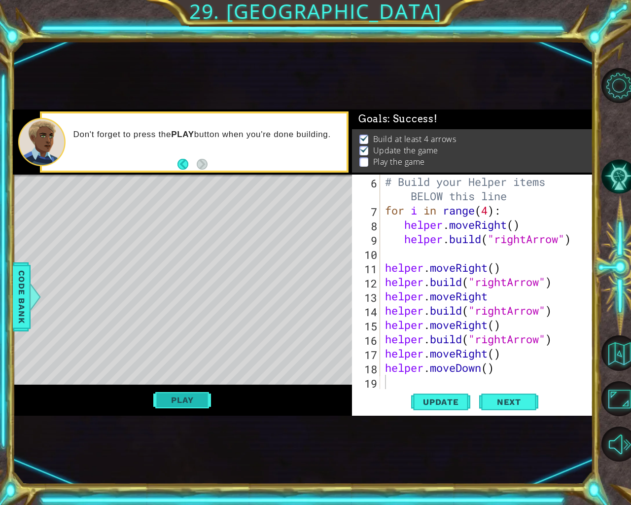
click at [202, 402] on button "Play" at bounding box center [182, 399] width 58 height 19
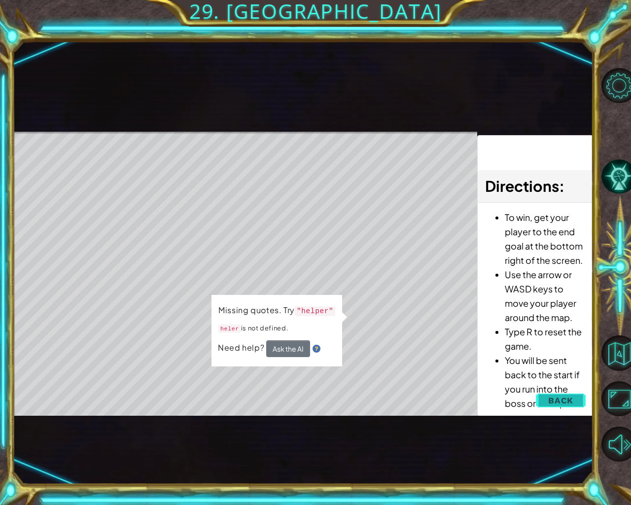
click at [576, 405] on button "Back" at bounding box center [561, 400] width 50 height 20
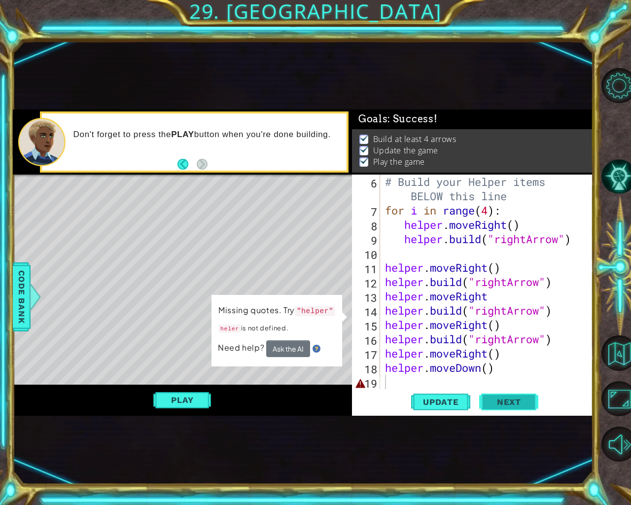
click at [505, 393] on button "Next" at bounding box center [508, 402] width 59 height 24
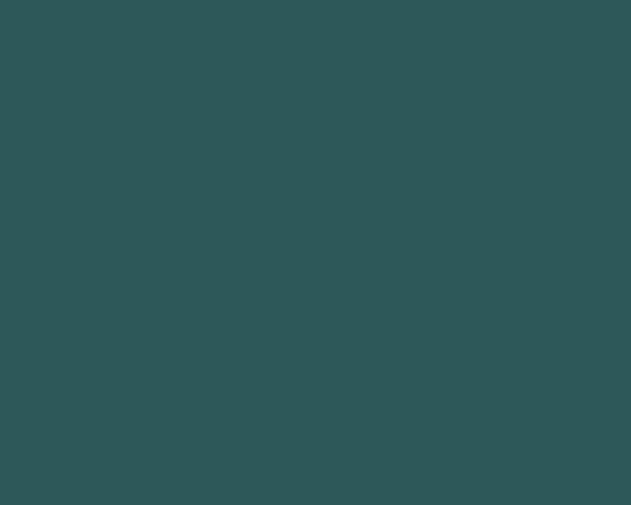
click at [501, 401] on body "1 2 3 4 5 6 helper. moveUp press enter helper. moveDown press enter helper. mov…" at bounding box center [315, 252] width 631 height 505
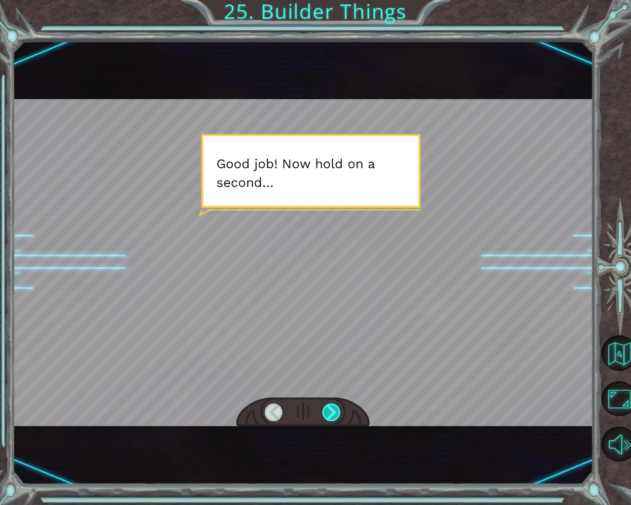
click at [323, 403] on div at bounding box center [331, 412] width 19 height 18
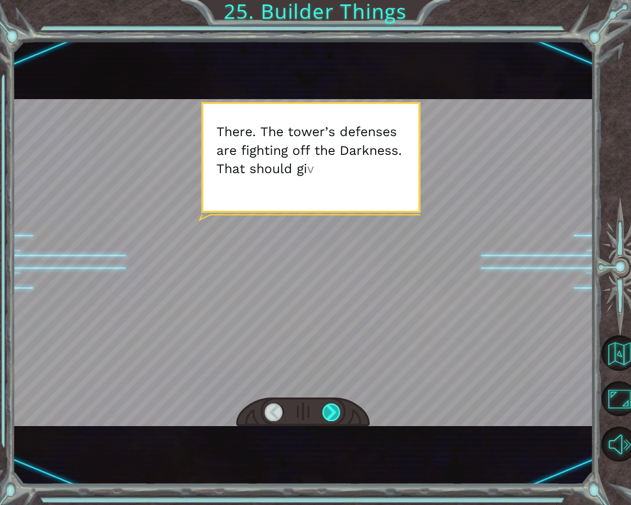
click at [324, 411] on div at bounding box center [331, 412] width 19 height 18
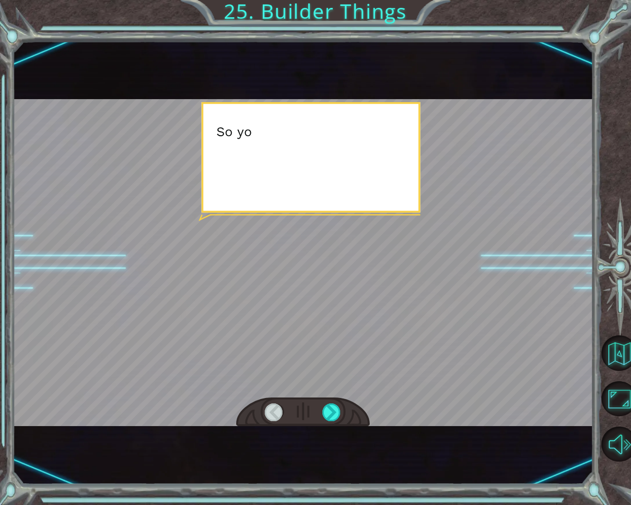
click at [324, 438] on div "Temporary Text G o o d j o b ! N o w h o l d o n a s e c o n d … T h e r e . T …" at bounding box center [303, 262] width 580 height 444
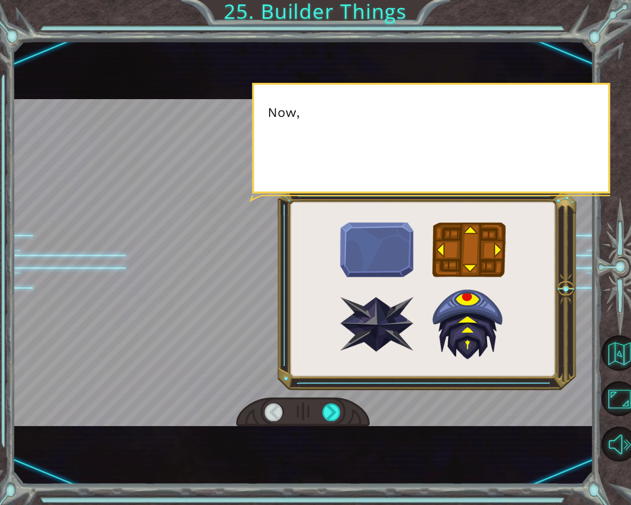
click at [341, 416] on div at bounding box center [303, 412] width 134 height 30
click at [337, 415] on div at bounding box center [331, 412] width 19 height 18
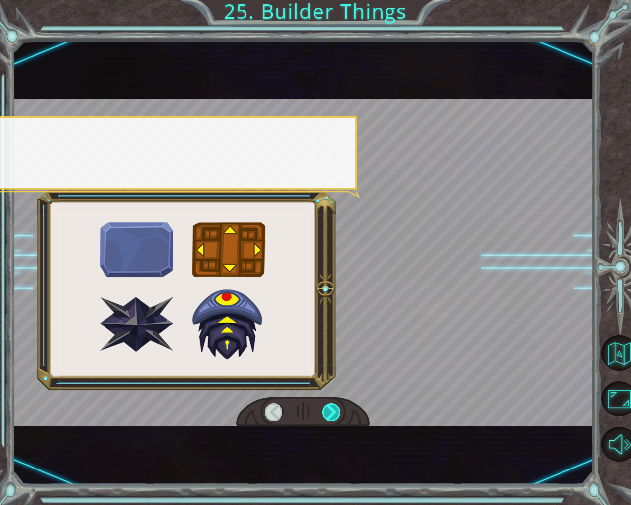
click at [336, 415] on div at bounding box center [331, 412] width 19 height 18
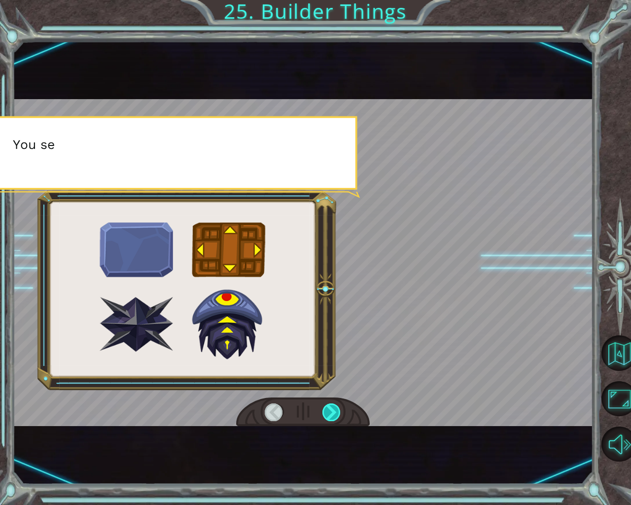
click at [336, 415] on div at bounding box center [331, 412] width 19 height 18
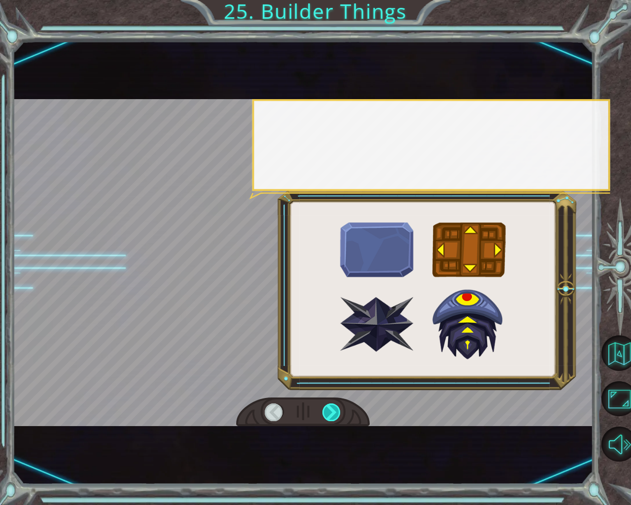
click at [336, 415] on div at bounding box center [331, 412] width 19 height 18
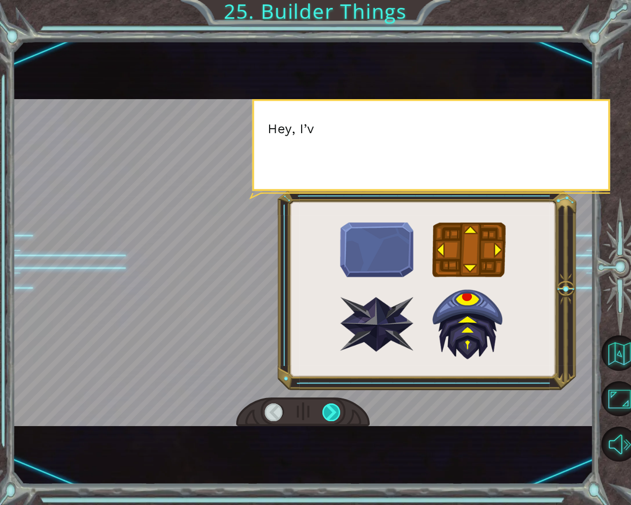
click at [336, 415] on div at bounding box center [331, 412] width 19 height 18
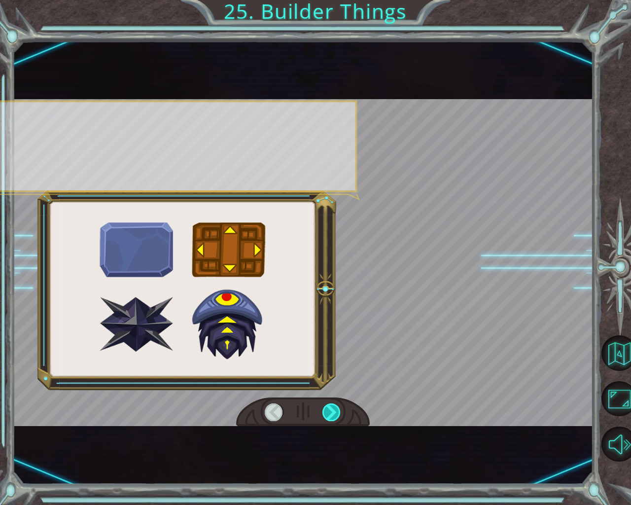
click at [336, 415] on div at bounding box center [331, 412] width 19 height 18
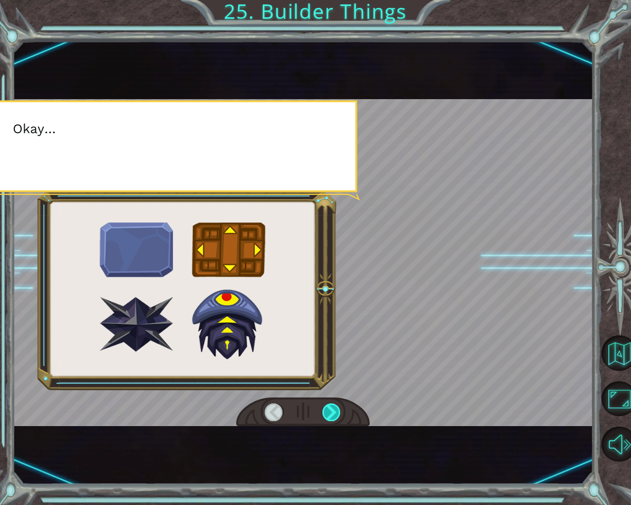
click at [336, 415] on div at bounding box center [331, 412] width 19 height 18
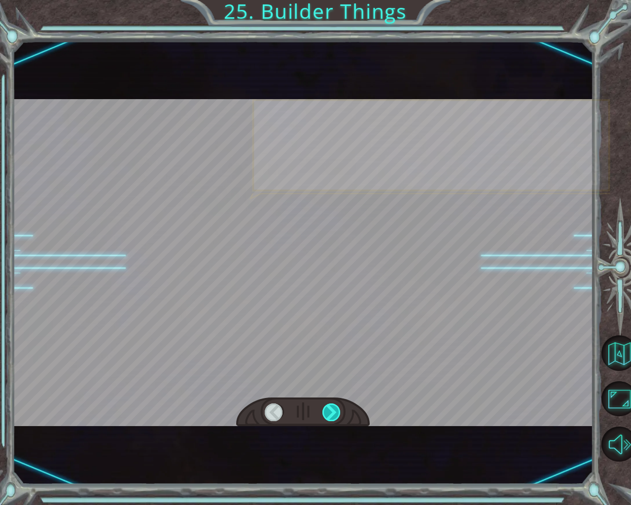
click at [336, 415] on div at bounding box center [331, 412] width 19 height 18
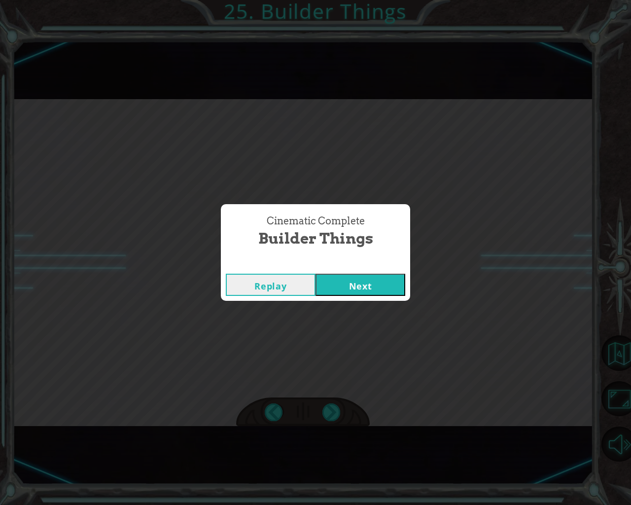
click at [347, 285] on button "Next" at bounding box center [360, 284] width 90 height 22
